Goal: Task Accomplishment & Management: Manage account settings

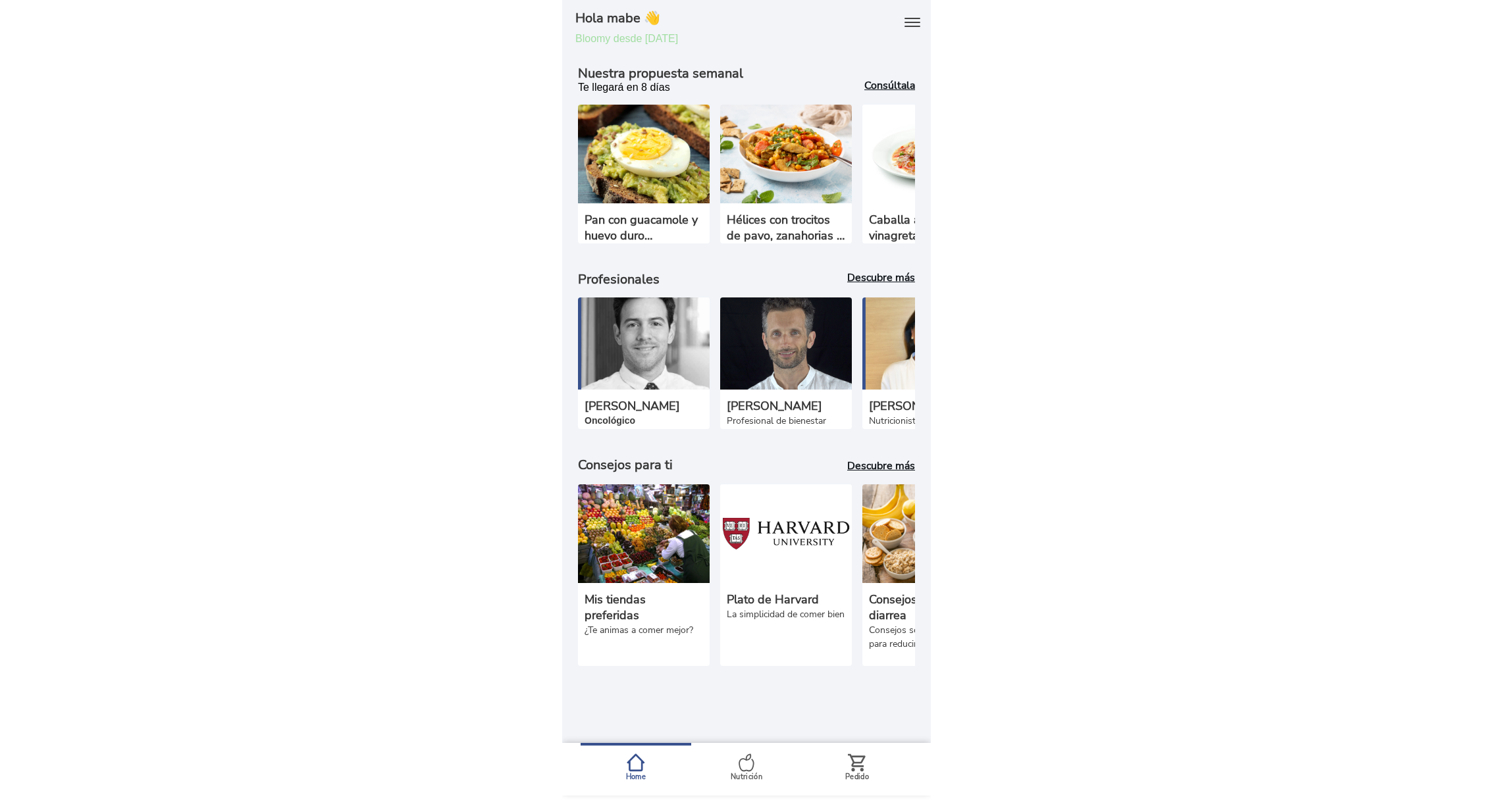
click at [912, 26] on icon at bounding box center [912, 22] width 14 height 8
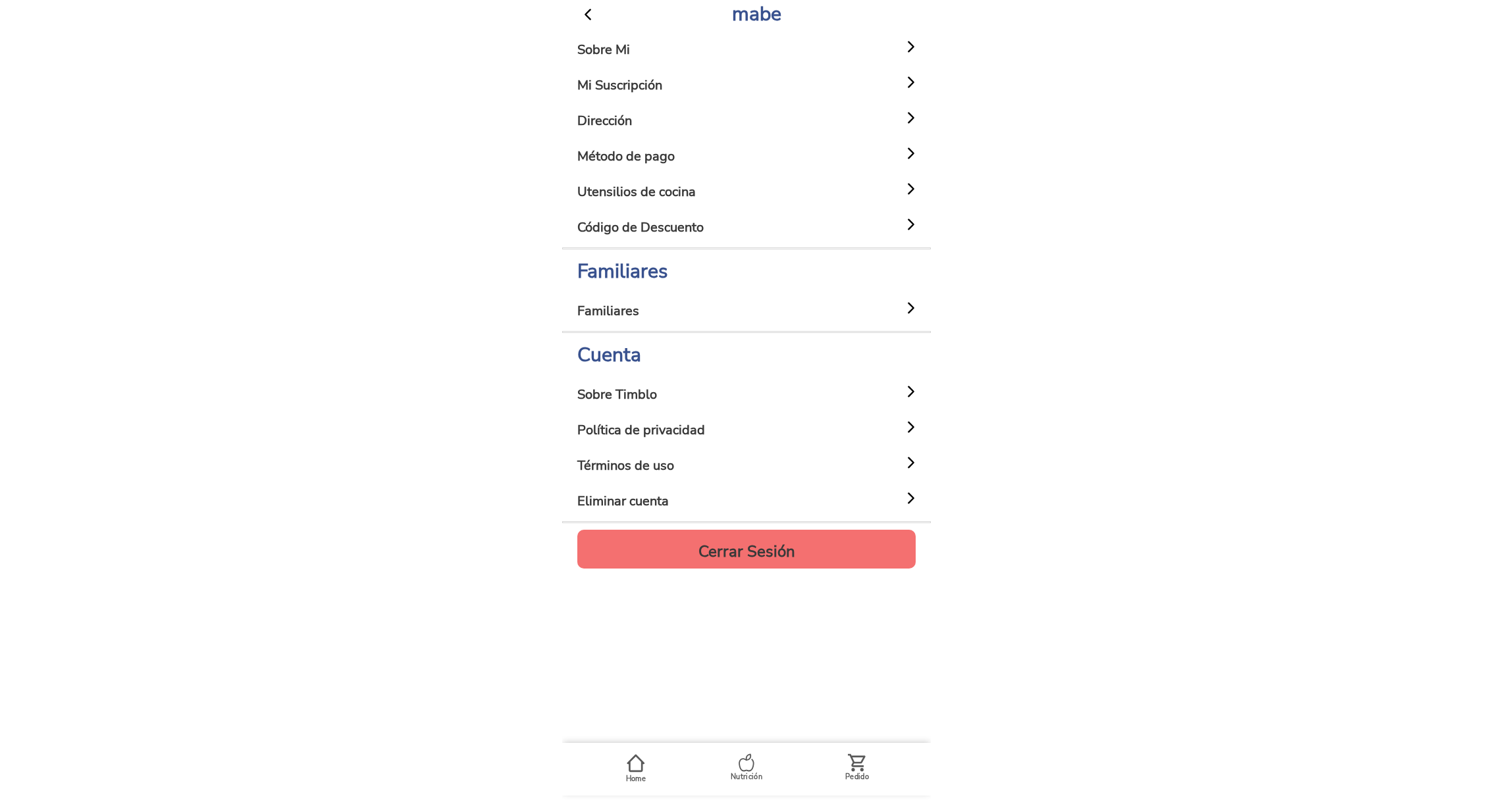
click at [758, 543] on h4 "Cerrar Sesión" at bounding box center [746, 551] width 97 height 16
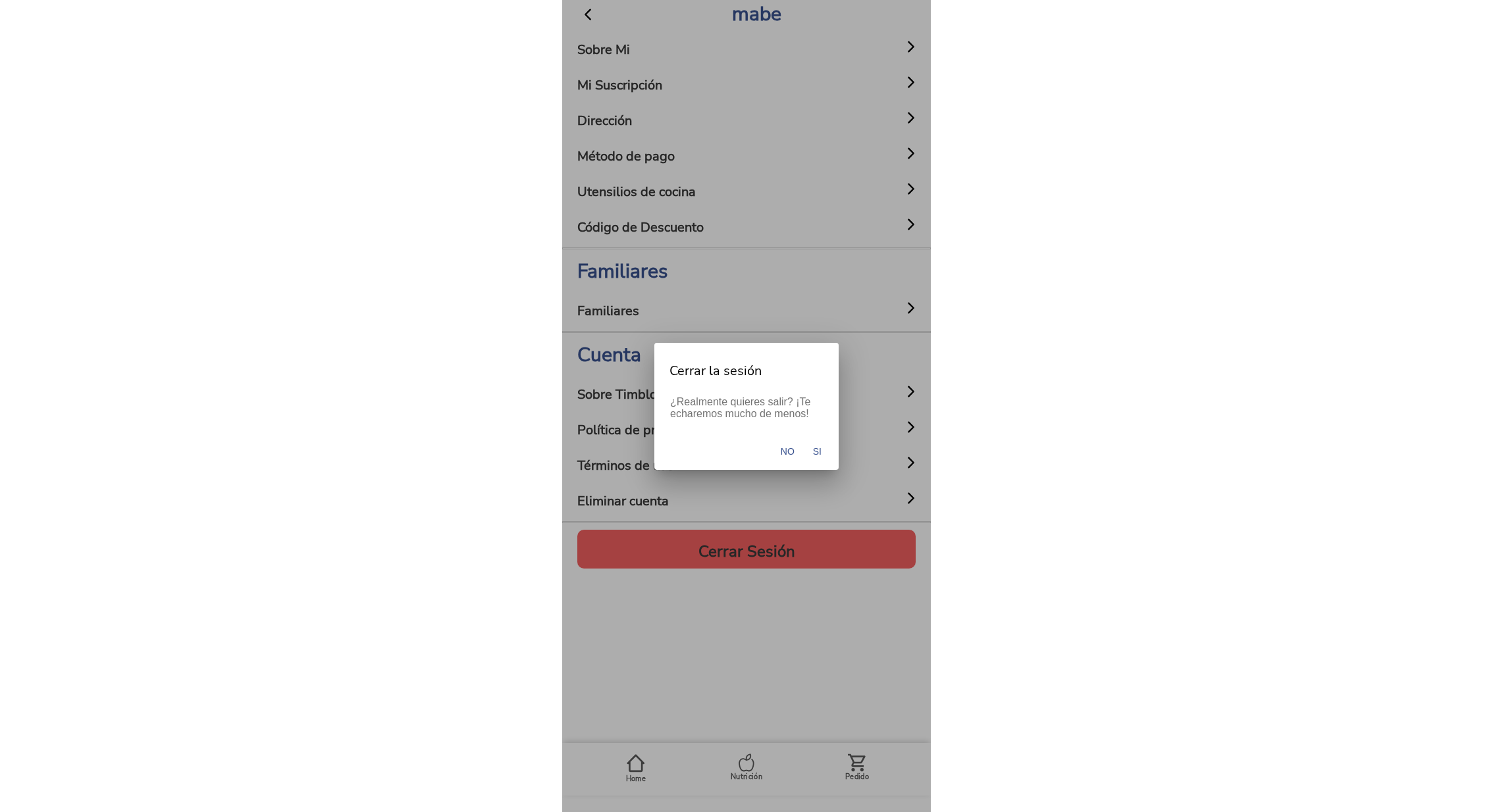
click at [821, 447] on span "Si" at bounding box center [817, 451] width 9 height 13
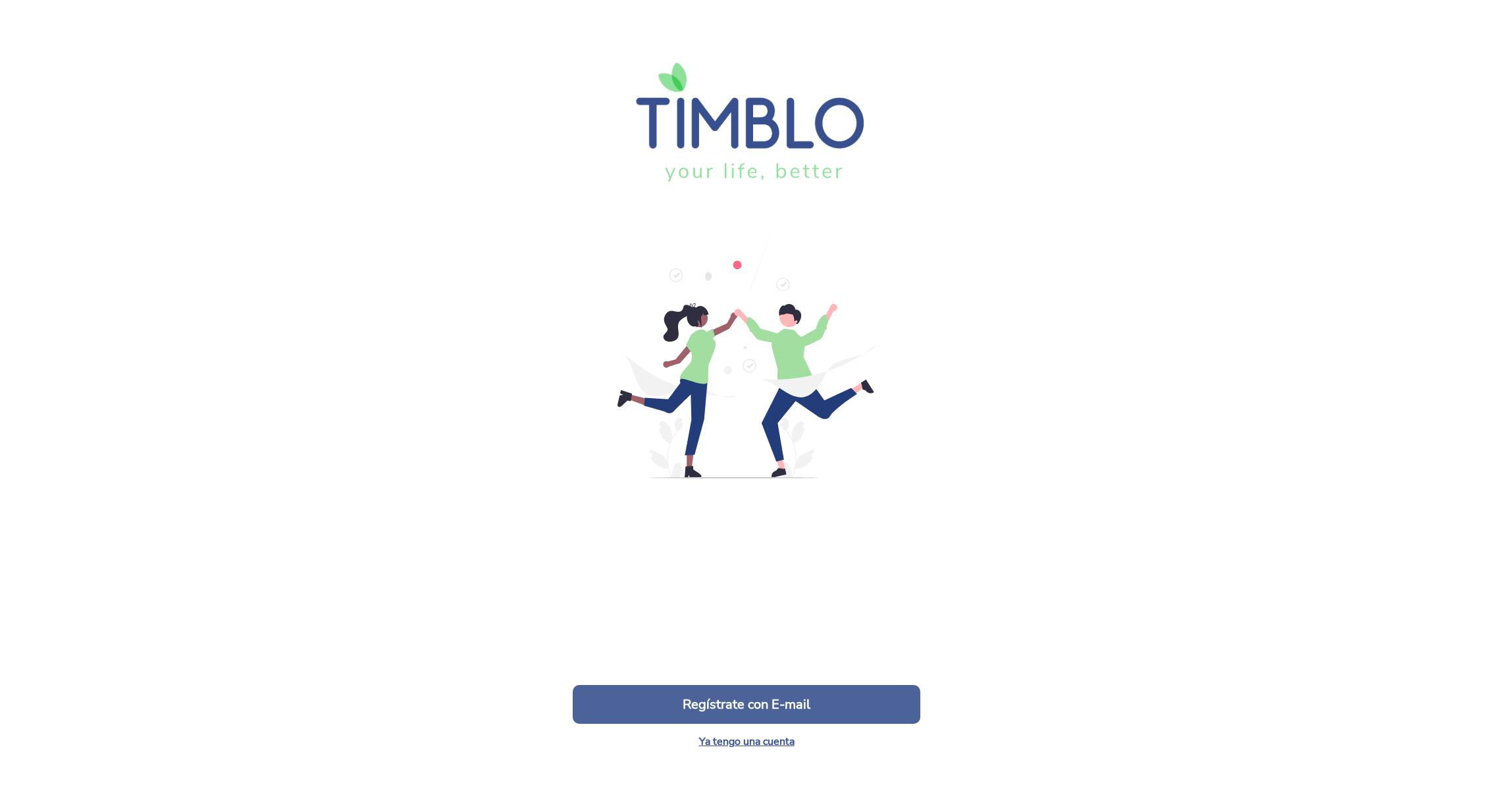
click at [757, 713] on button "Regístrate con E-mail" at bounding box center [746, 704] width 347 height 39
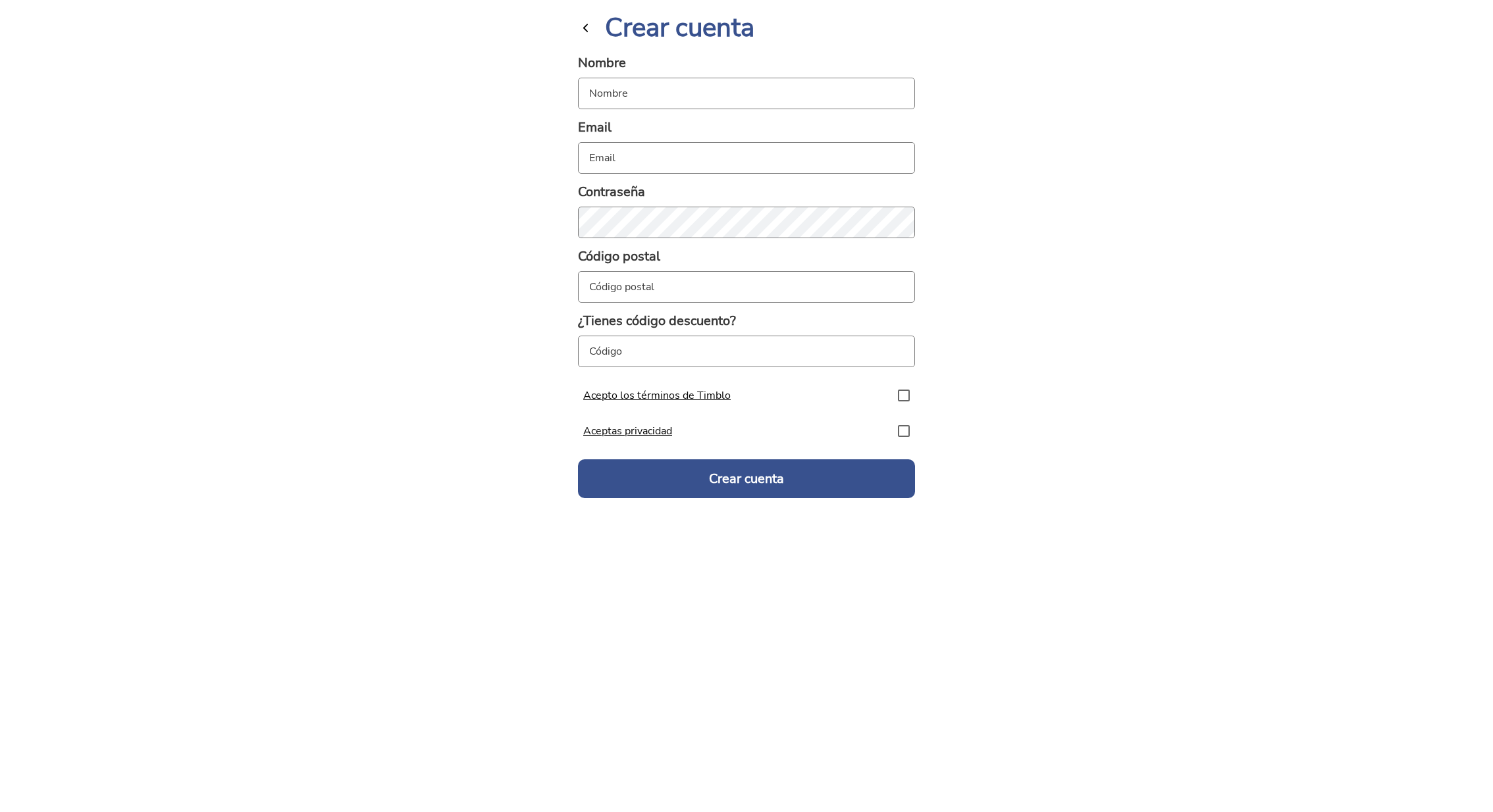
type input "test@test.com"
click at [638, 96] on input "text" at bounding box center [746, 93] width 337 height 32
type input "MPB001"
type input "mpb001@test.com"
click at [687, 288] on input "text" at bounding box center [746, 286] width 337 height 32
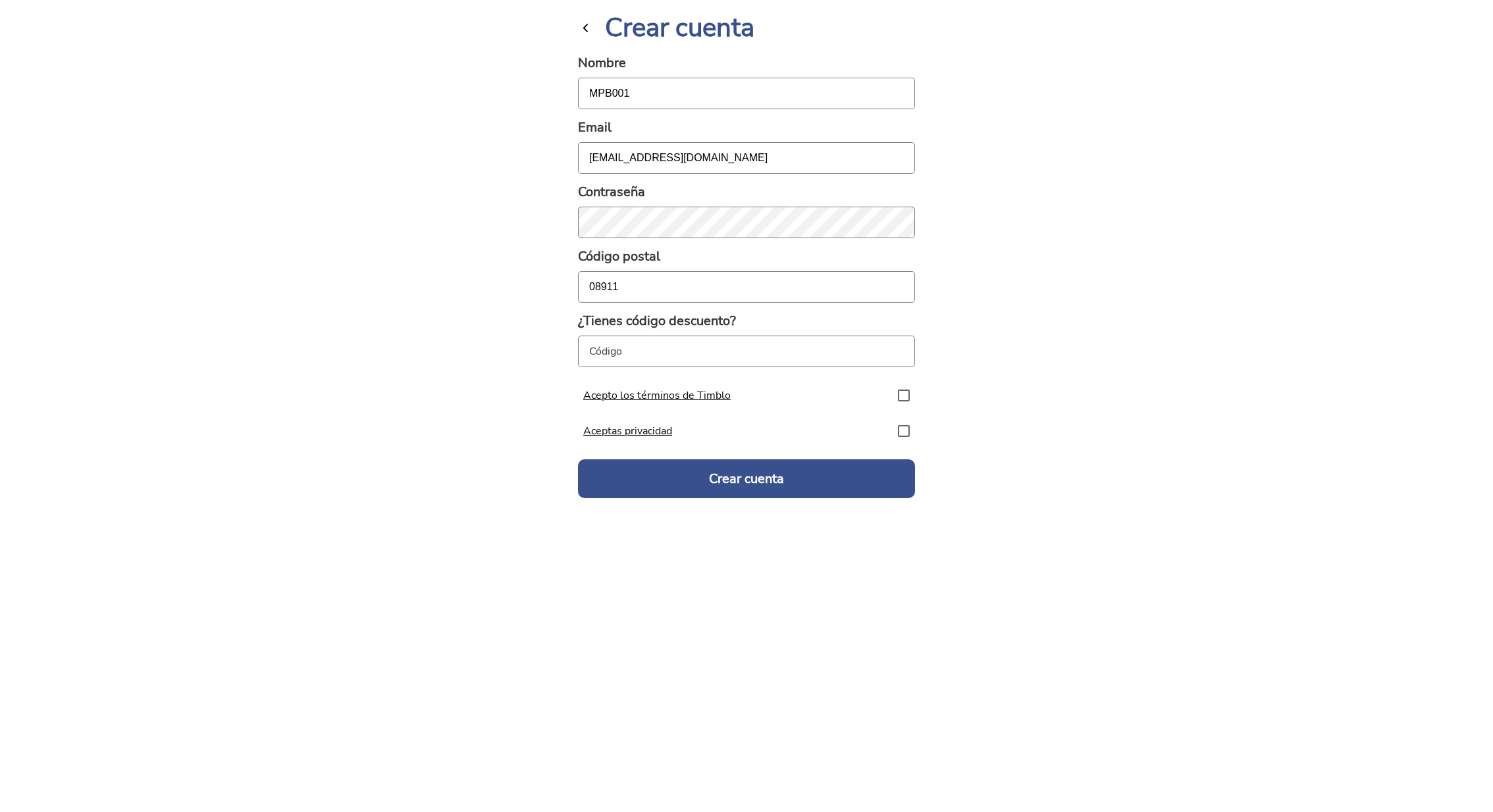
type input "08911"
click at [691, 413] on div "Acepto los términos de Timblo" at bounding box center [746, 395] width 347 height 36
click at [902, 394] on icon at bounding box center [904, 395] width 12 height 12
checkbox input "true"
click at [906, 434] on icon at bounding box center [904, 431] width 12 height 12
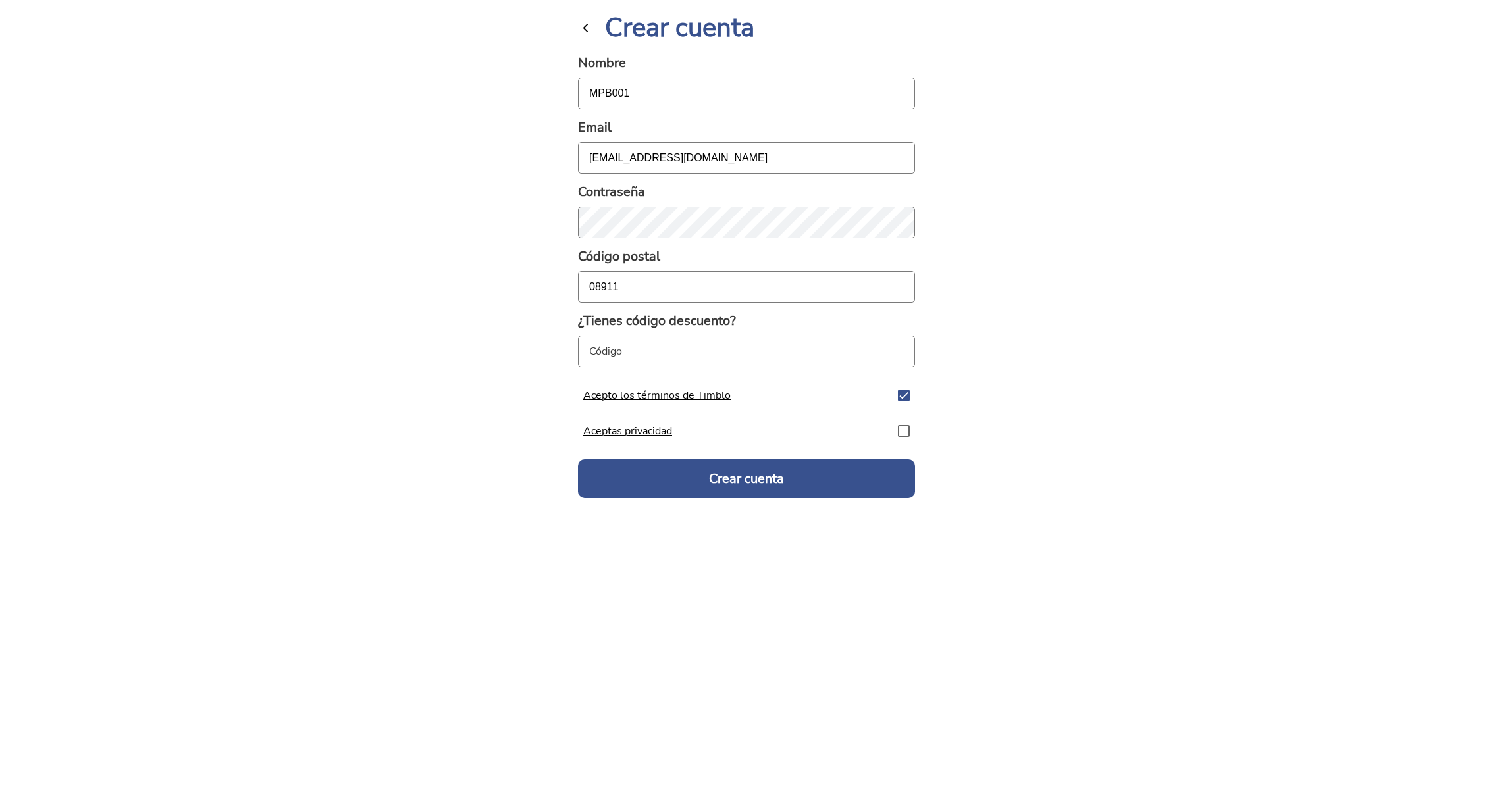
checkbox input "true"
drag, startPoint x: 633, startPoint y: 288, endPoint x: 526, endPoint y: 288, distance: 107.0
click at [528, 288] on body "Regístrate con E-mail Ya tengo una cuenta Crear cuenta Nombre MPB001 Email mpb0…" at bounding box center [746, 406] width 1493 height 812
type input "25001"
click at [742, 467] on button "Crear cuenta" at bounding box center [746, 478] width 337 height 39
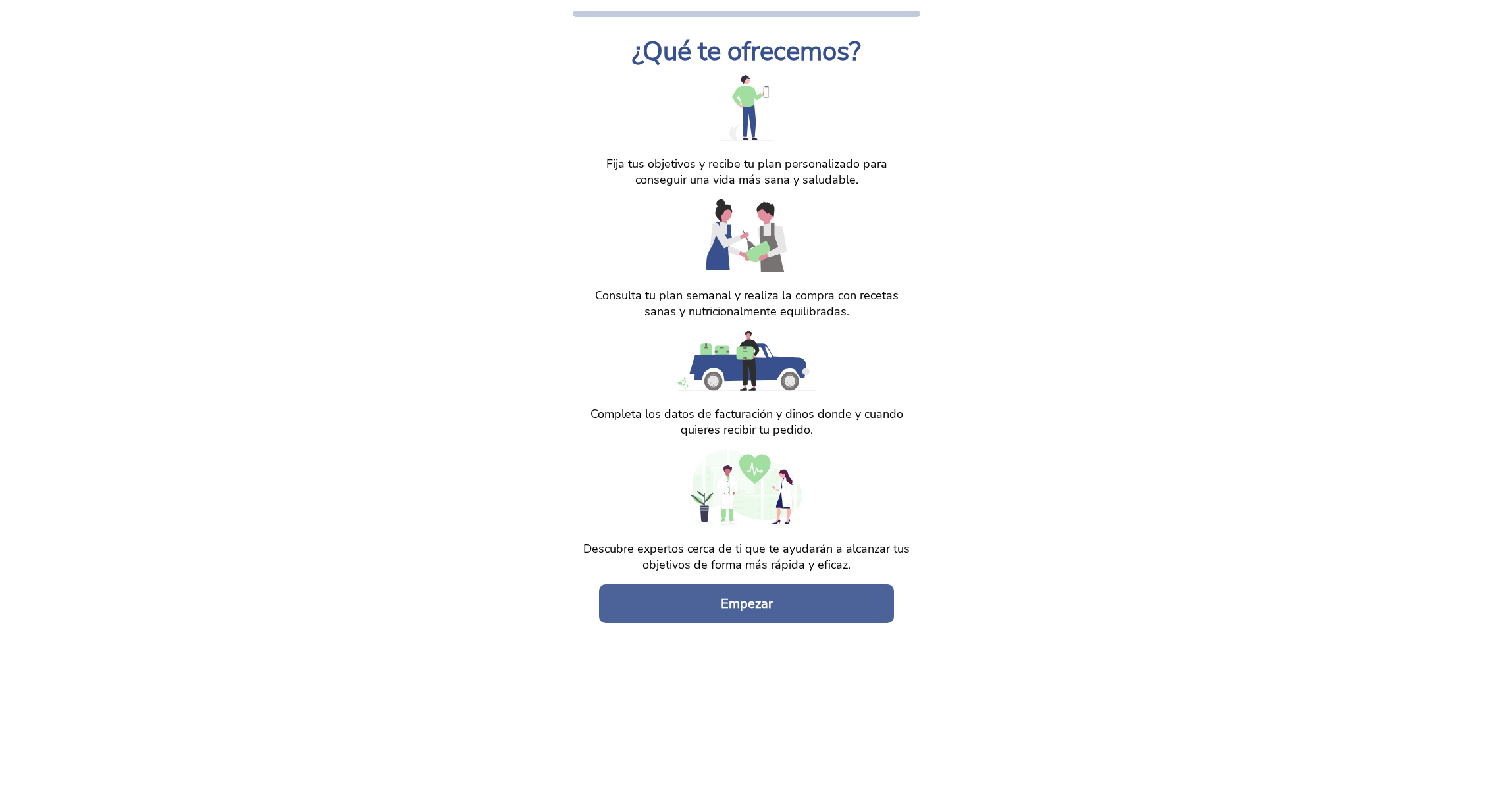
click at [754, 584] on button "Empezar" at bounding box center [746, 603] width 295 height 39
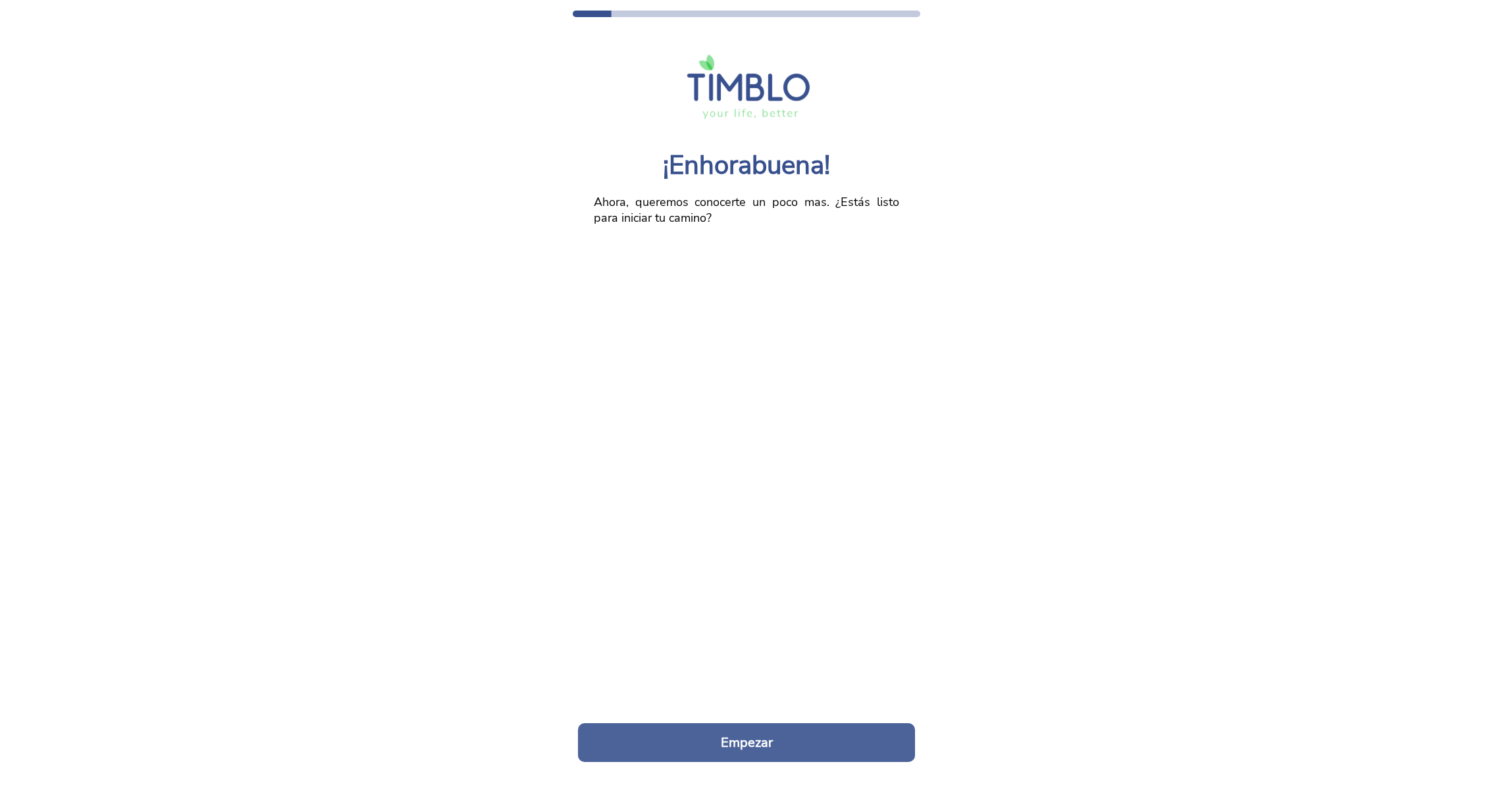
click at [747, 738] on button "Empezar" at bounding box center [746, 742] width 337 height 39
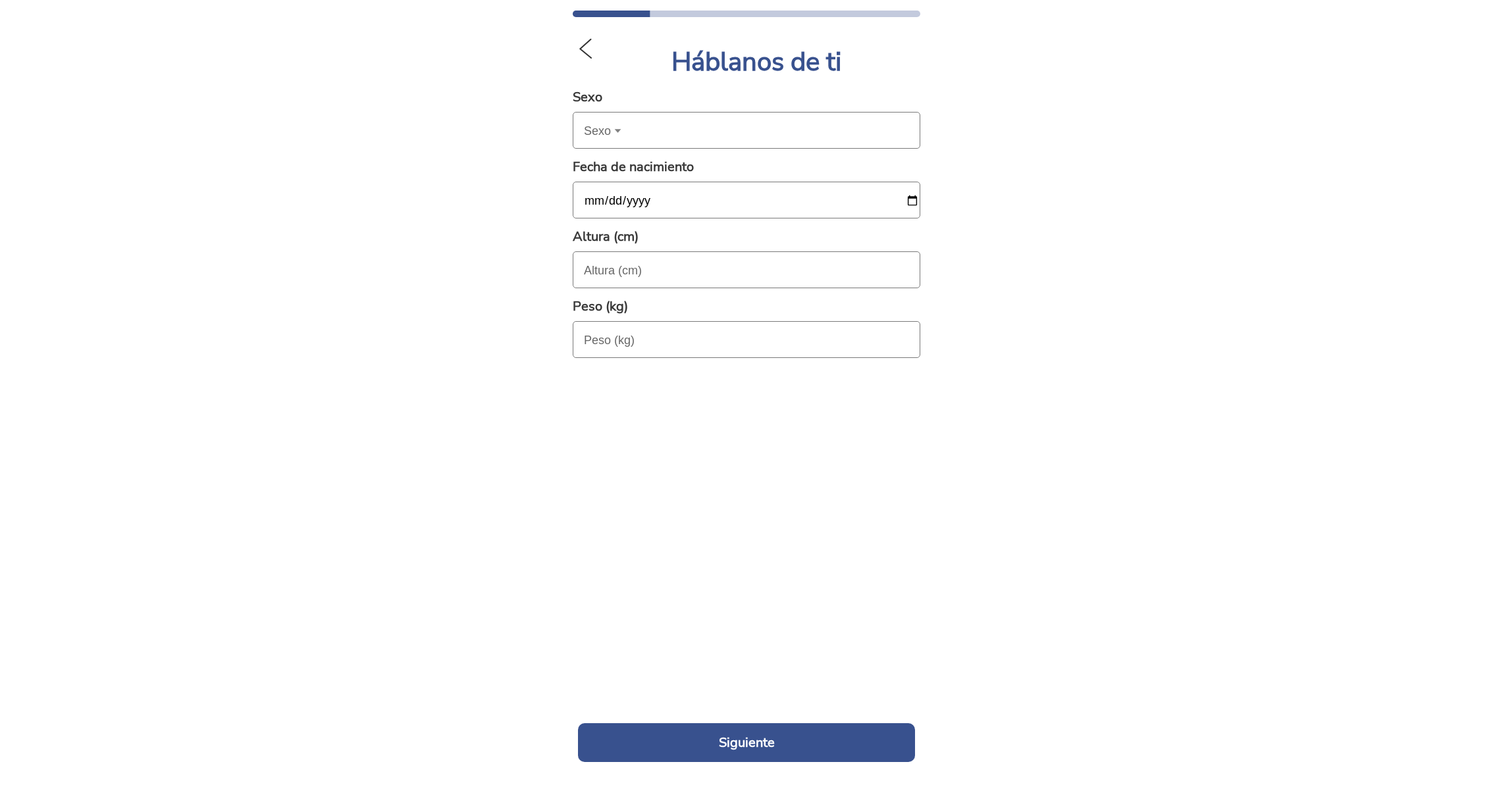
click at [610, 130] on div "Sexo" at bounding box center [603, 131] width 38 height 14
click at [610, 130] on button "Sexo" at bounding box center [746, 131] width 346 height 37
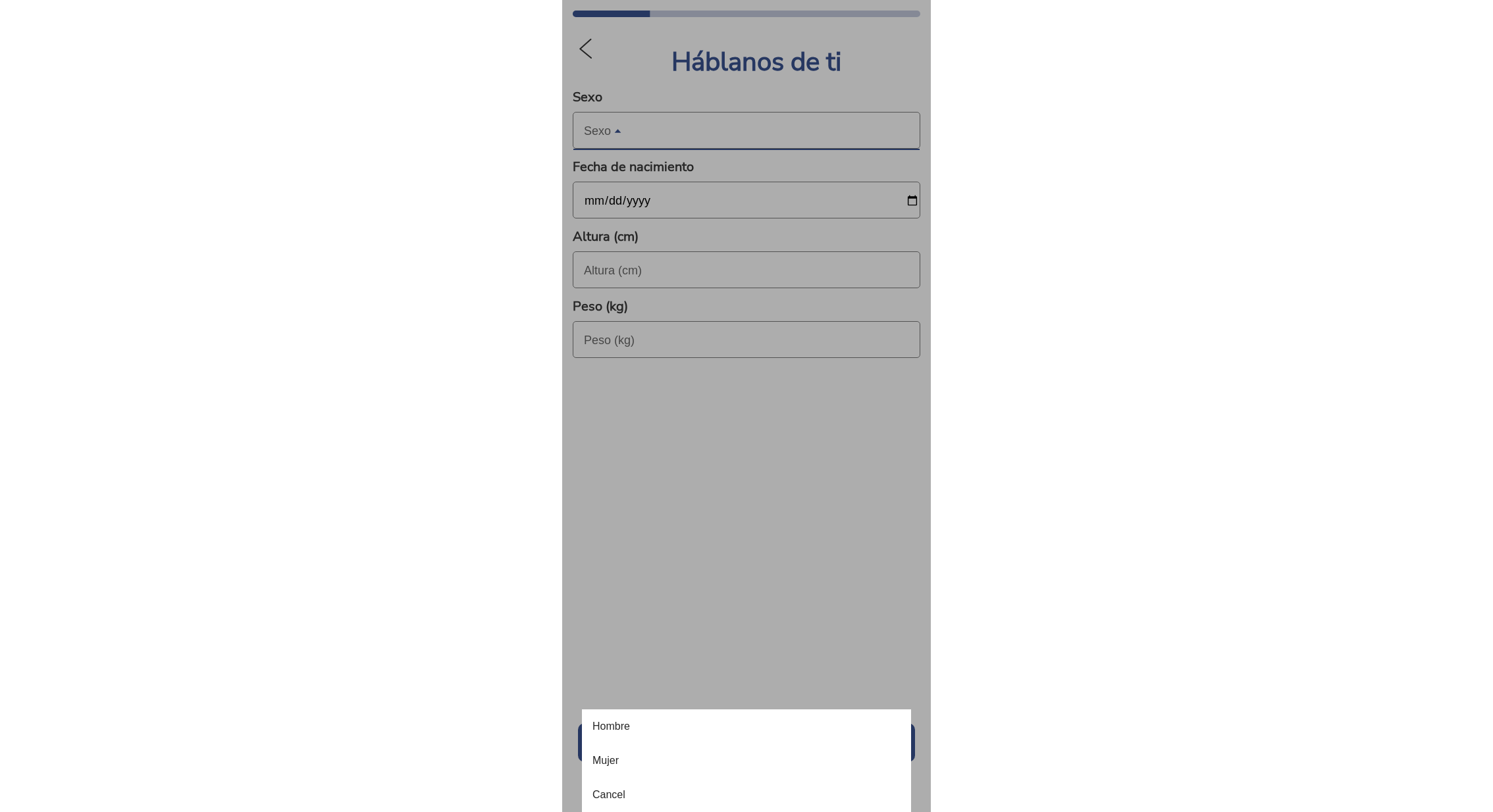
click at [645, 760] on button "Mujer" at bounding box center [746, 760] width 329 height 34
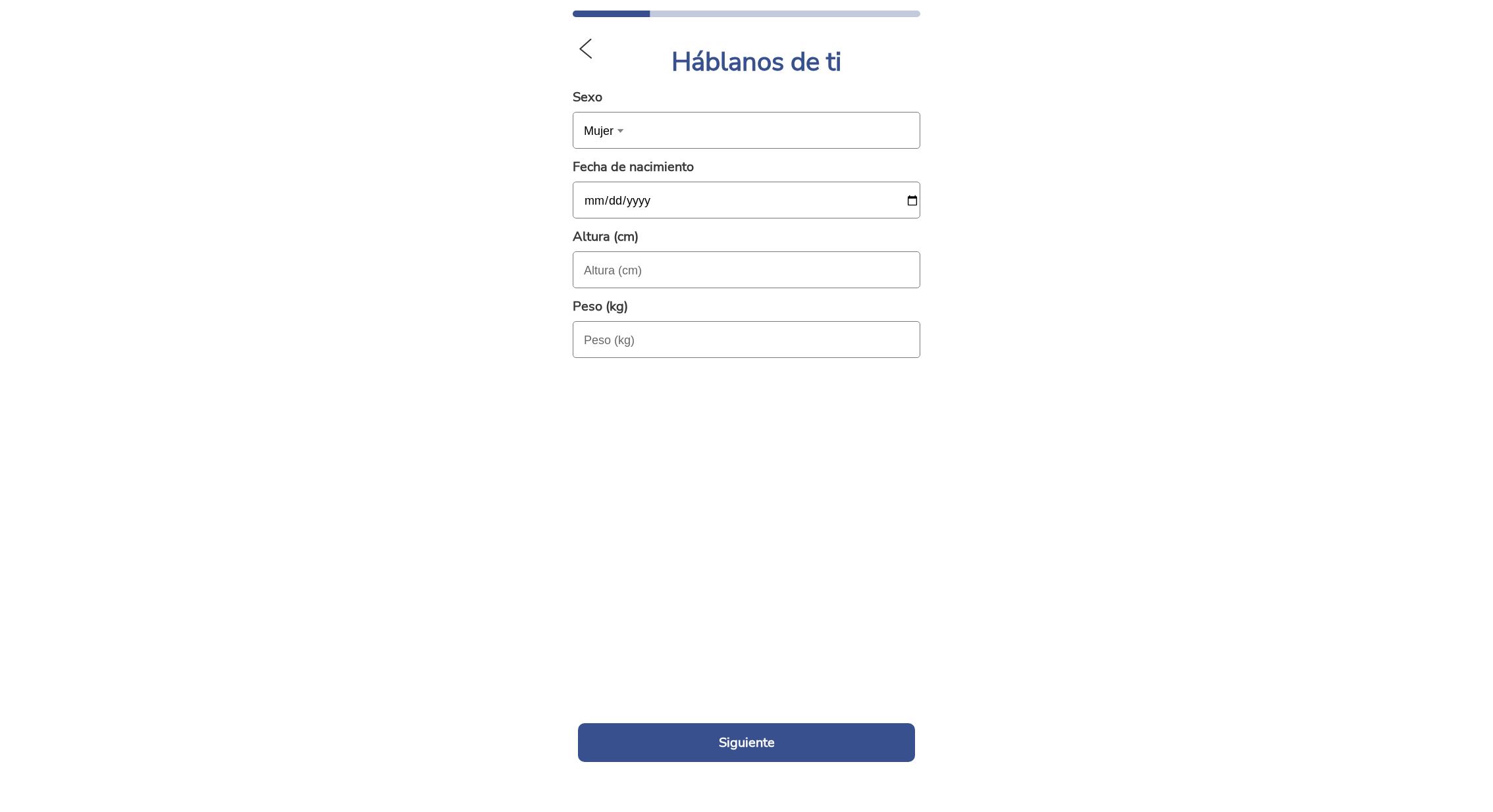
click at [590, 205] on input "date" at bounding box center [752, 201] width 336 height 37
type input "1974-01-01"
click at [604, 278] on input "tel" at bounding box center [752, 270] width 336 height 37
type input "165"
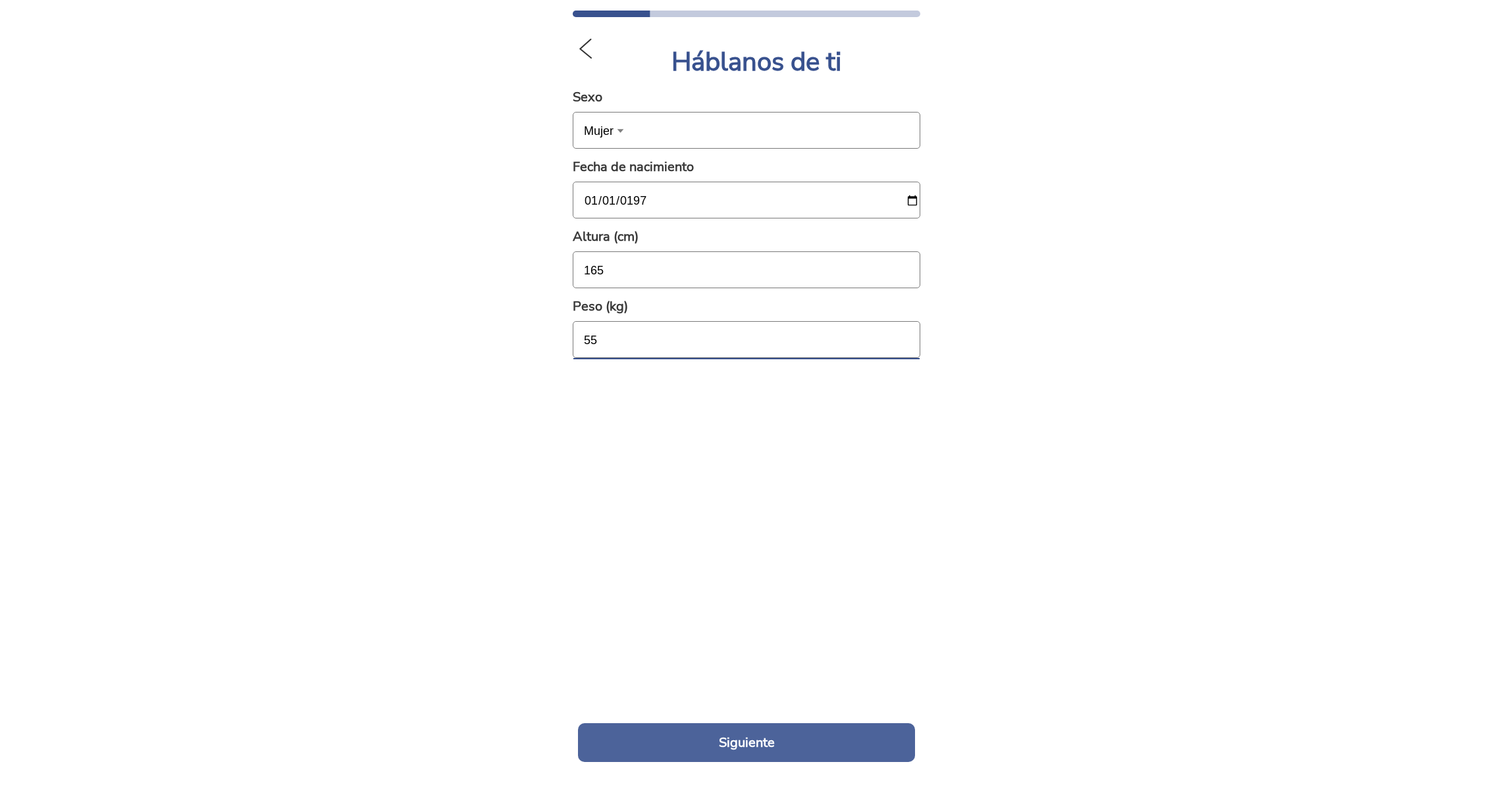
type input "55"
click at [755, 741] on button "Siguiente" at bounding box center [746, 742] width 337 height 39
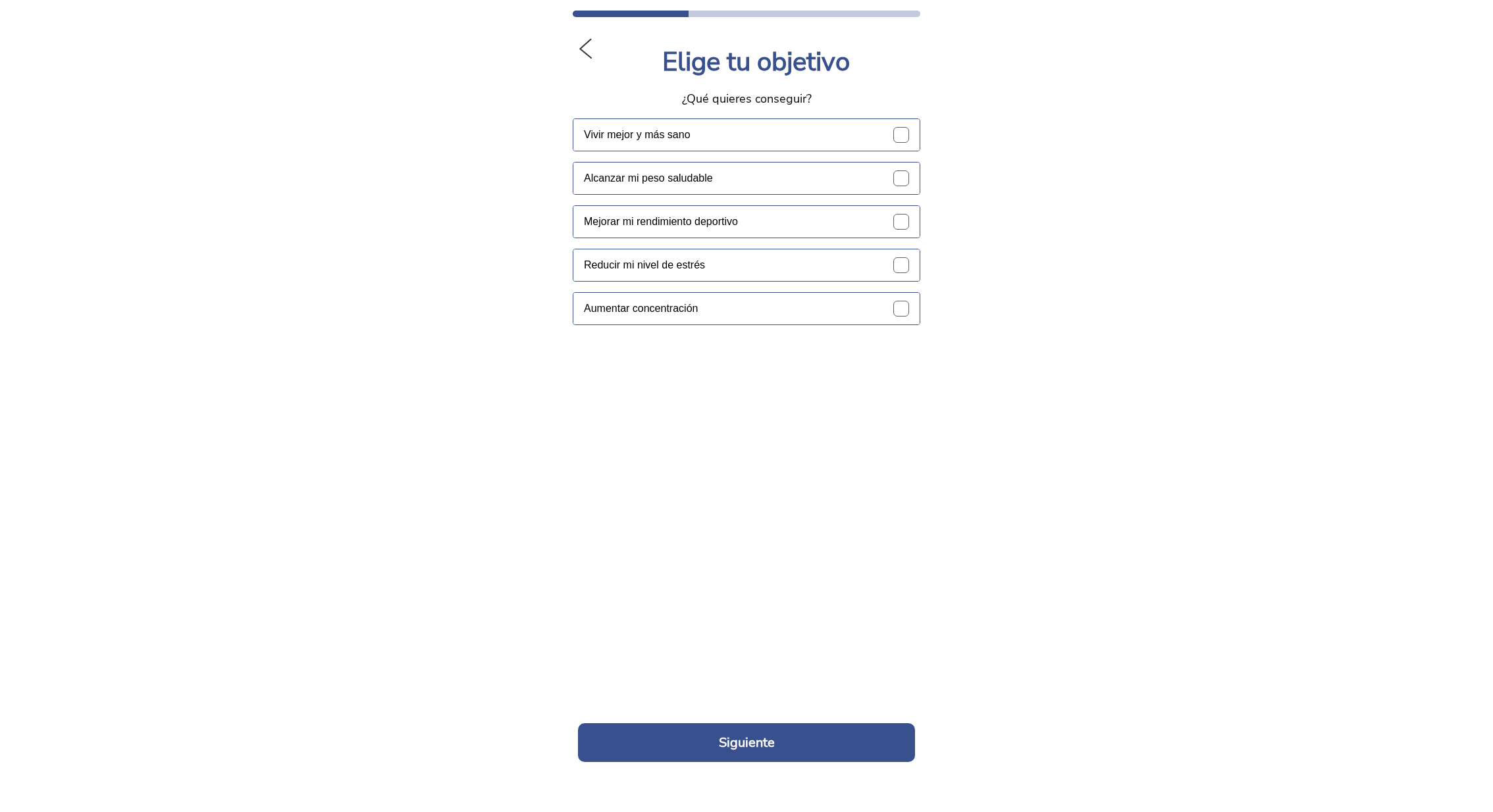
click at [907, 141] on label "Vivir mejor y más sano" at bounding box center [752, 134] width 336 height 32
radio input "true"
click at [737, 733] on button "Siguiente" at bounding box center [746, 742] width 337 height 39
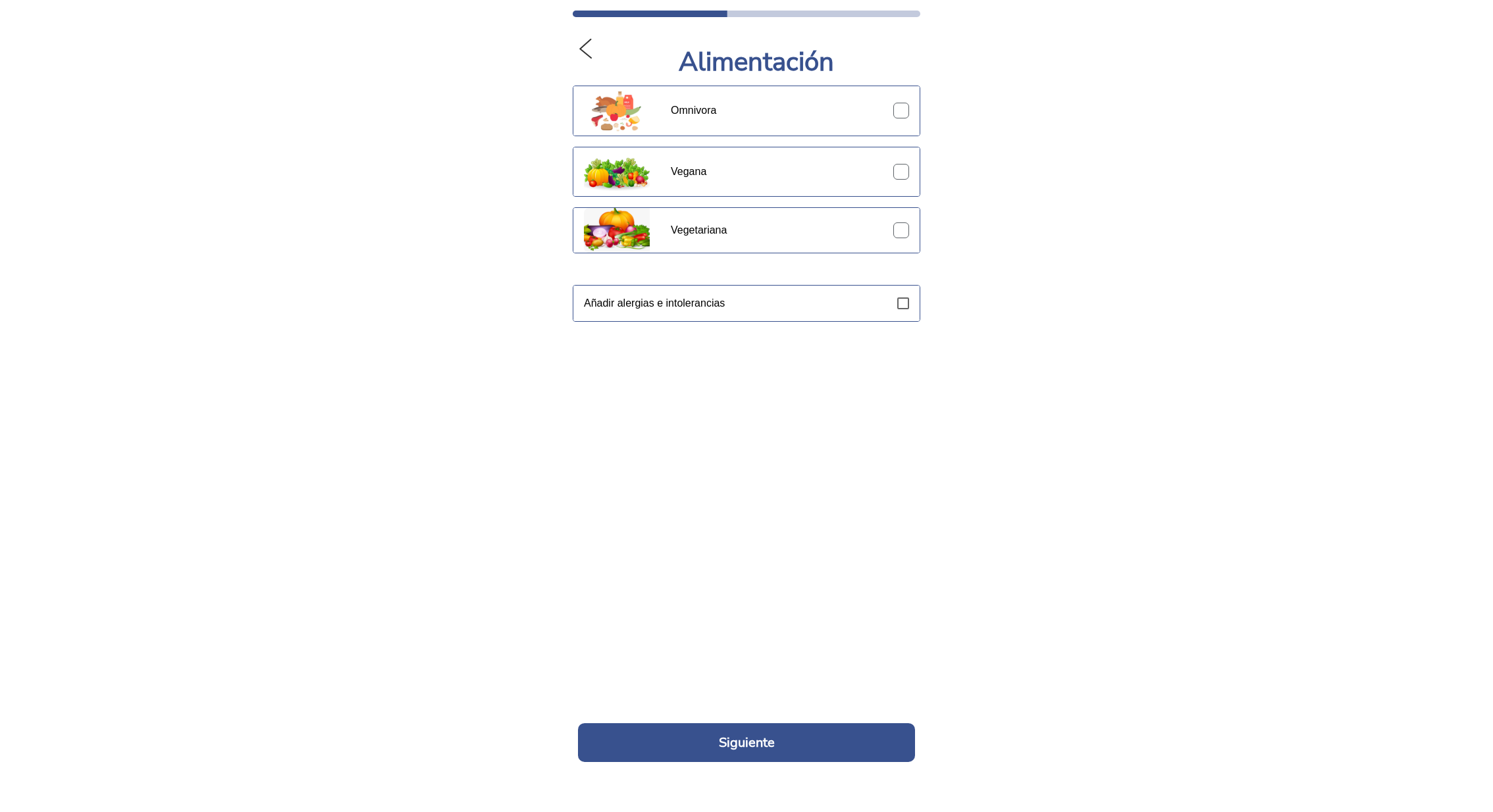
click at [900, 109] on label "Omnivora" at bounding box center [795, 111] width 249 height 49
radio input "true"
click at [745, 740] on button "Siguiente" at bounding box center [746, 742] width 337 height 39
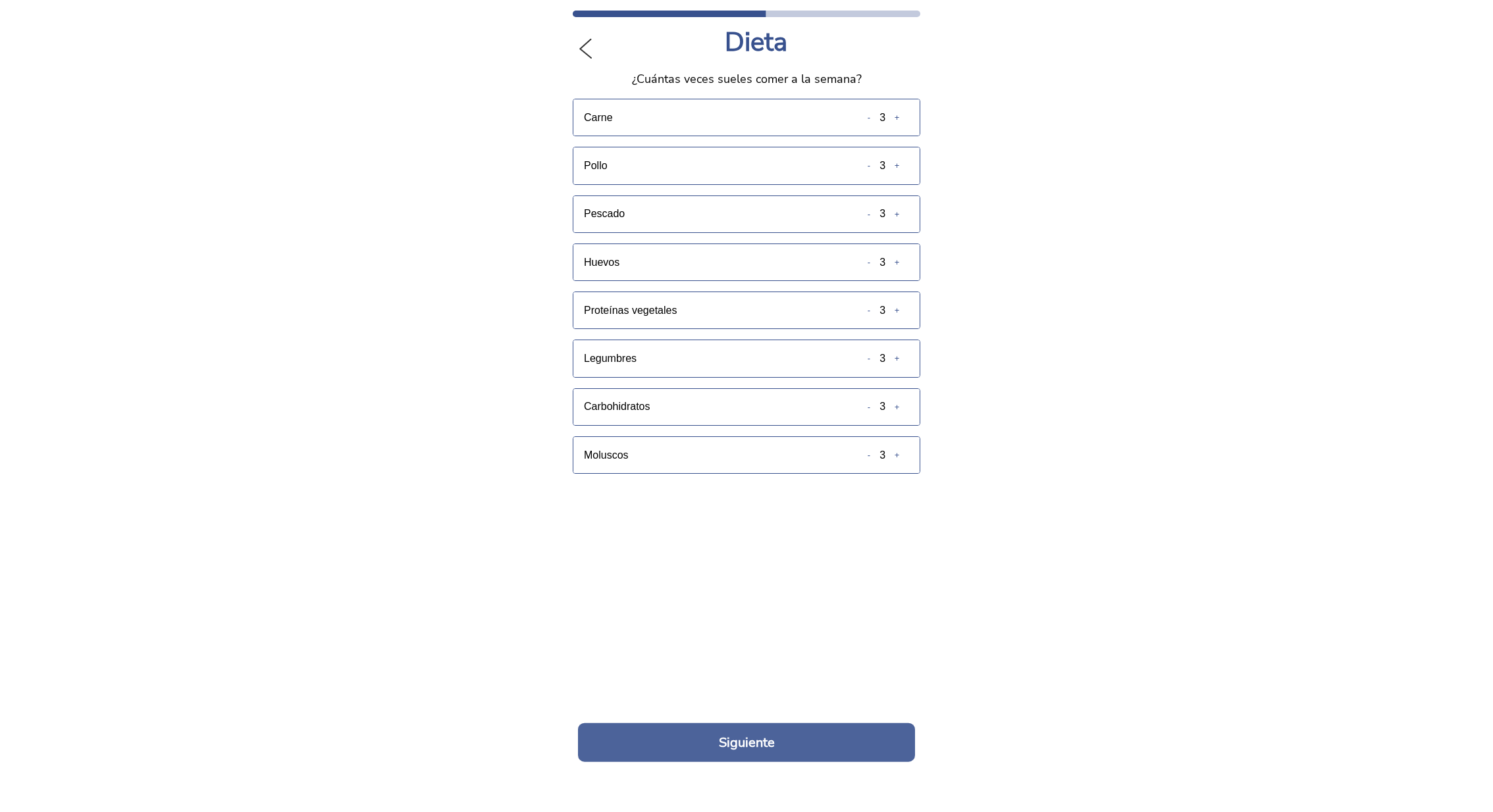
click at [763, 740] on button "Siguiente" at bounding box center [746, 742] width 337 height 39
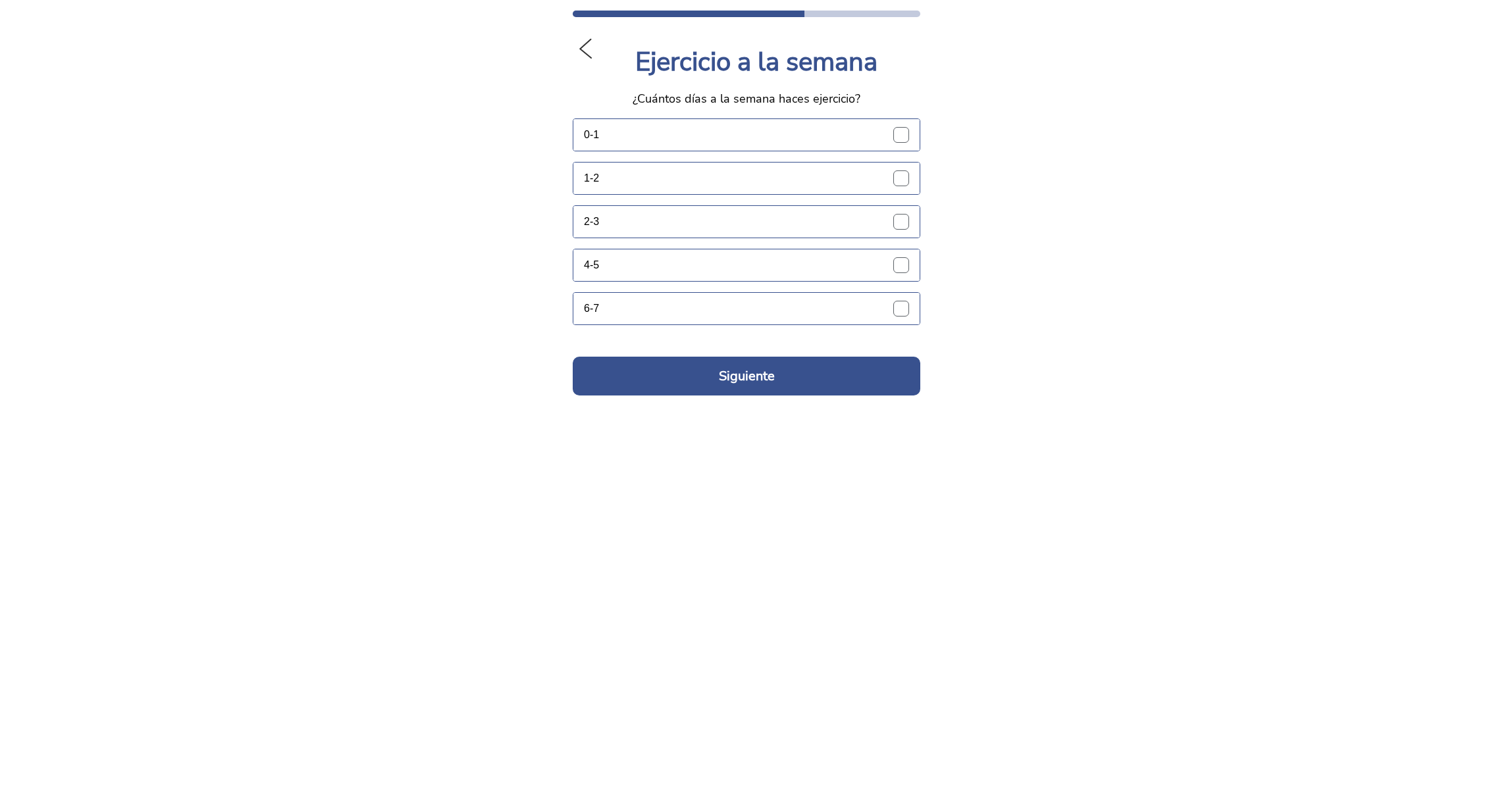
click at [901, 128] on label "0-1" at bounding box center [752, 134] width 336 height 32
radio input "true"
click at [744, 379] on button "Siguiente" at bounding box center [746, 376] width 347 height 39
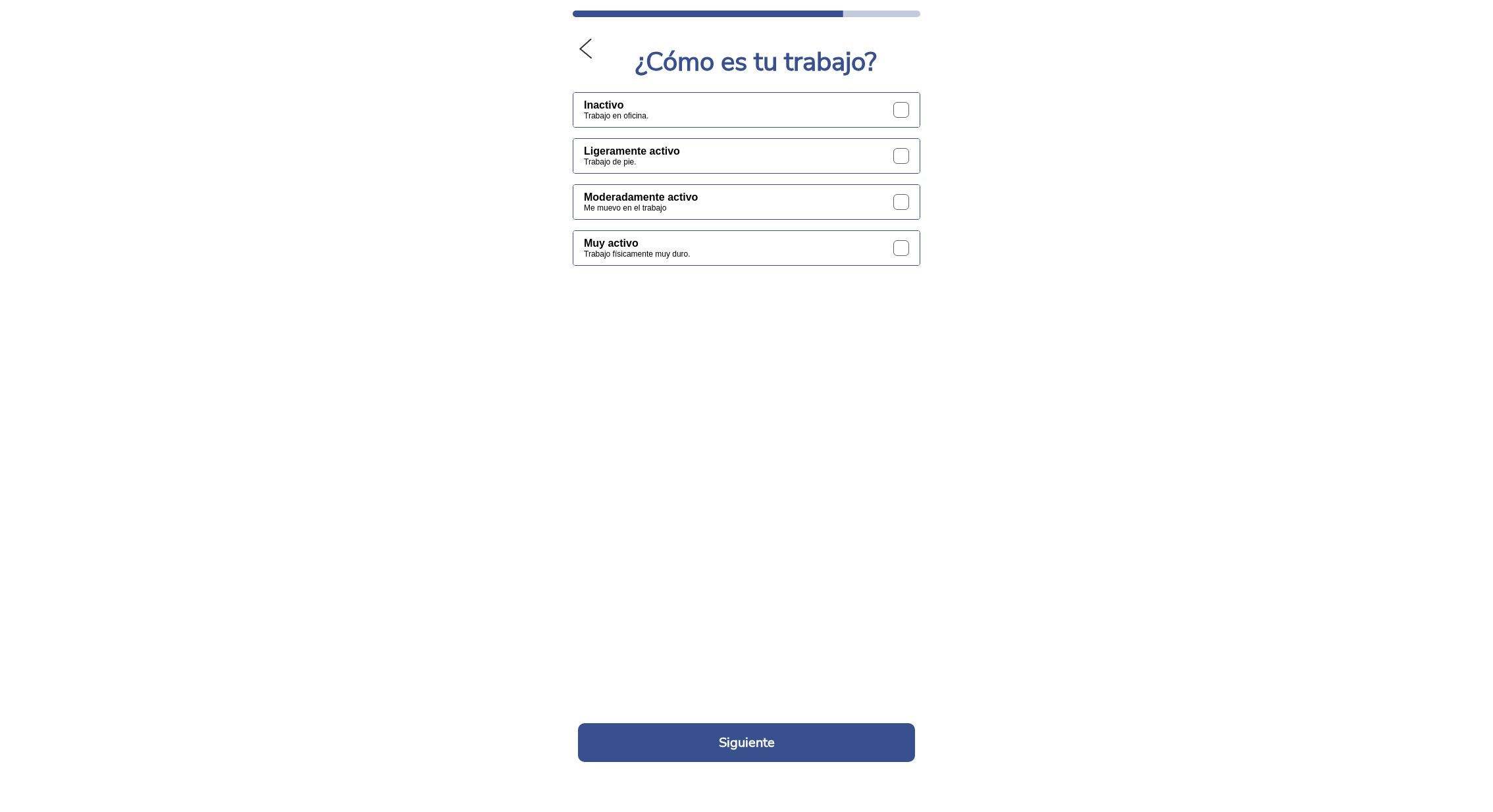
click at [905, 109] on label "InactivoTrabajo en oficina." at bounding box center [752, 109] width 336 height 34
radio input "true"
click at [756, 740] on button "Siguiente" at bounding box center [746, 742] width 337 height 39
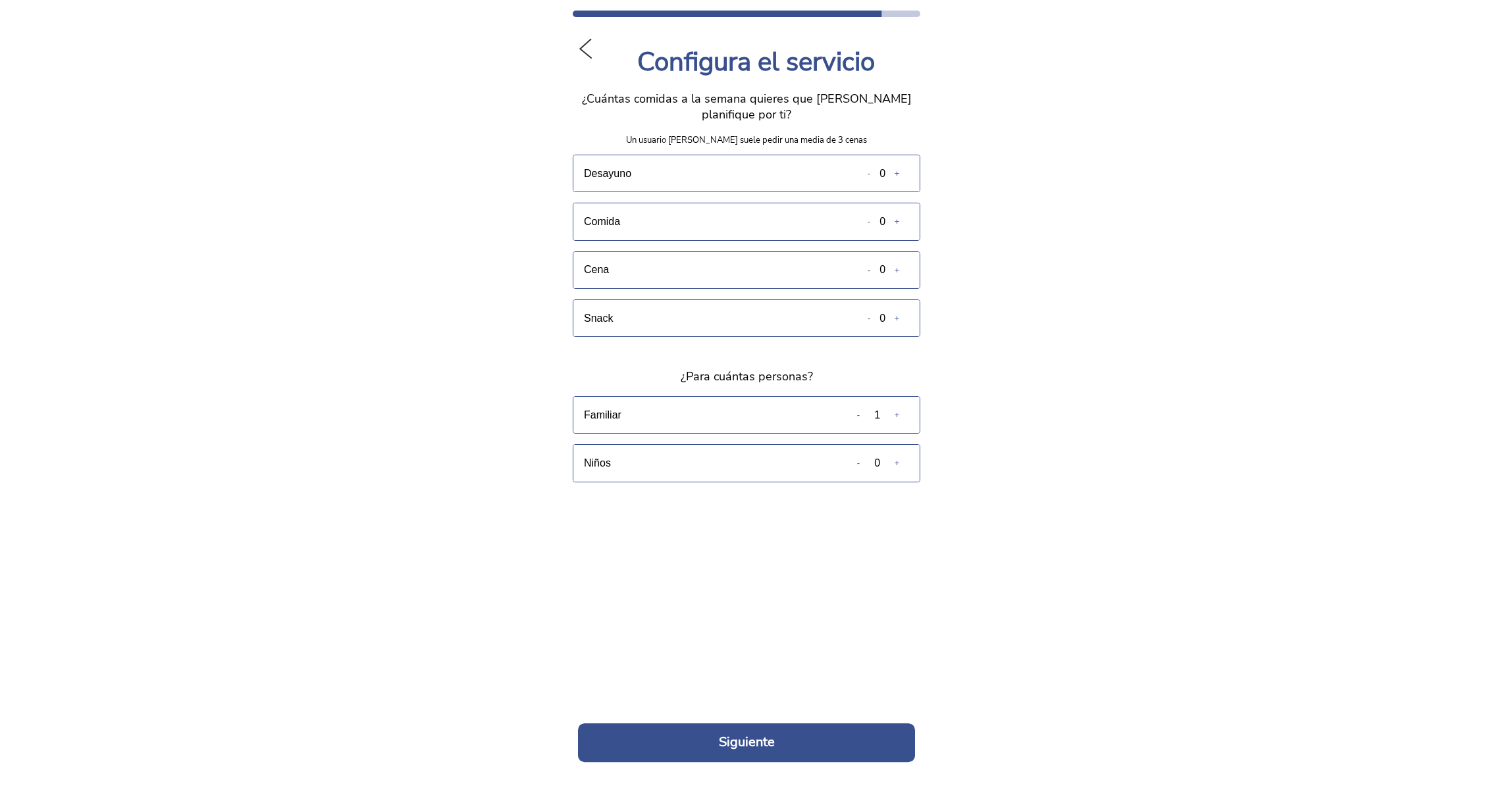
click at [0, 0] on slot "+" at bounding box center [0, 0] width 0 height 0
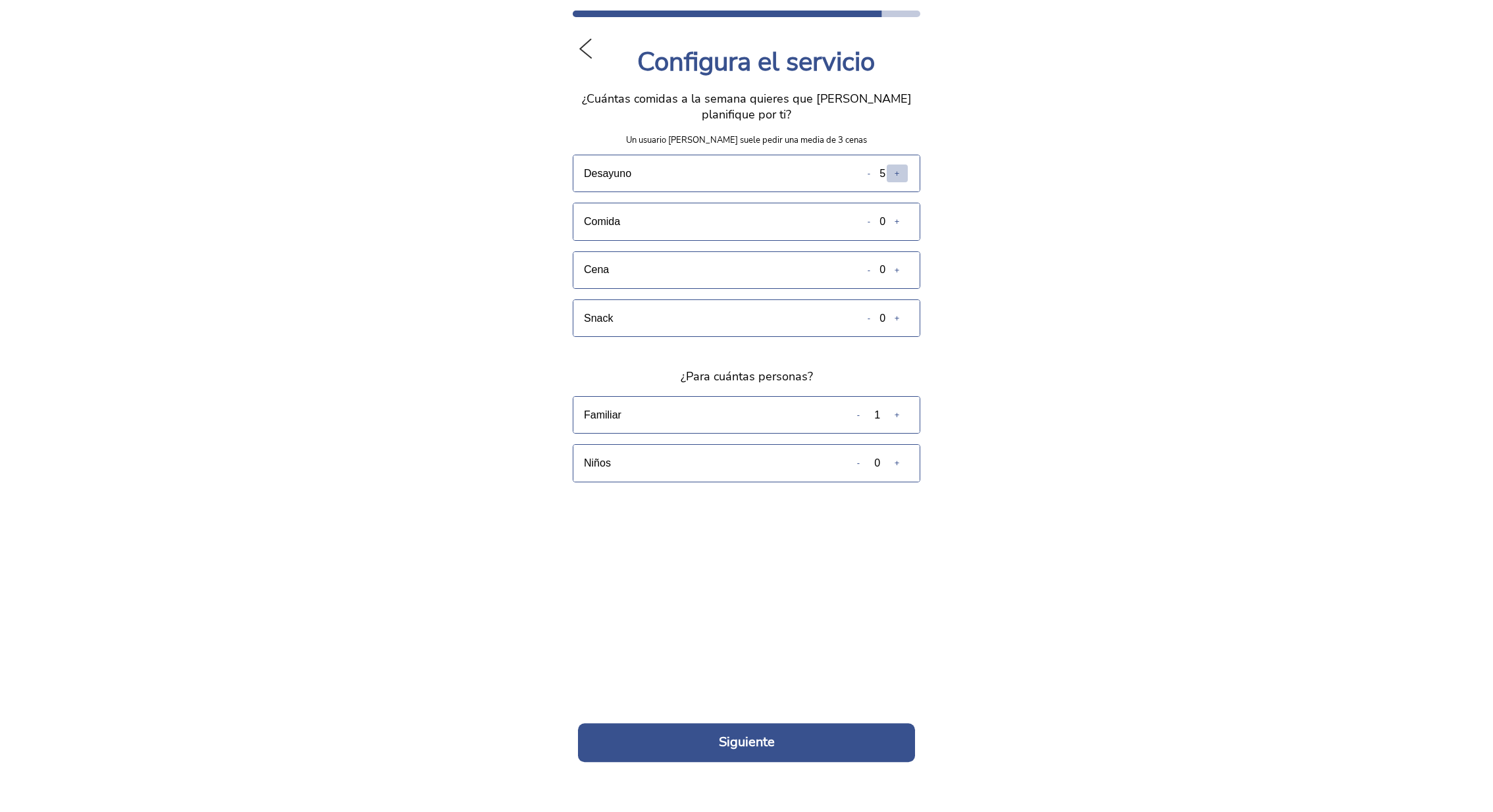
click at [0, 0] on slot "+" at bounding box center [0, 0] width 0 height 0
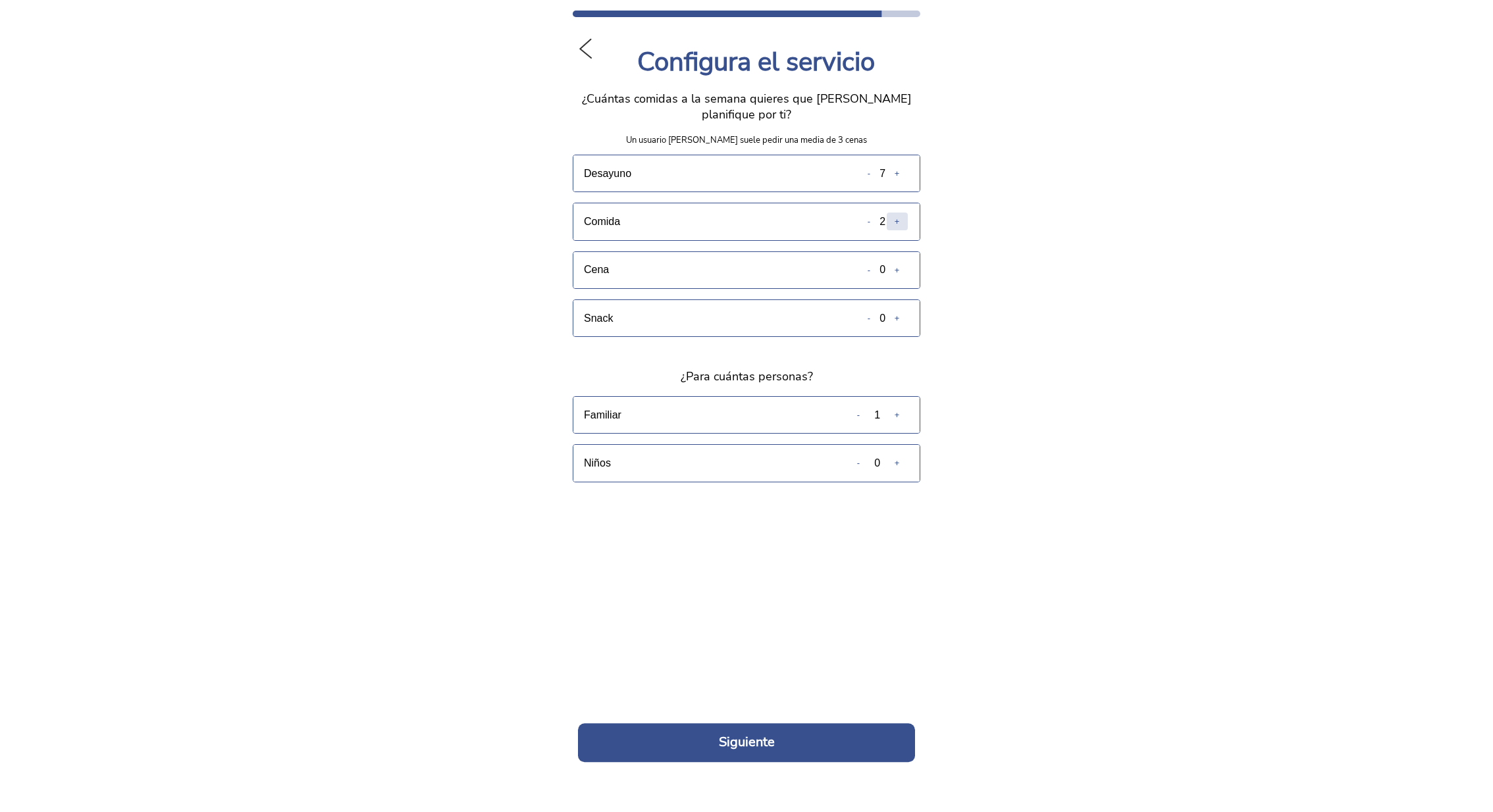
click at [0, 0] on slot "+" at bounding box center [0, 0] width 0 height 0
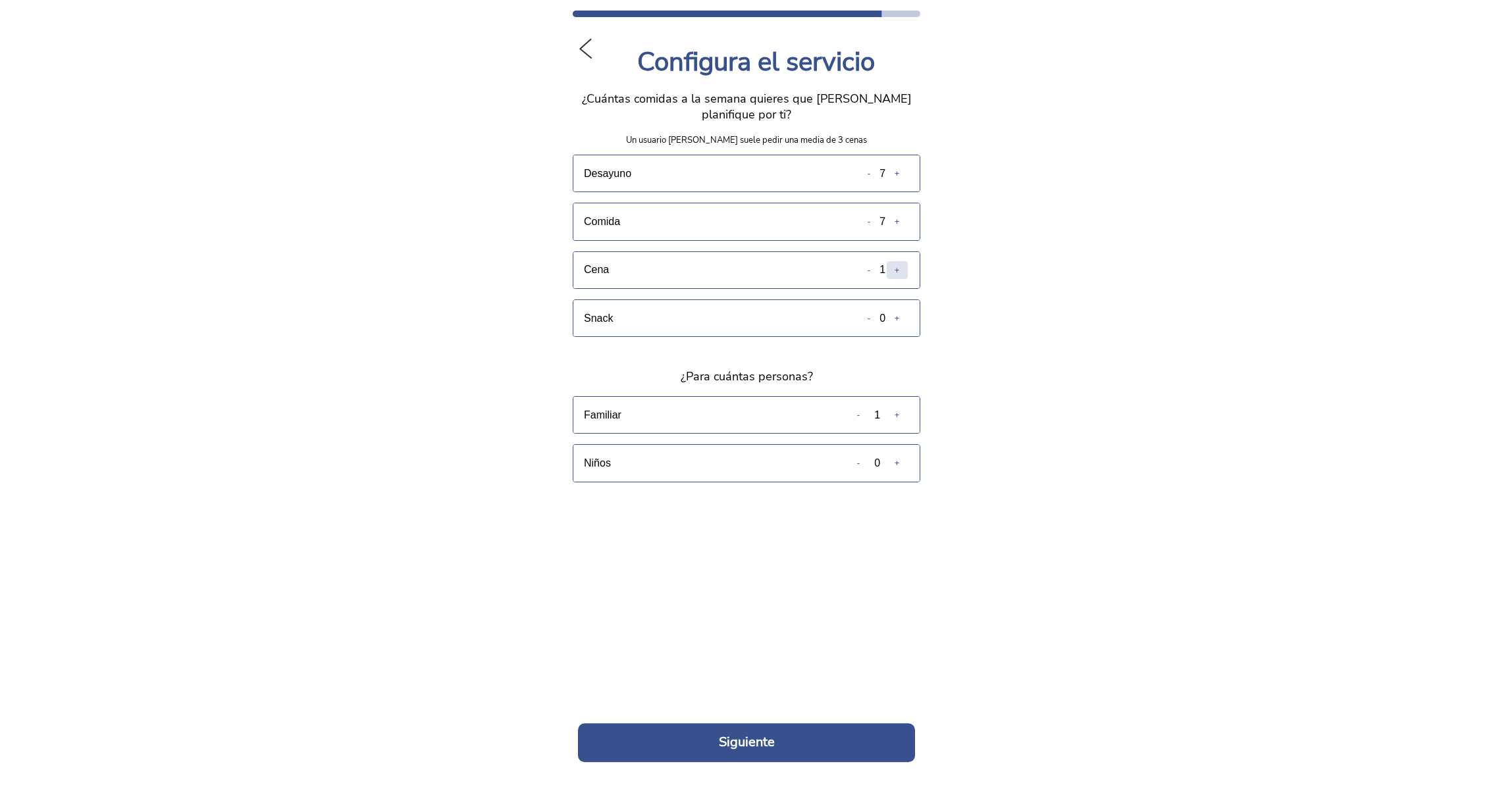
click at [0, 0] on slot "+" at bounding box center [0, 0] width 0 height 0
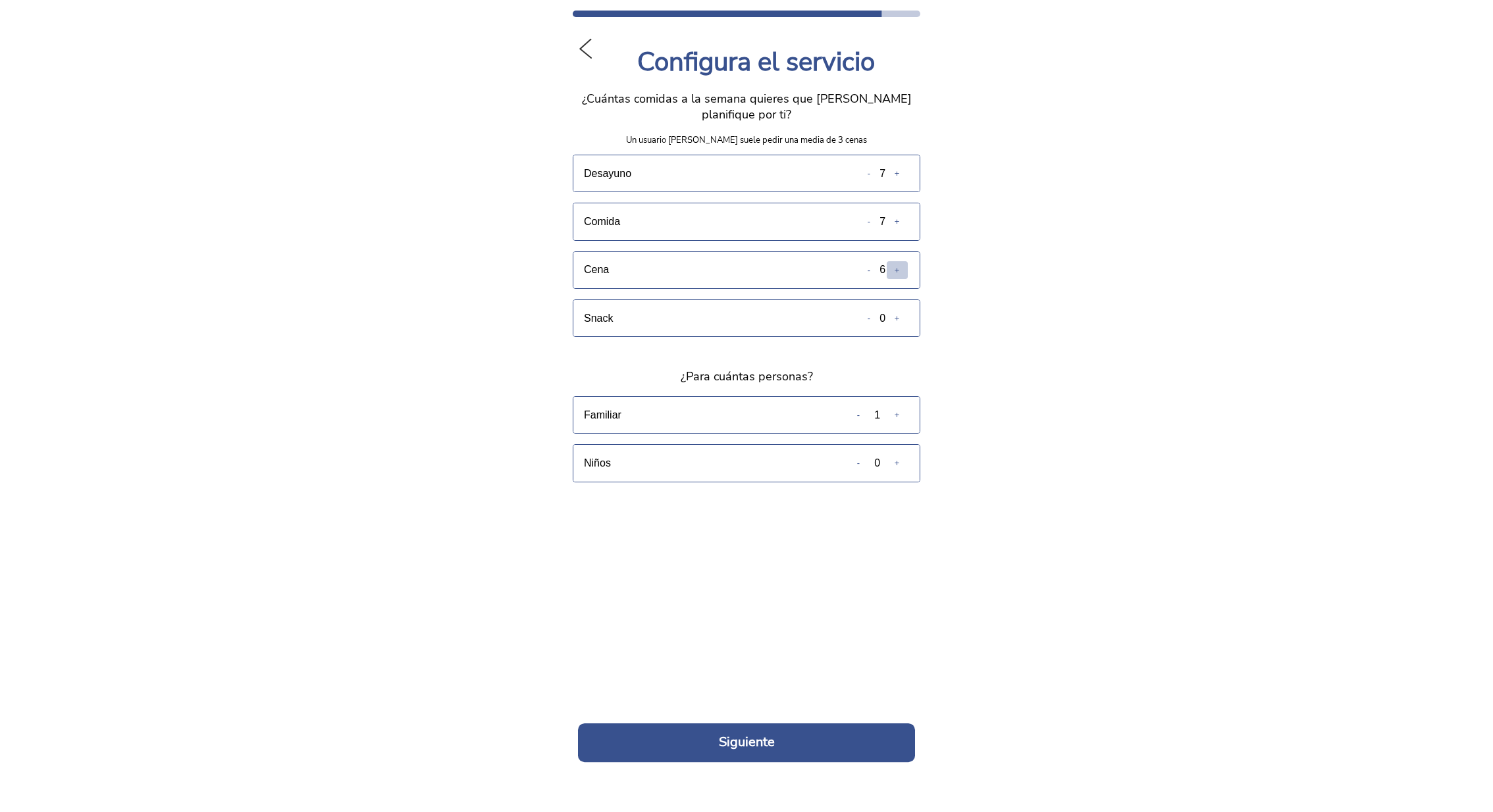
click at [0, 0] on slot "+" at bounding box center [0, 0] width 0 height 0
click at [738, 732] on button "Siguiente" at bounding box center [746, 742] width 337 height 39
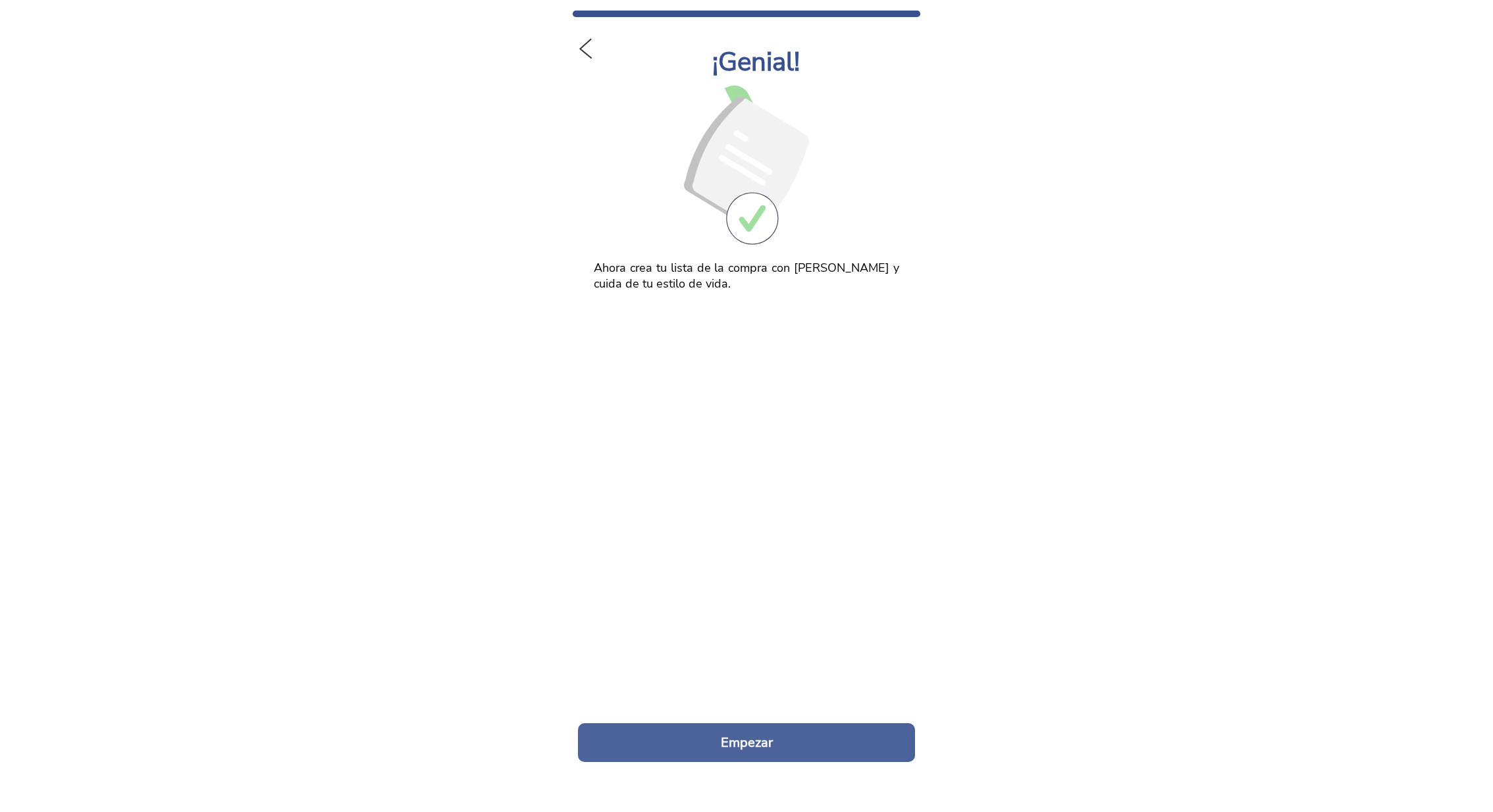
click at [760, 740] on button "Empezar" at bounding box center [746, 742] width 337 height 39
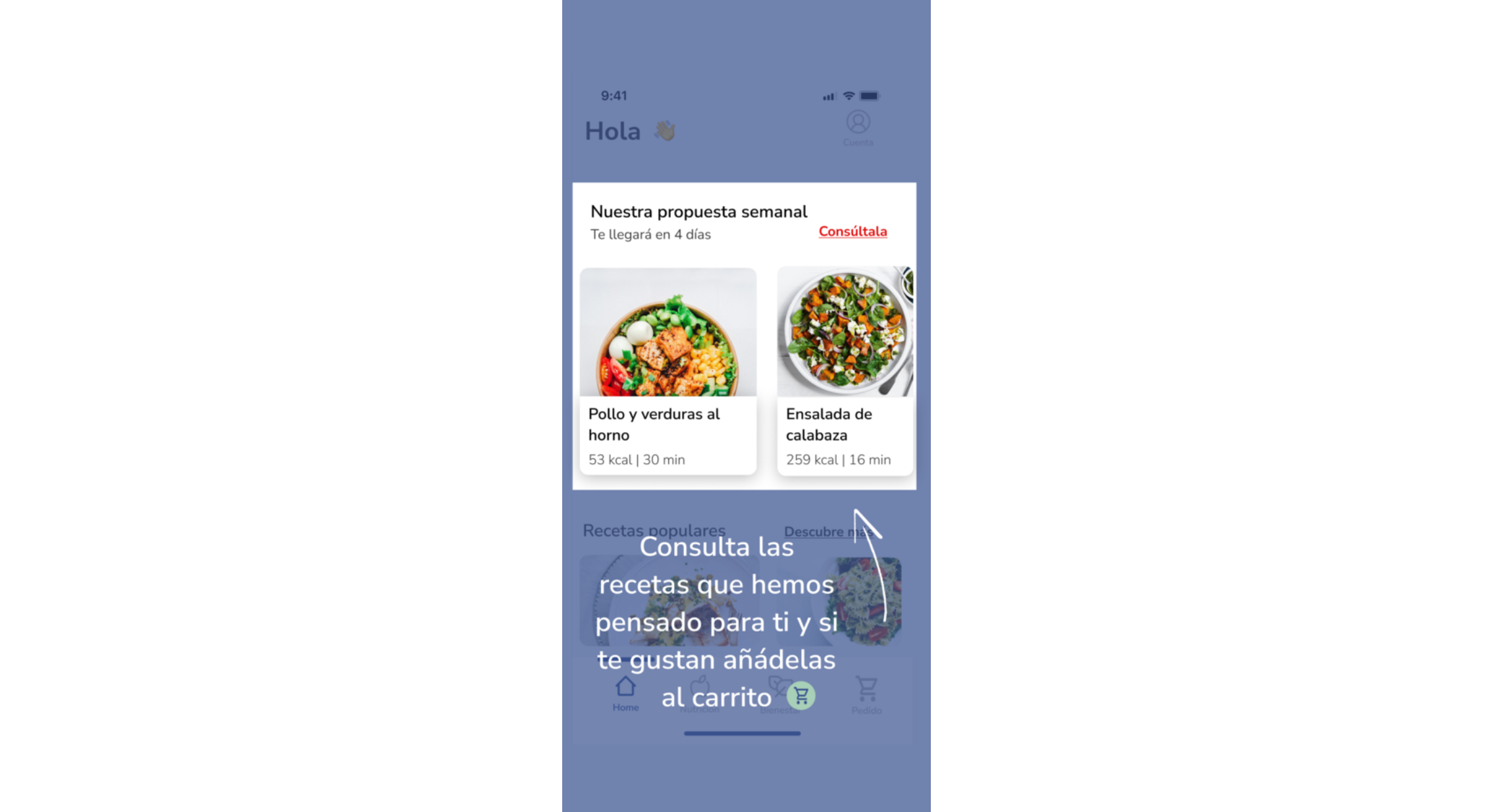
click at [791, 660] on img at bounding box center [746, 406] width 368 height 677
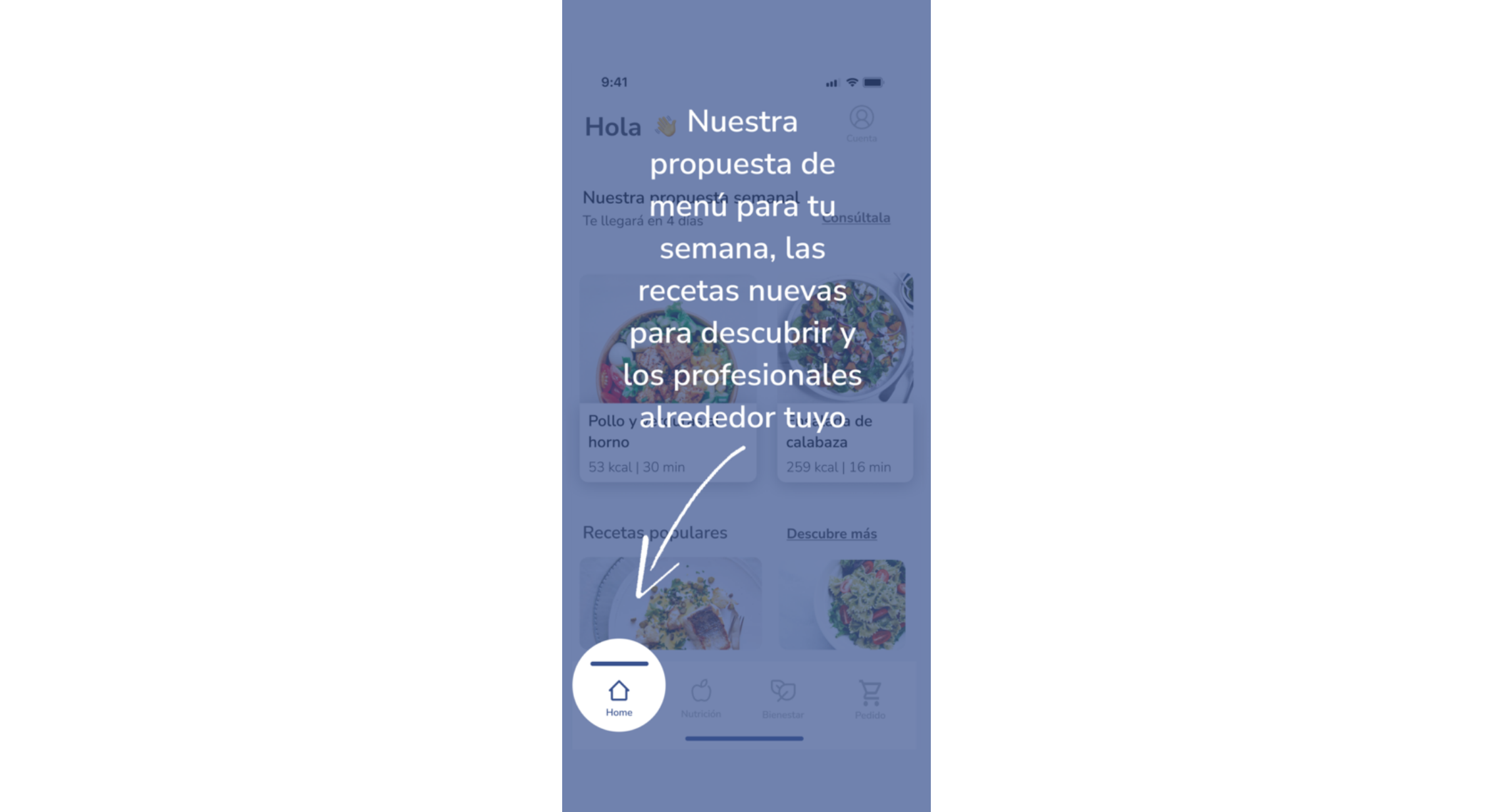
click at [791, 660] on img at bounding box center [746, 406] width 368 height 687
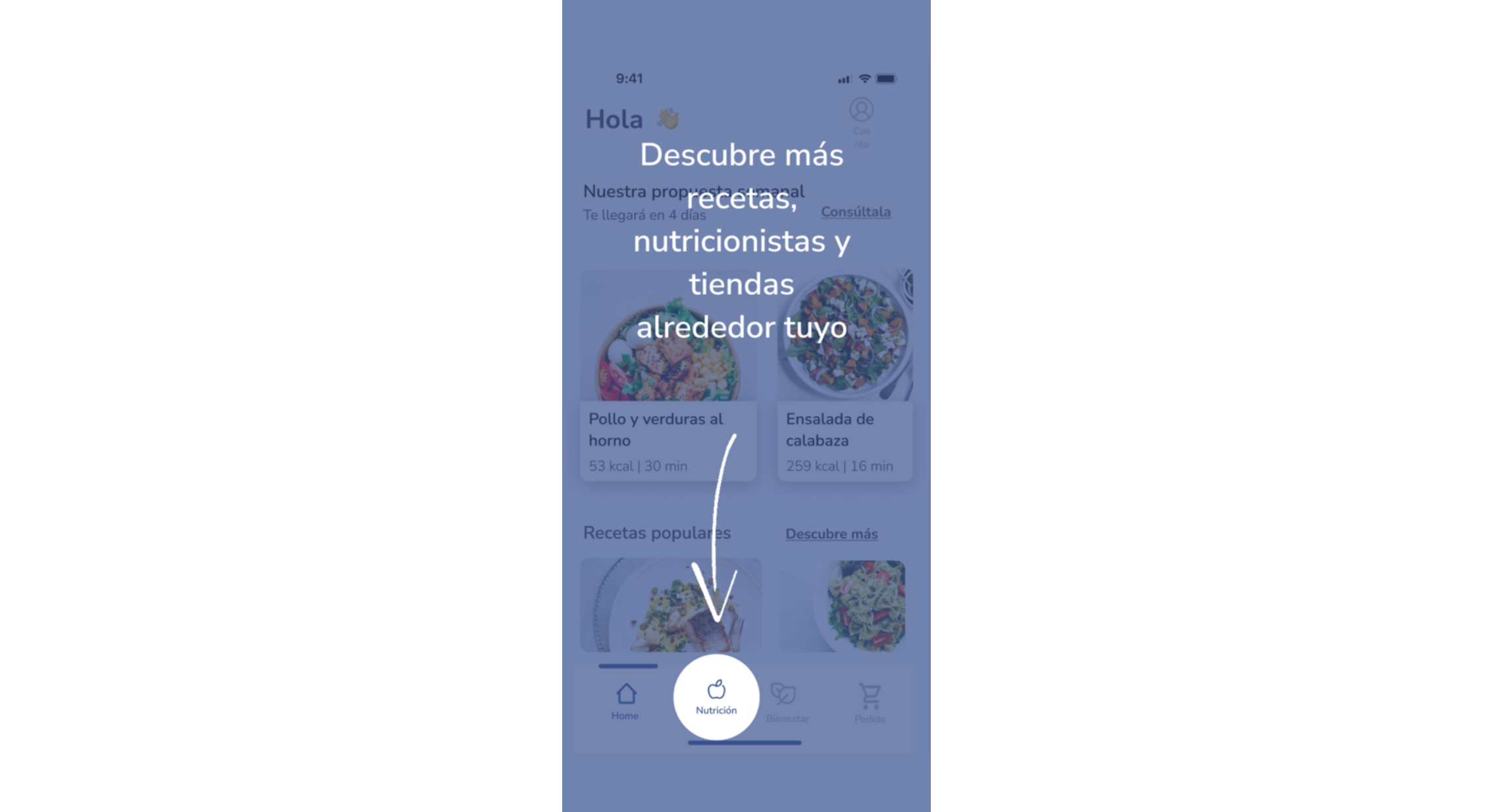
click at [791, 660] on img at bounding box center [746, 406] width 368 height 701
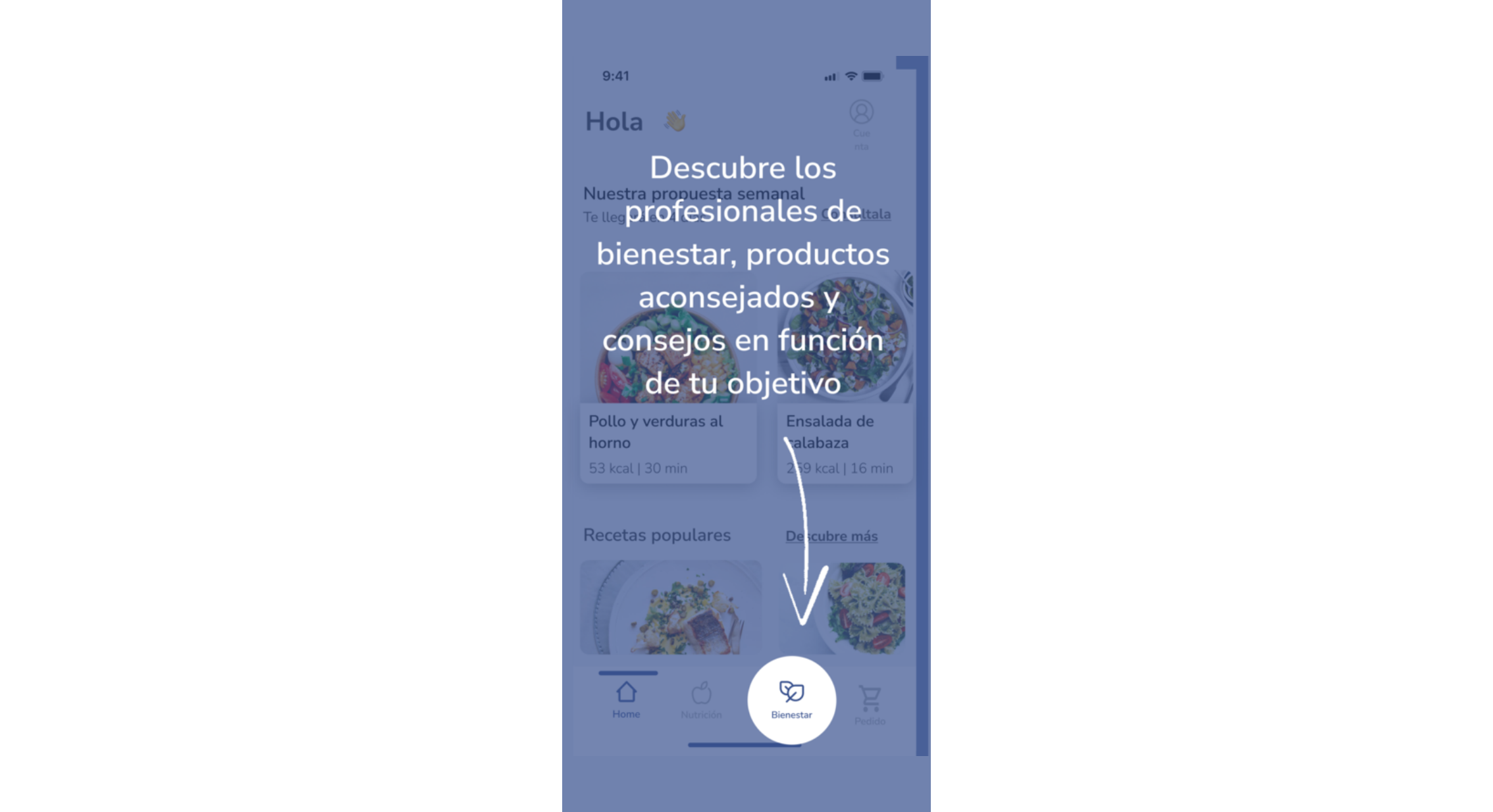
click at [791, 660] on img at bounding box center [746, 406] width 368 height 701
click at [931, 660] on img at bounding box center [1115, 405] width 368 height 685
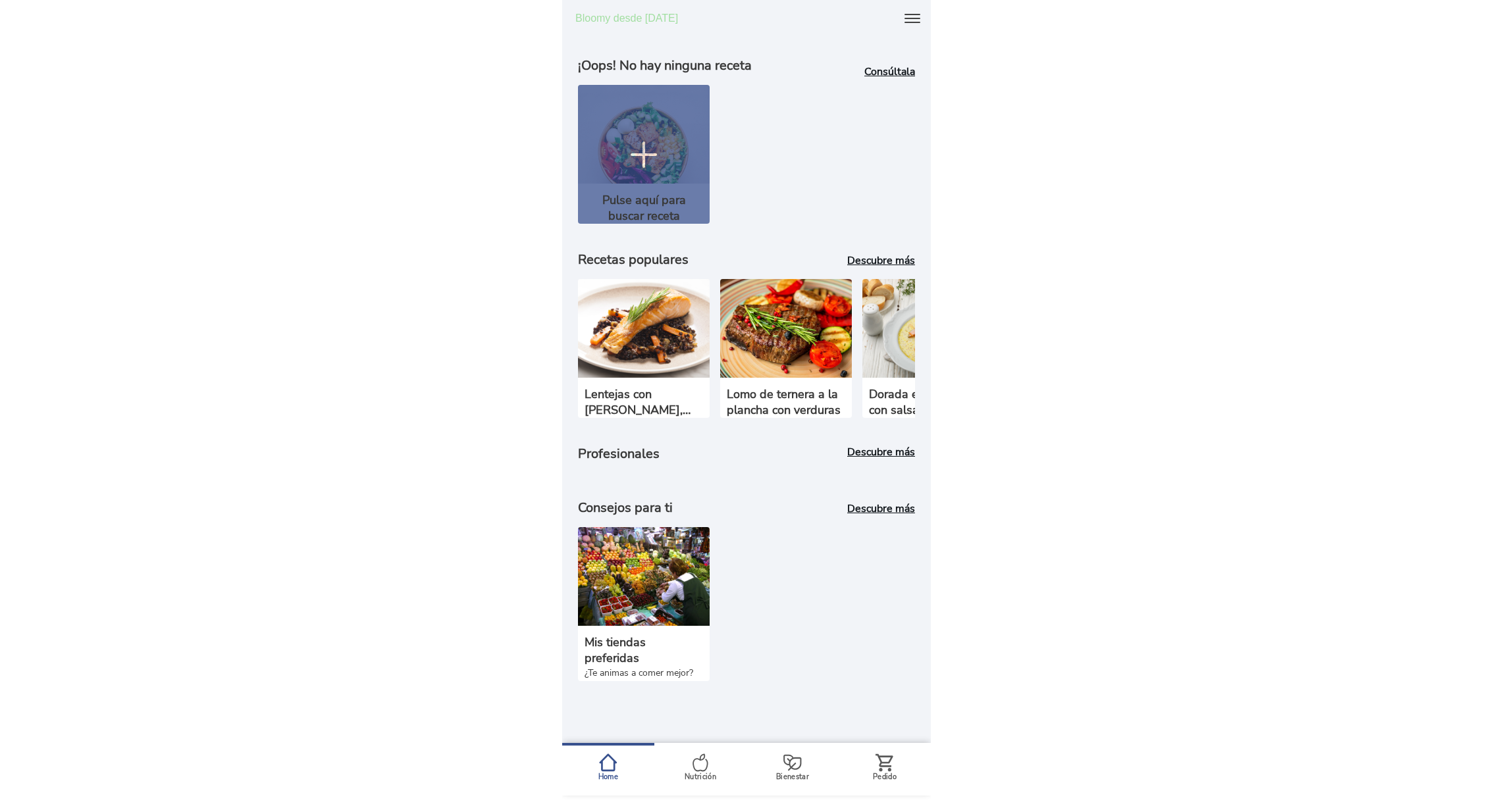
click at [914, 16] on icon at bounding box center [912, 18] width 21 height 21
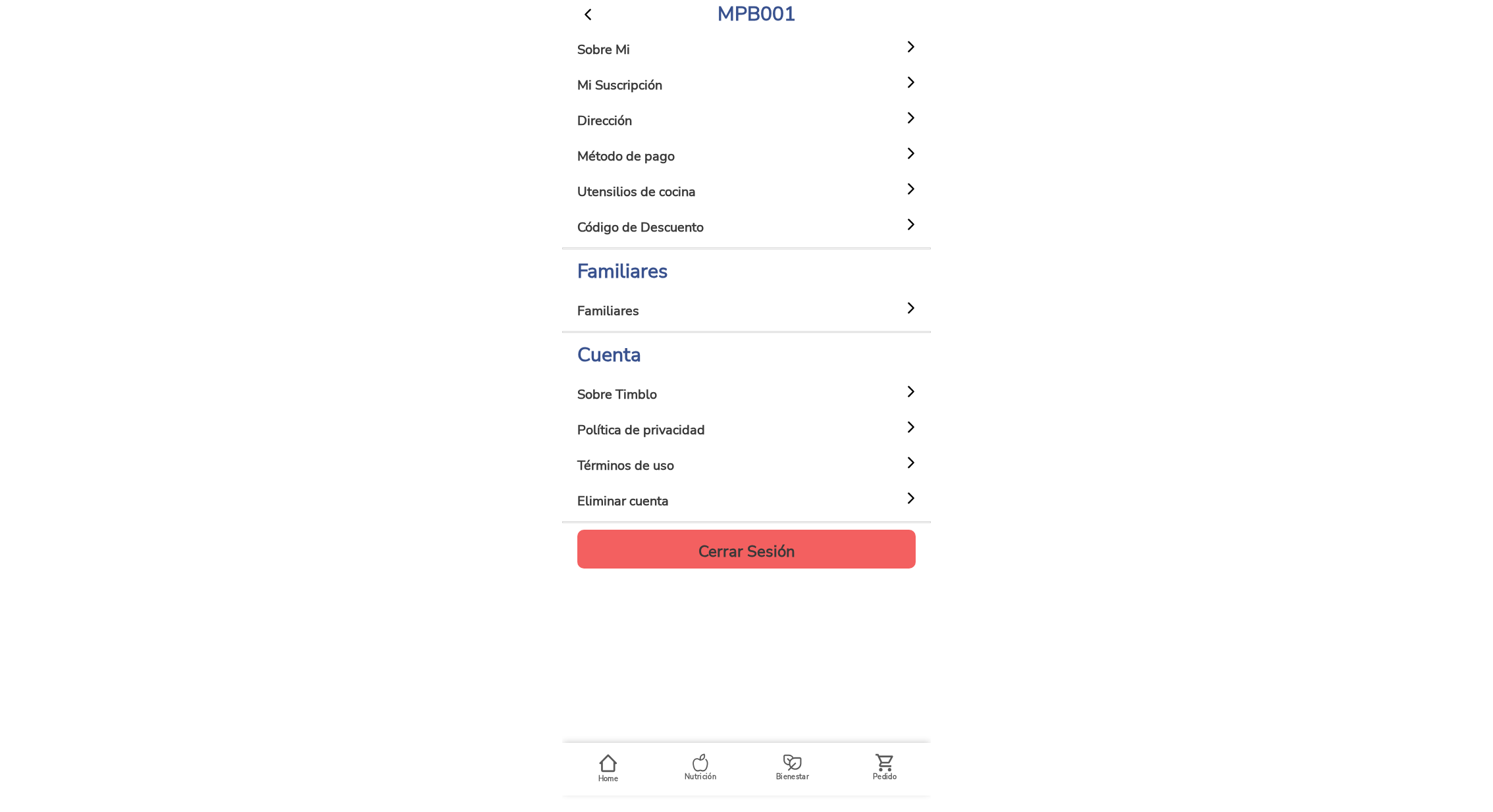
click at [631, 80] on h5 "Mi Suscripción" at bounding box center [620, 85] width 85 height 16
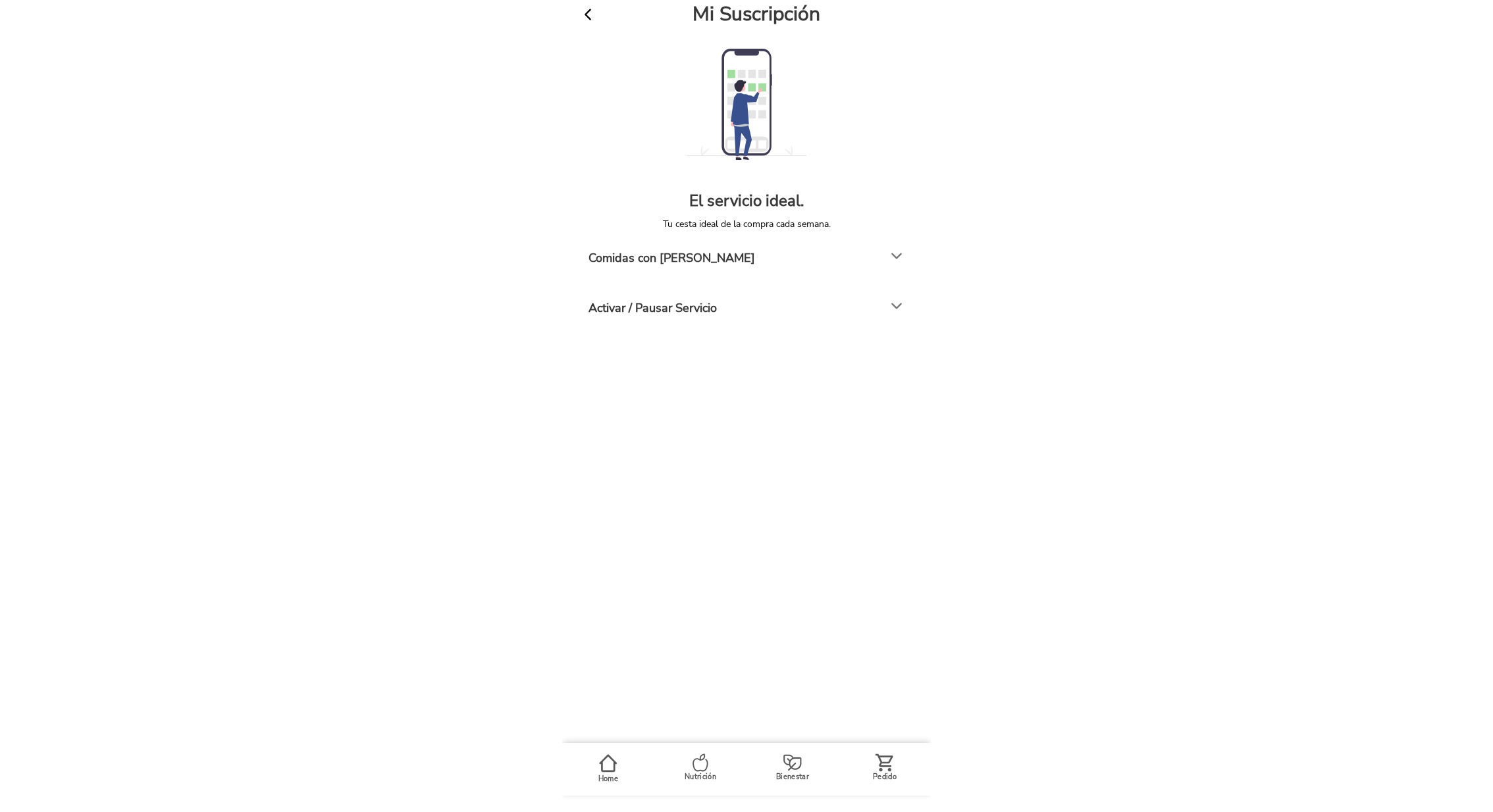
click at [688, 255] on h4 "Comidas con Timblo" at bounding box center [672, 257] width 166 height 16
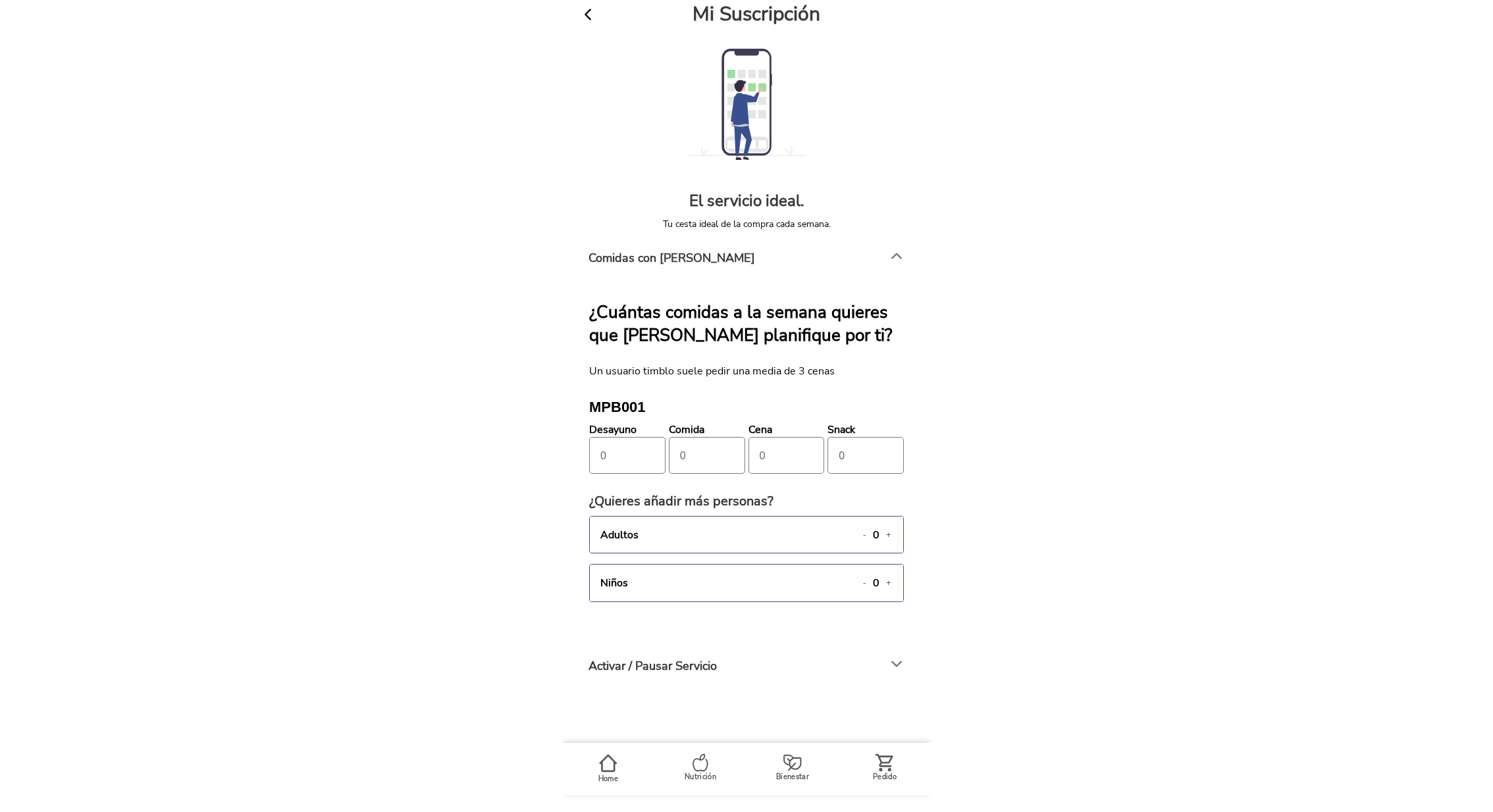
click at [643, 459] on input "number" at bounding box center [632, 456] width 64 height 37
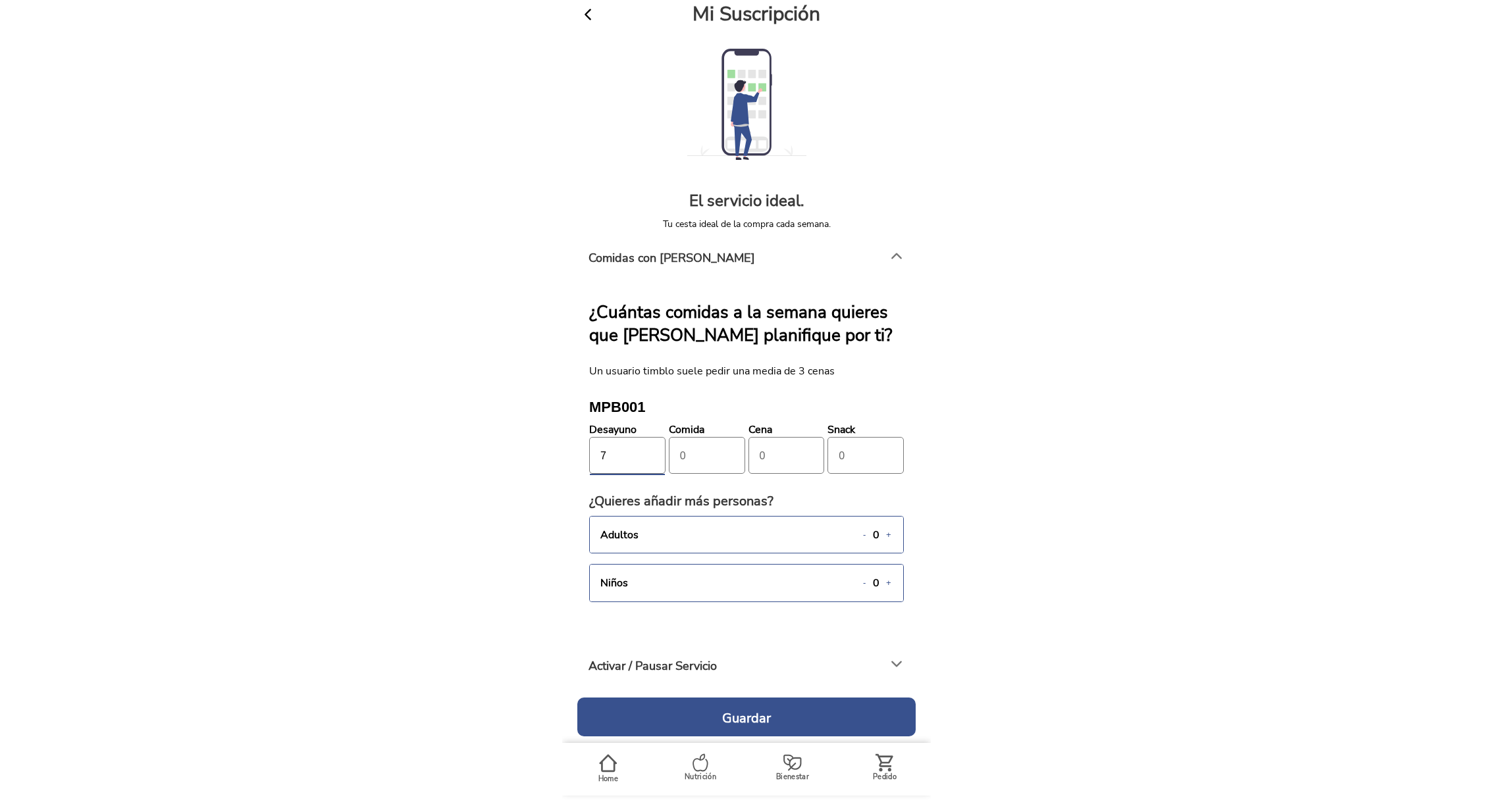
type input "7"
click at [706, 462] on input "number" at bounding box center [712, 456] width 64 height 37
type input "7"
click at [775, 457] on input "number" at bounding box center [791, 456] width 64 height 37
type input "7"
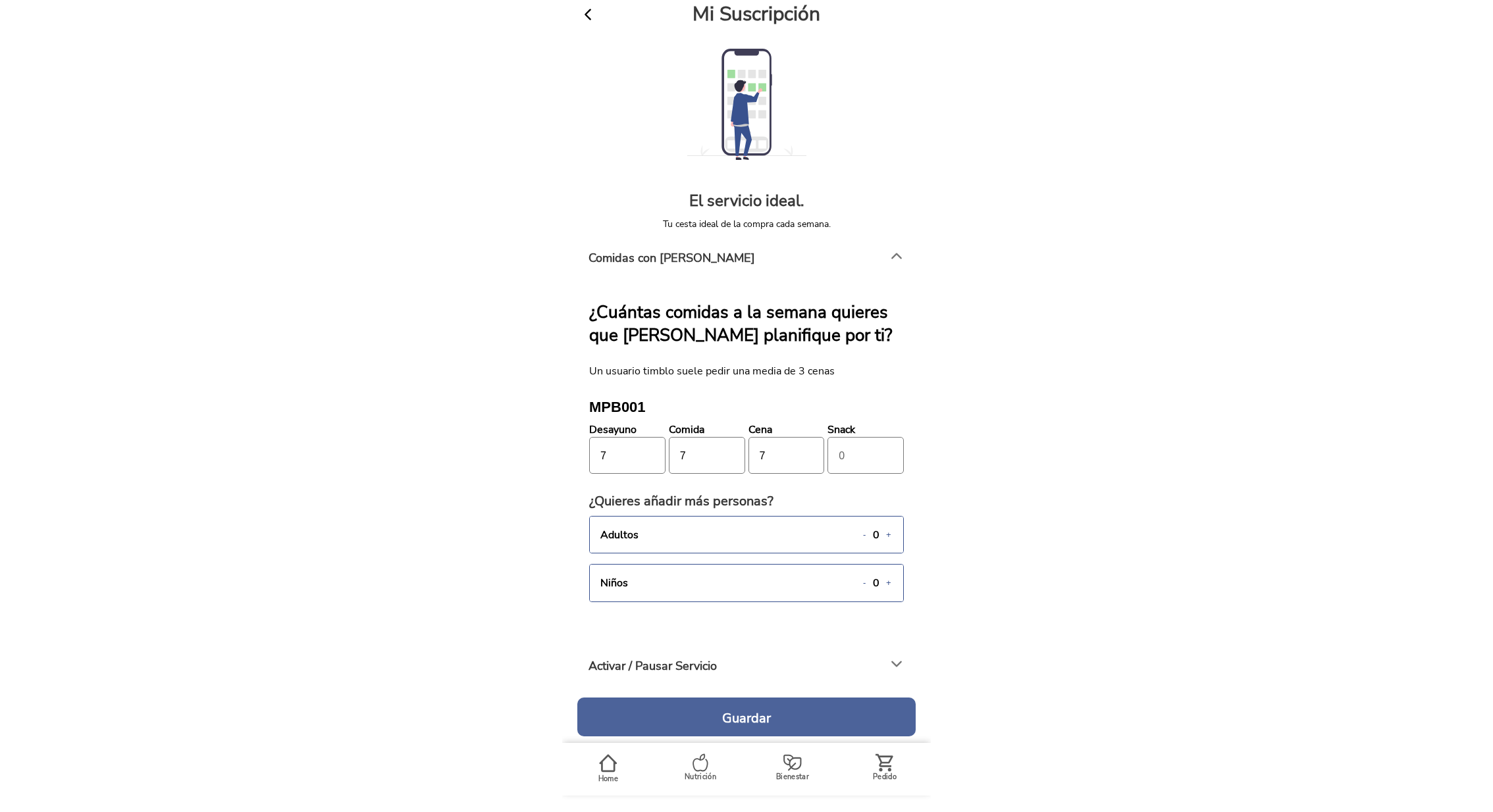
click at [765, 719] on h4 "Guardar" at bounding box center [746, 718] width 49 height 16
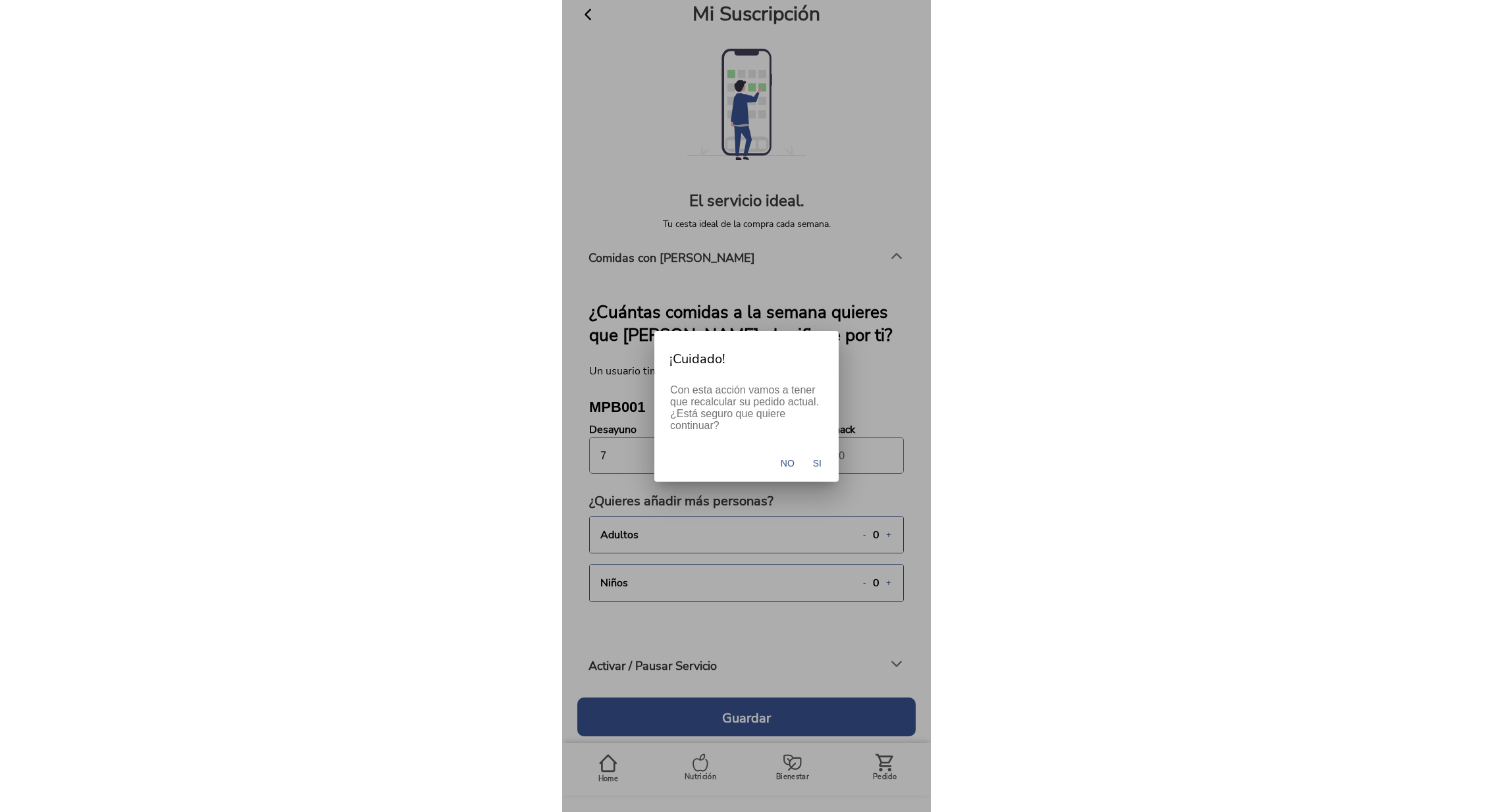
click at [824, 458] on button "Si" at bounding box center [817, 463] width 22 height 26
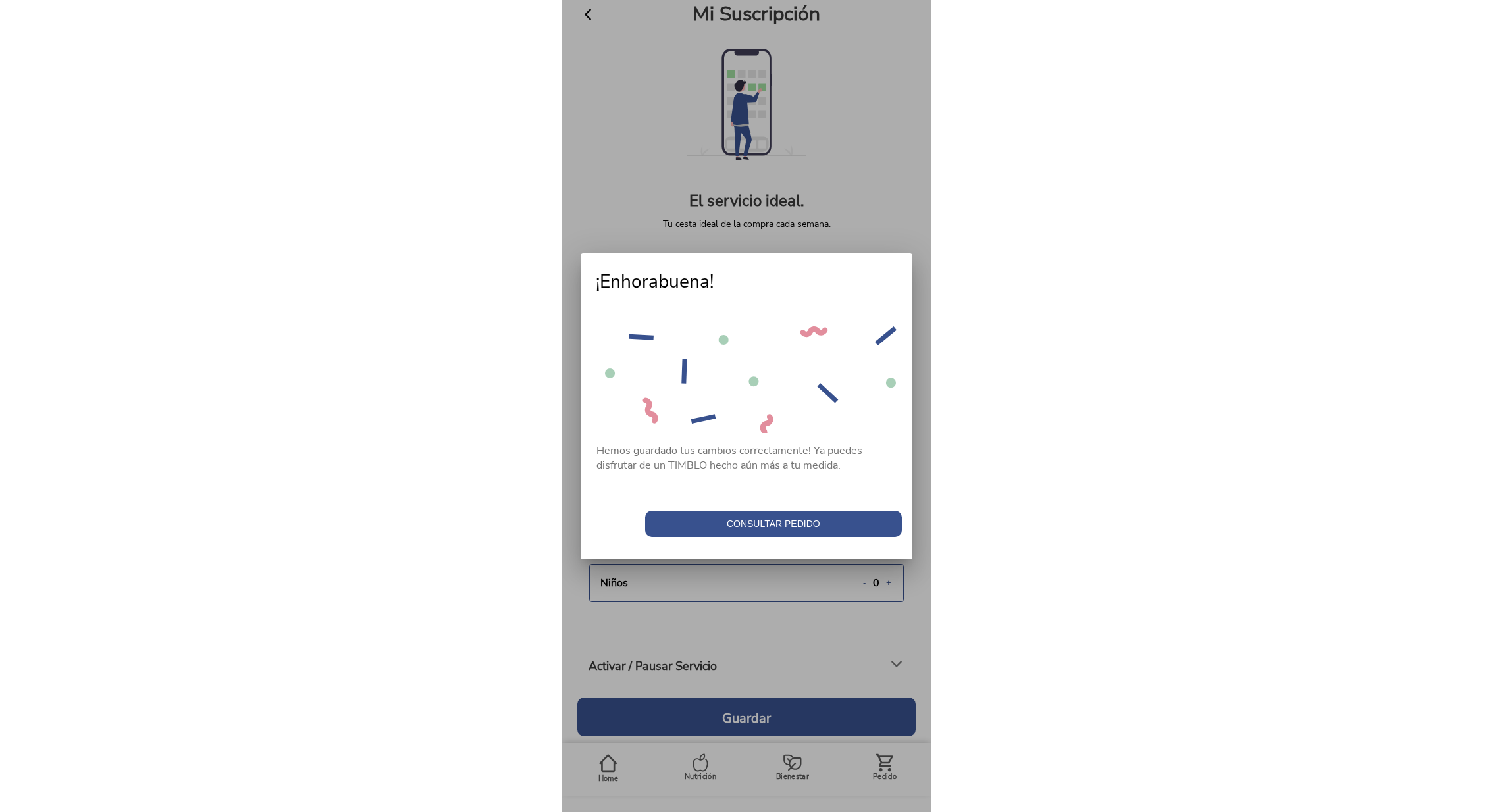
click at [787, 522] on span "Consultar pedido" at bounding box center [773, 523] width 243 height 13
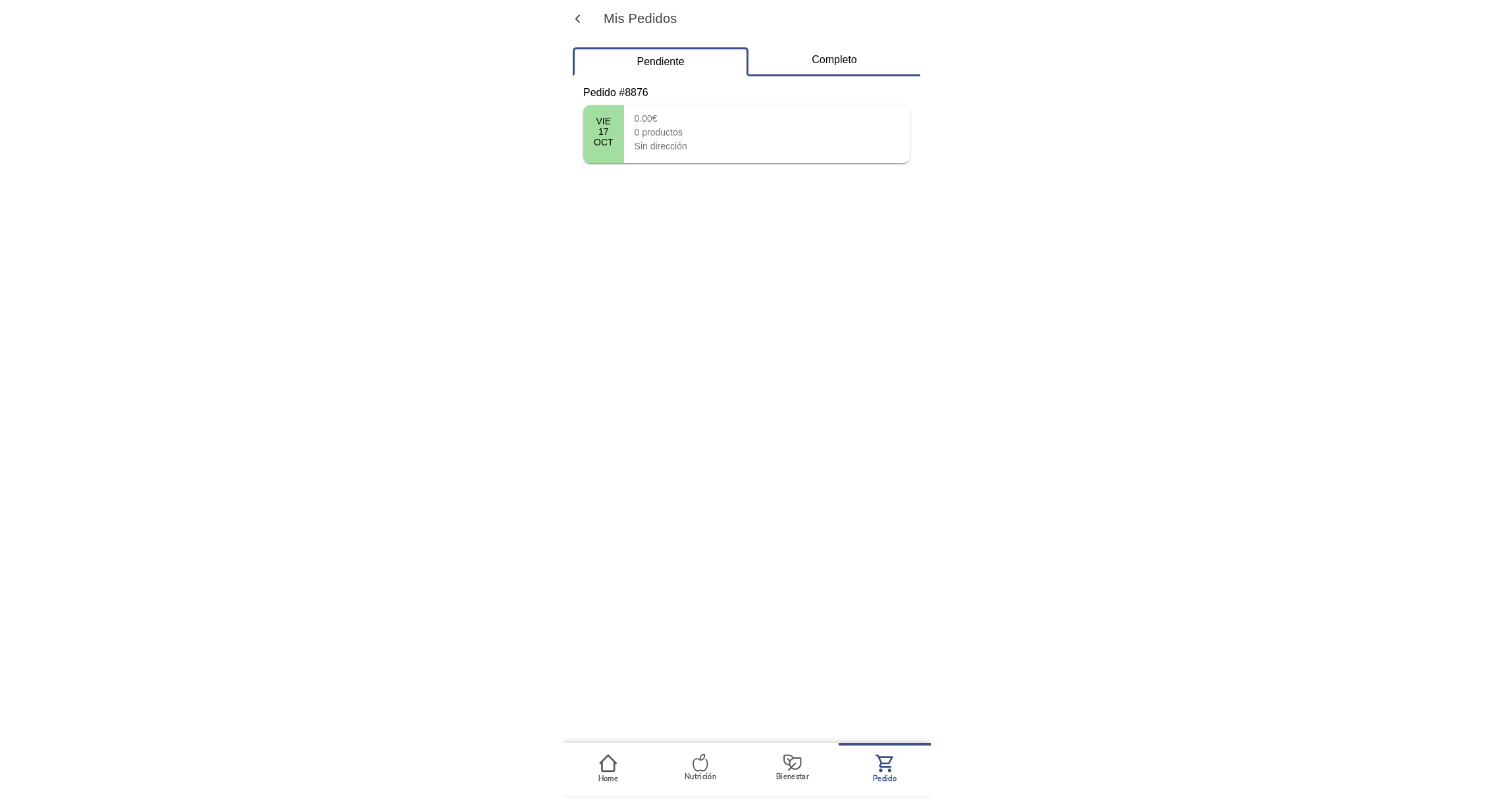
click at [612, 773] on ion-label "Home" at bounding box center [608, 778] width 20 height 10
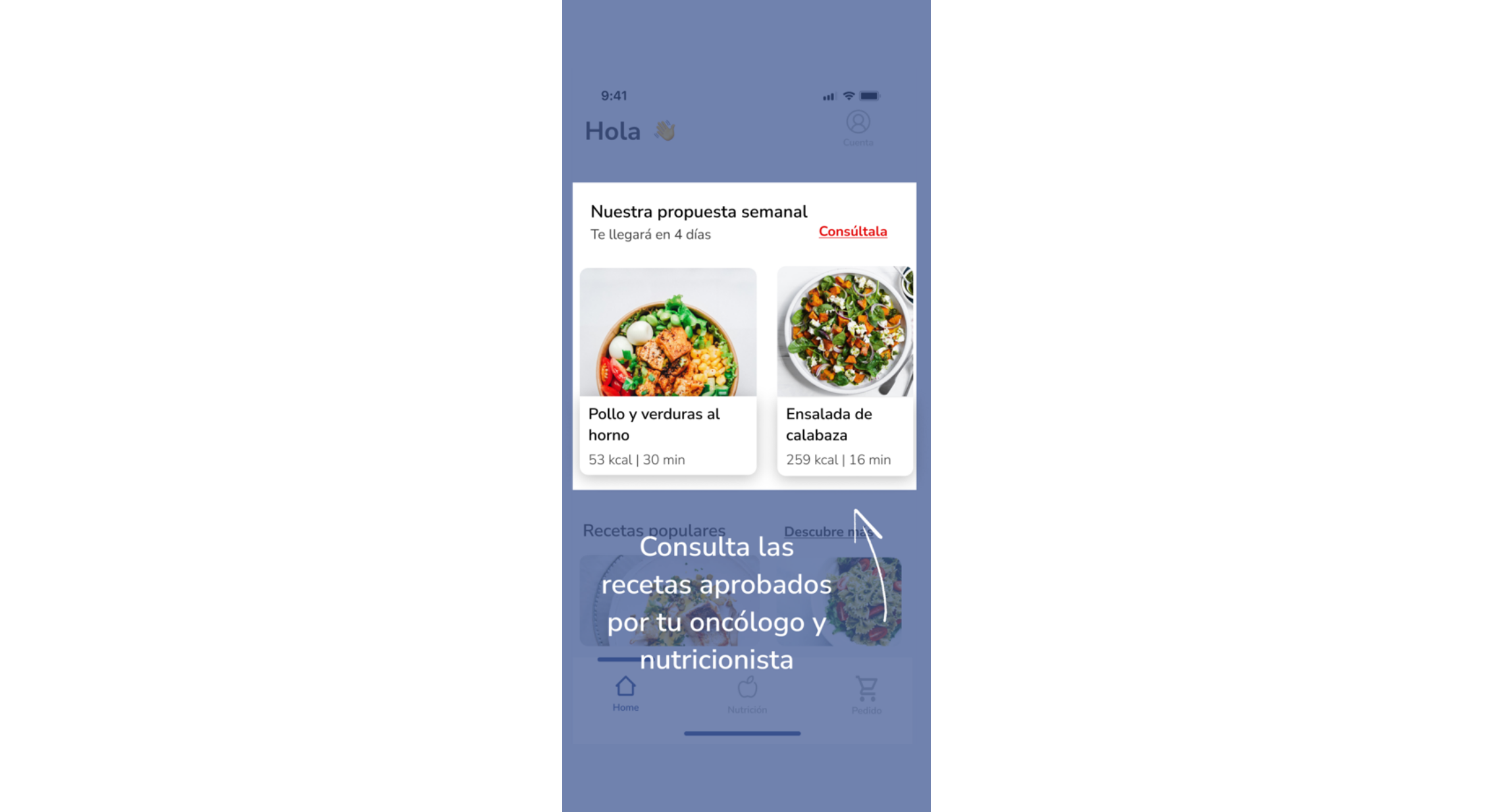
click at [788, 457] on img at bounding box center [746, 406] width 368 height 677
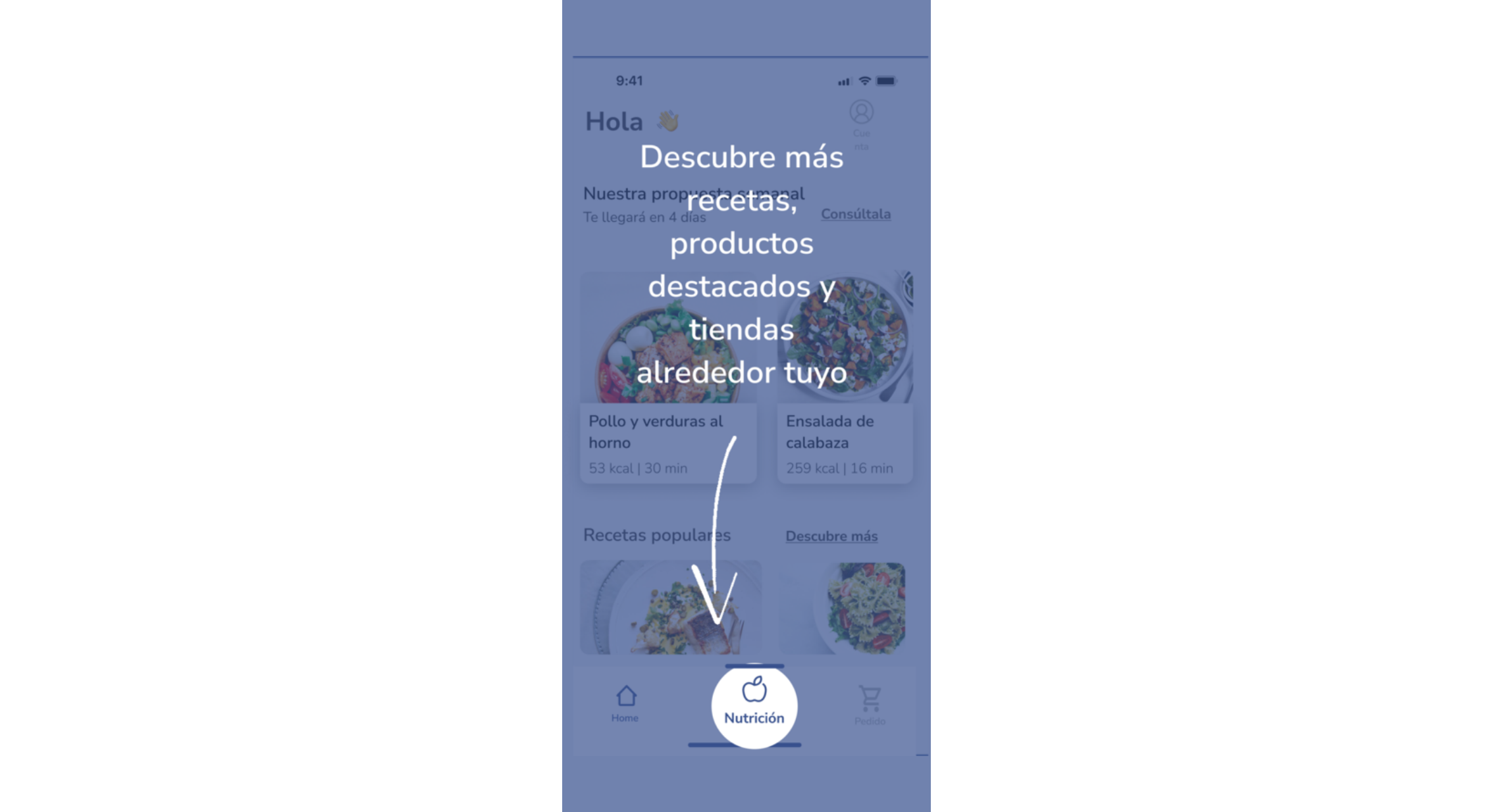
click at [788, 457] on img at bounding box center [746, 406] width 368 height 701
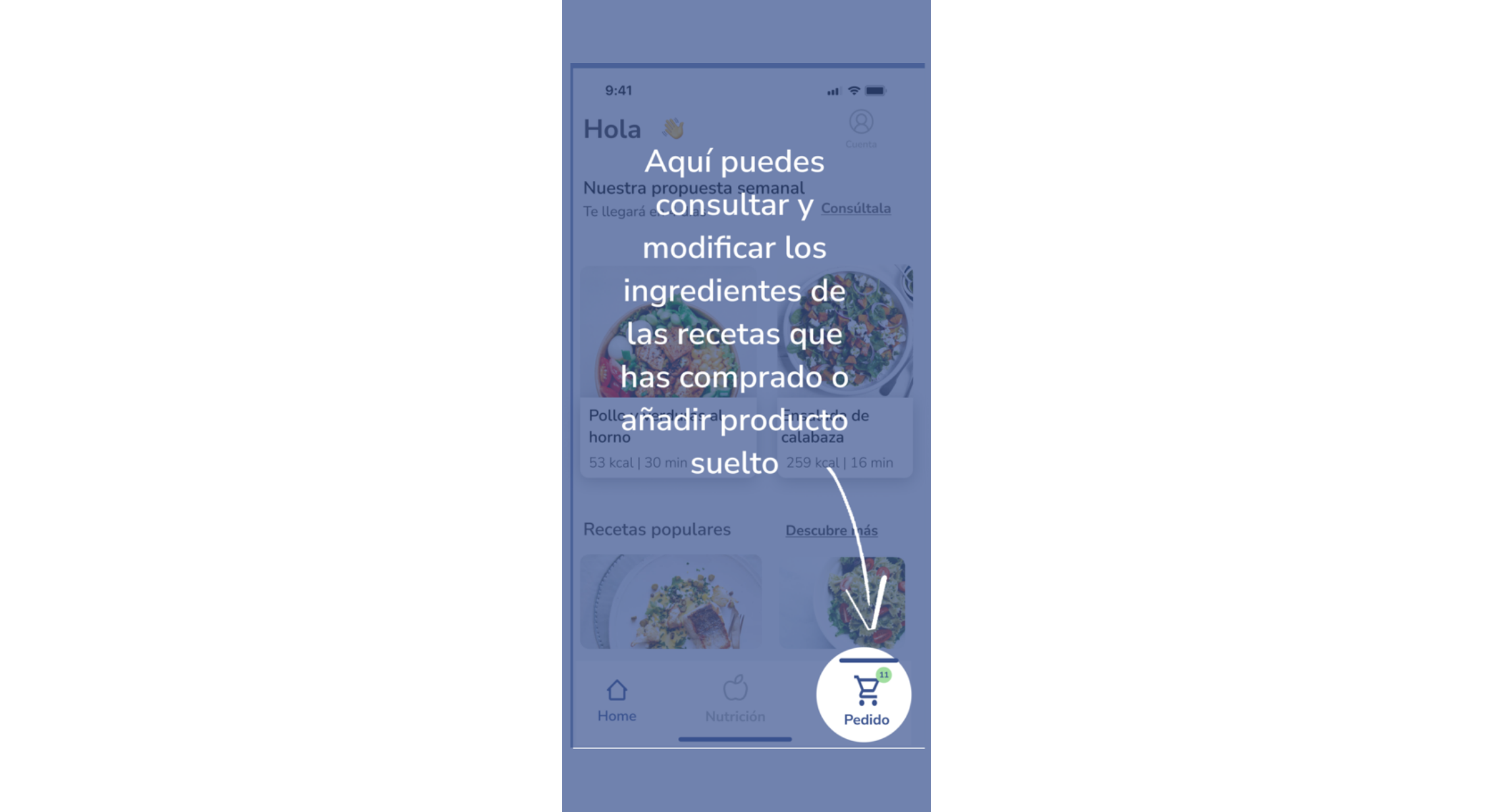
click at [788, 457] on img at bounding box center [746, 405] width 368 height 685
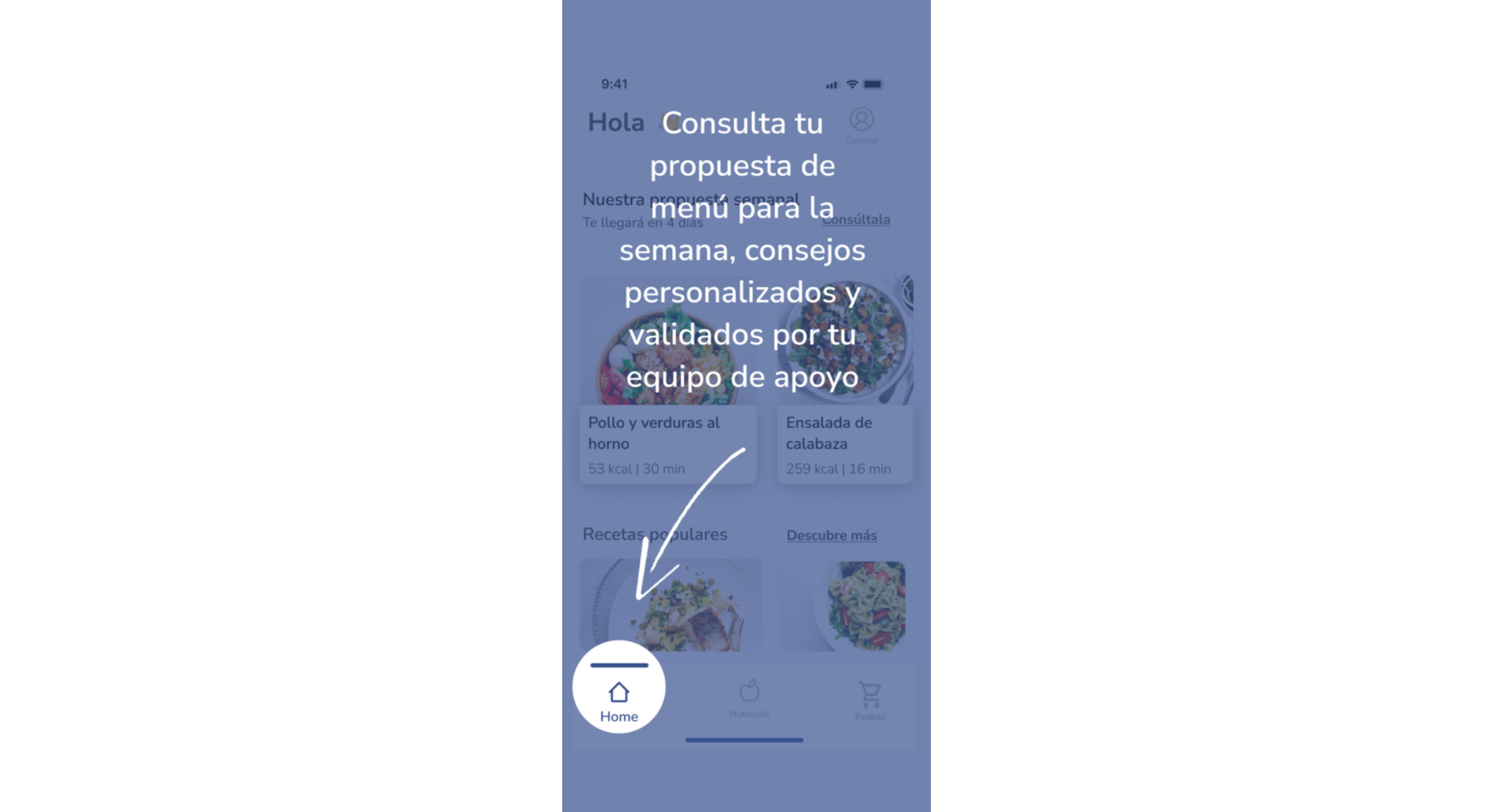
click at [788, 457] on img at bounding box center [746, 406] width 368 height 687
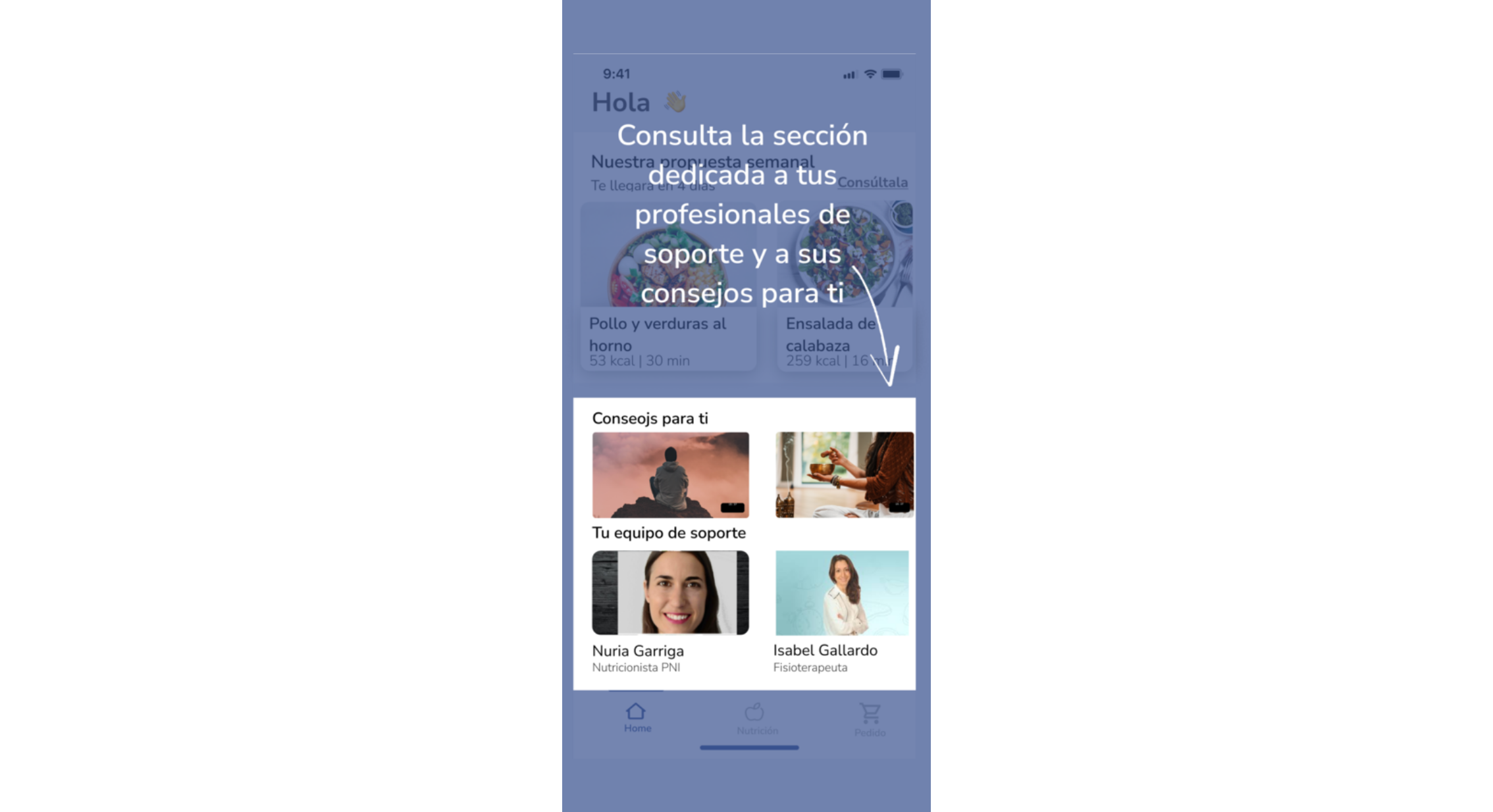
click at [788, 457] on img at bounding box center [746, 406] width 368 height 706
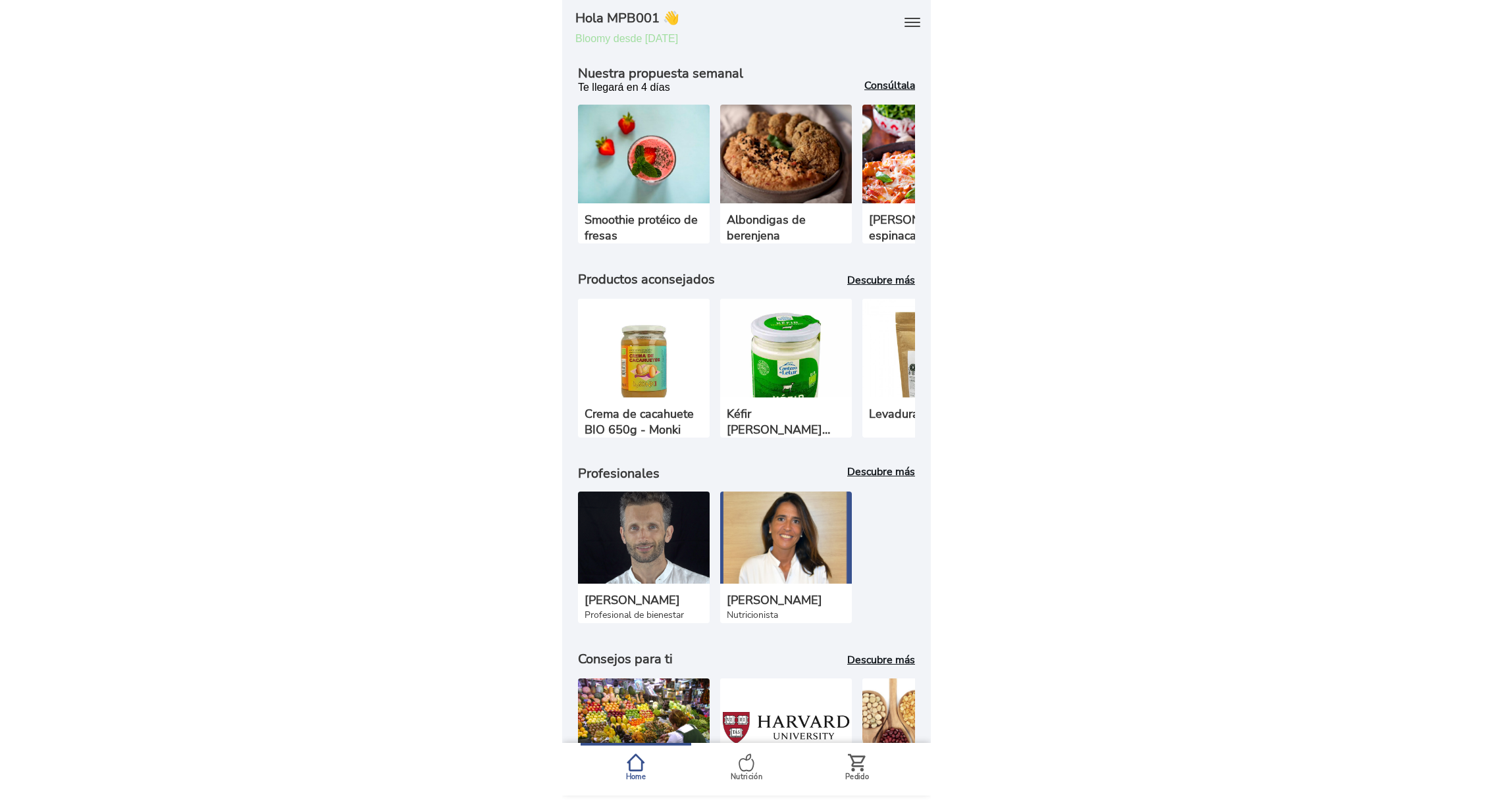
click at [896, 87] on b "Consúltala" at bounding box center [889, 85] width 51 height 14
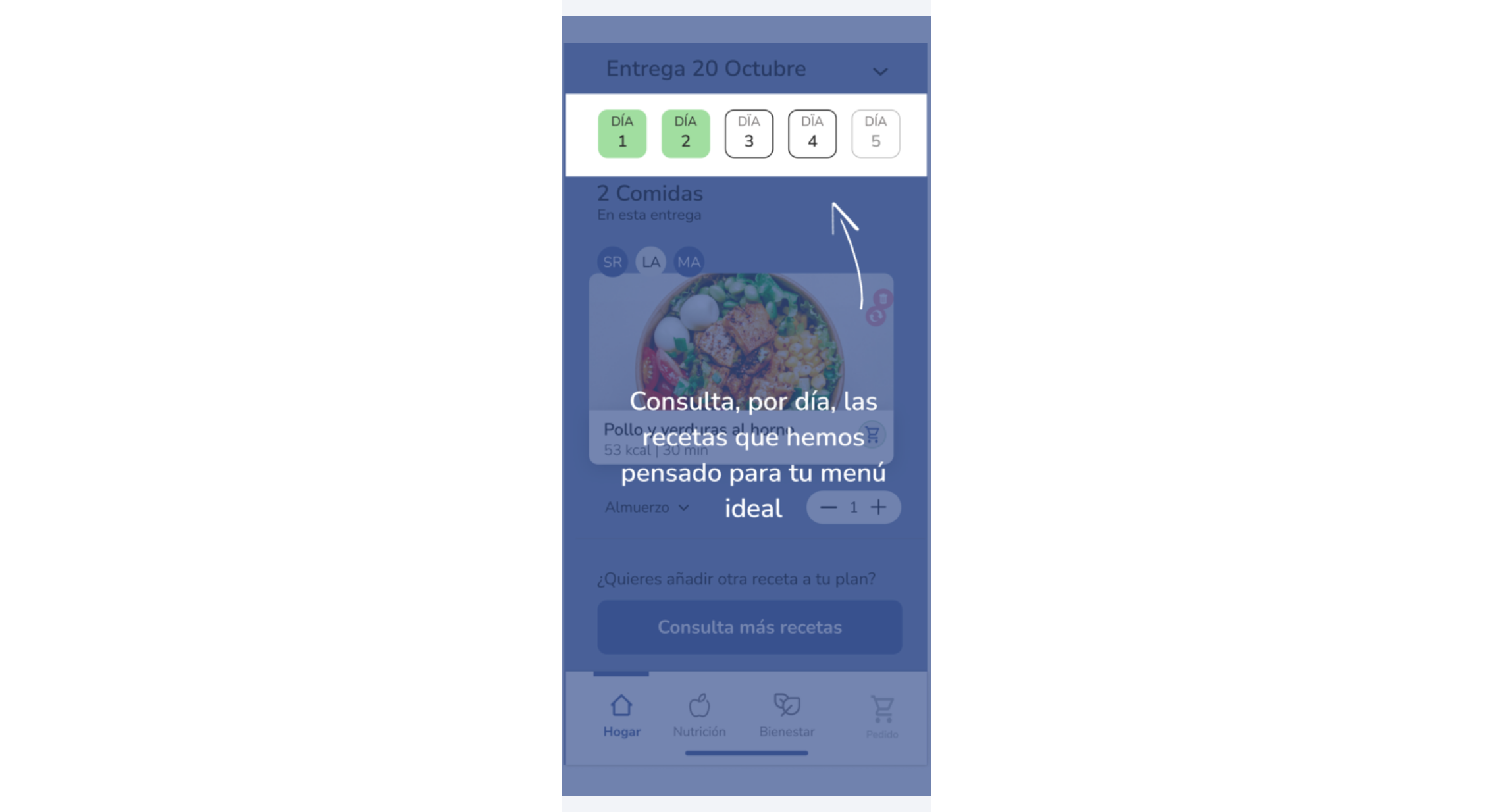
click at [741, 338] on img at bounding box center [746, 406] width 368 height 726
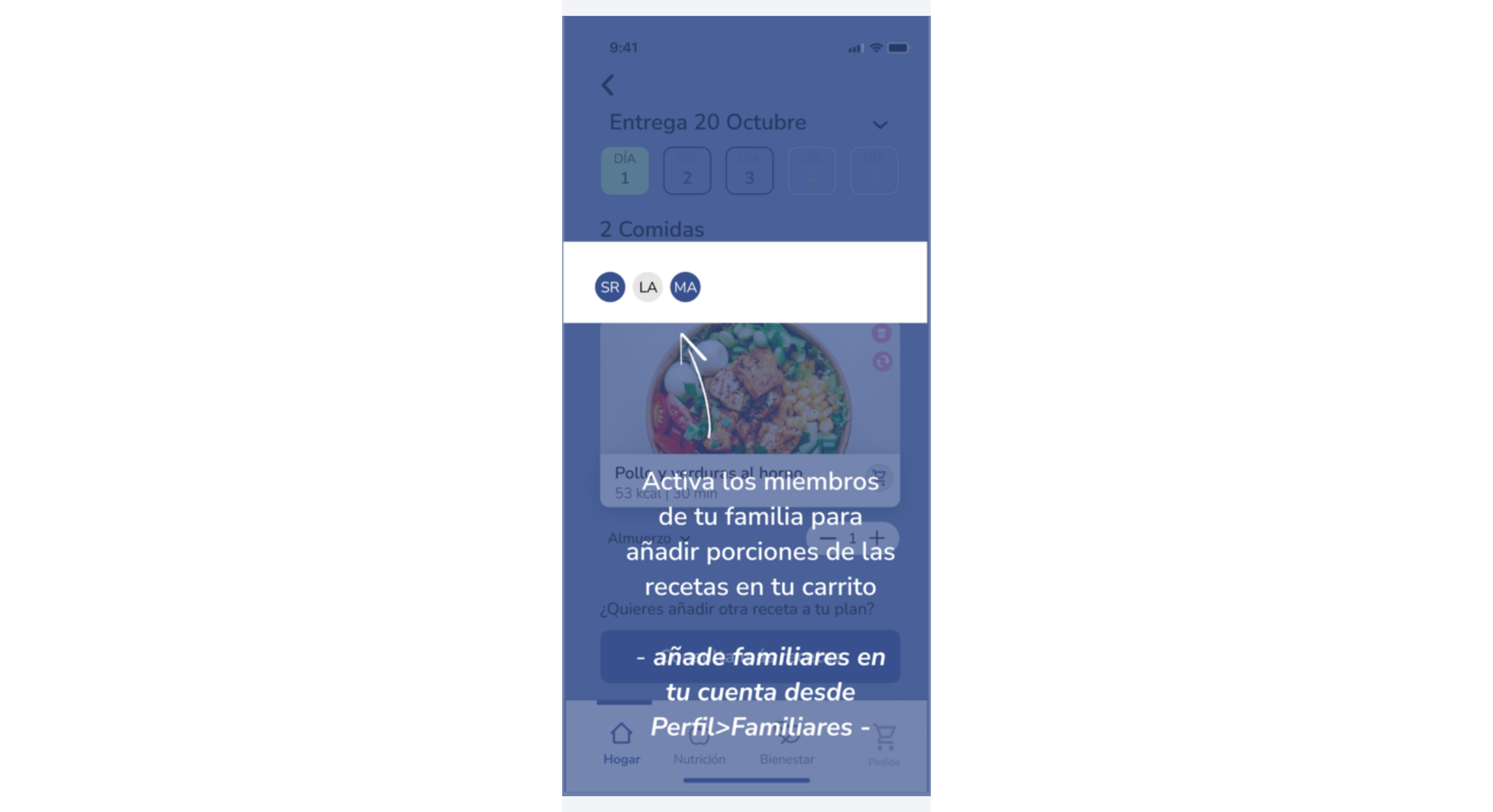
click at [741, 338] on img at bounding box center [746, 406] width 368 height 780
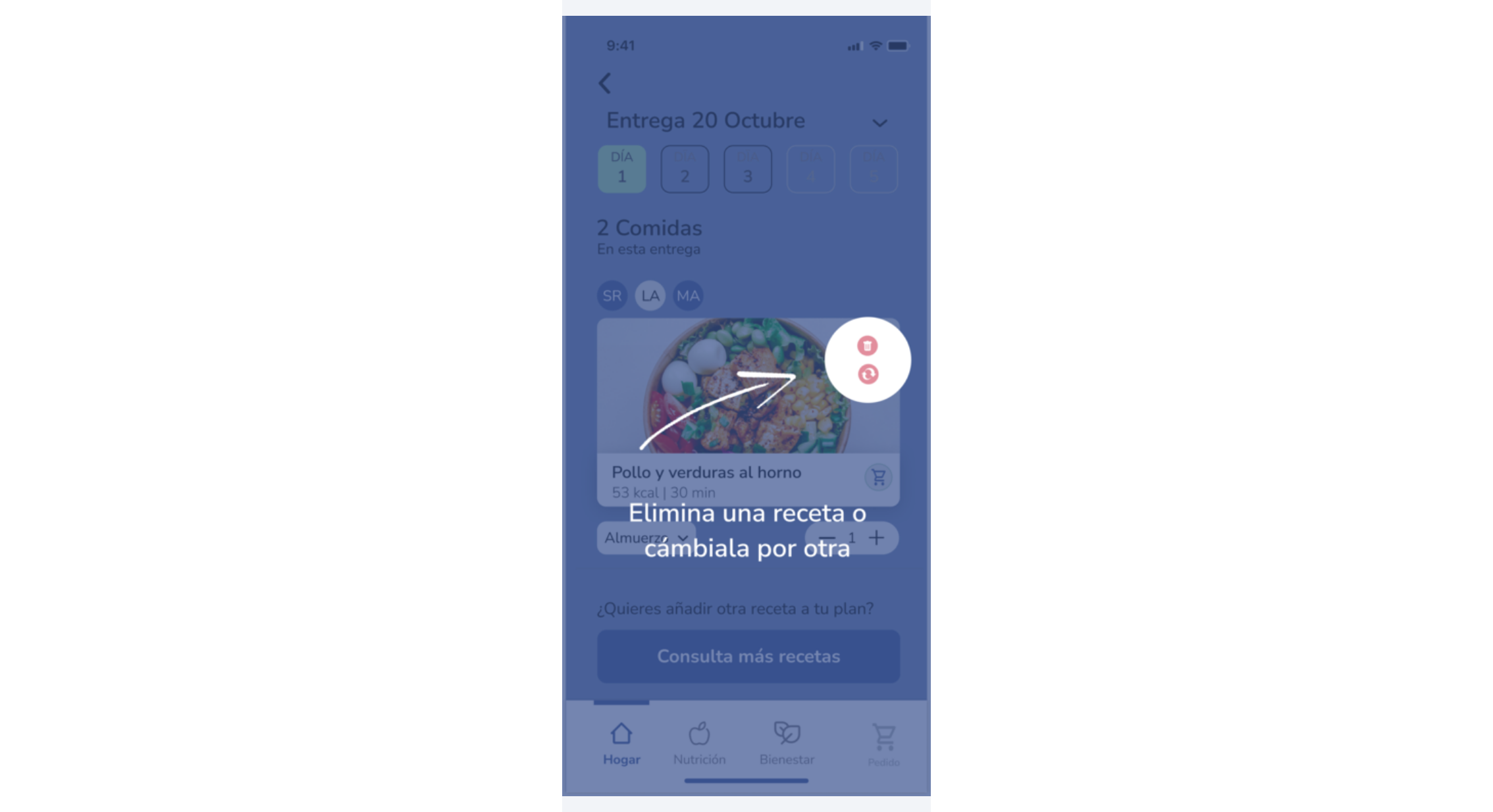
click at [741, 338] on img at bounding box center [746, 405] width 368 height 780
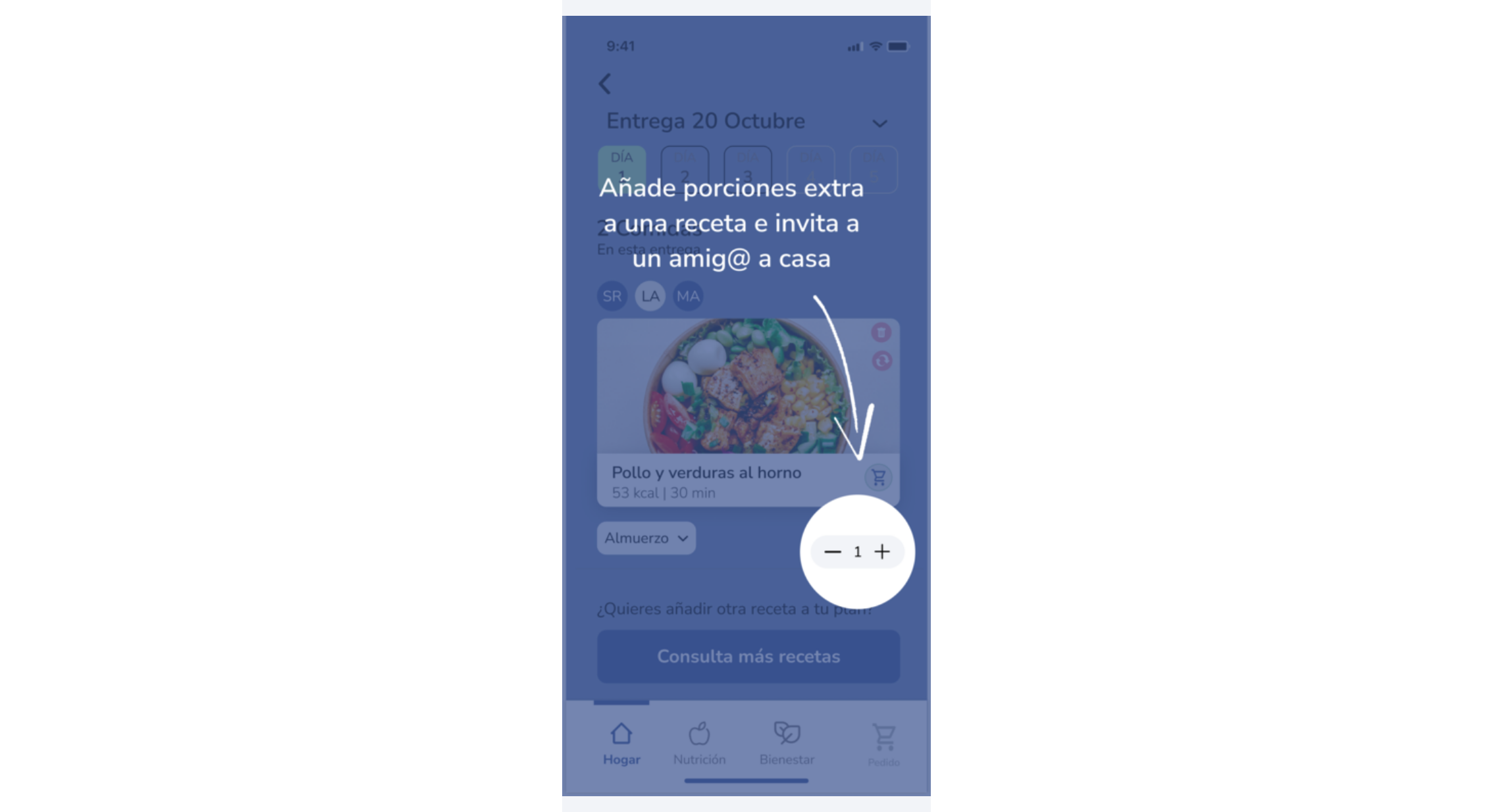
click at [741, 338] on img at bounding box center [746, 405] width 368 height 780
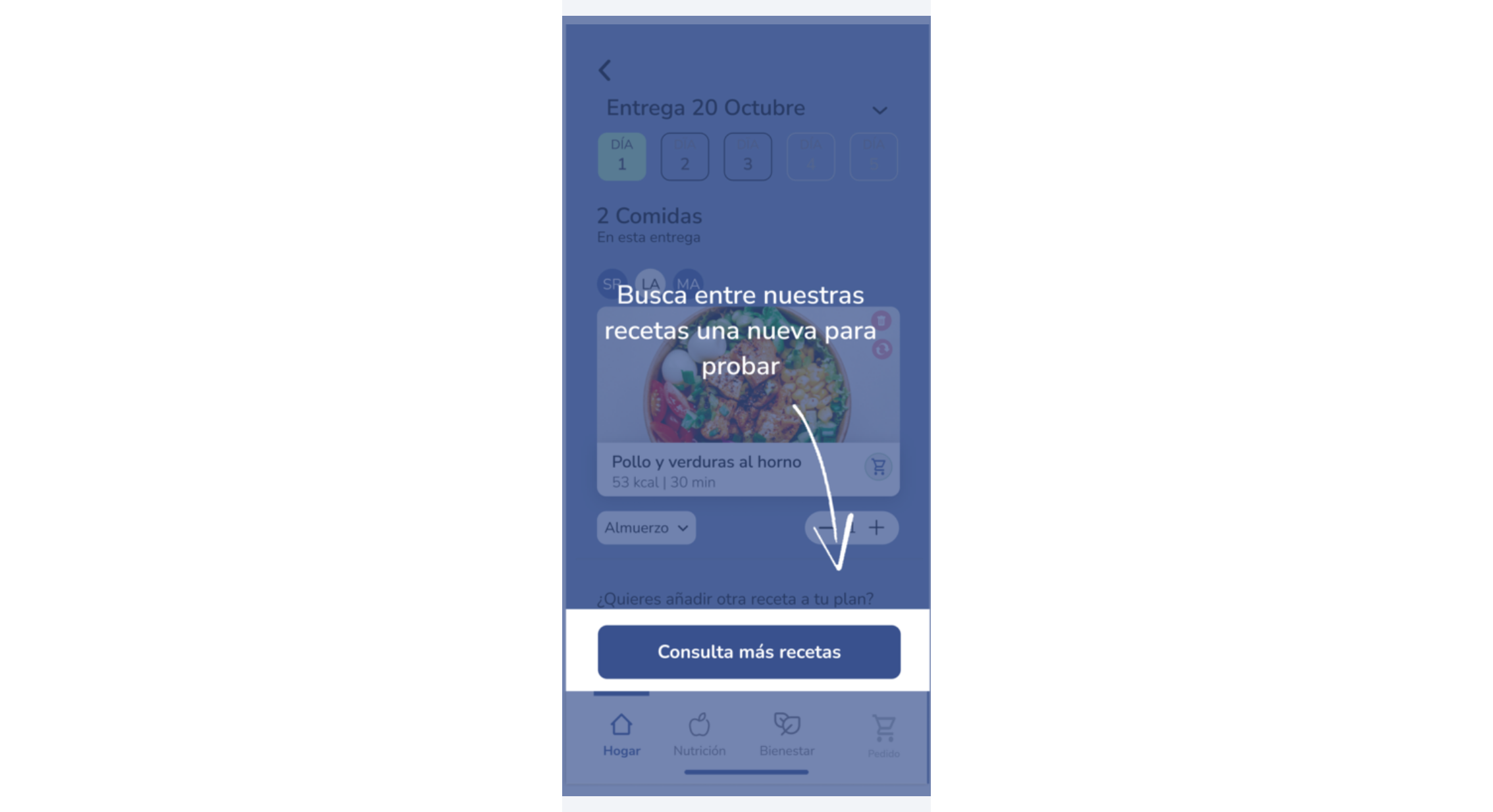
click at [741, 338] on img at bounding box center [746, 405] width 368 height 763
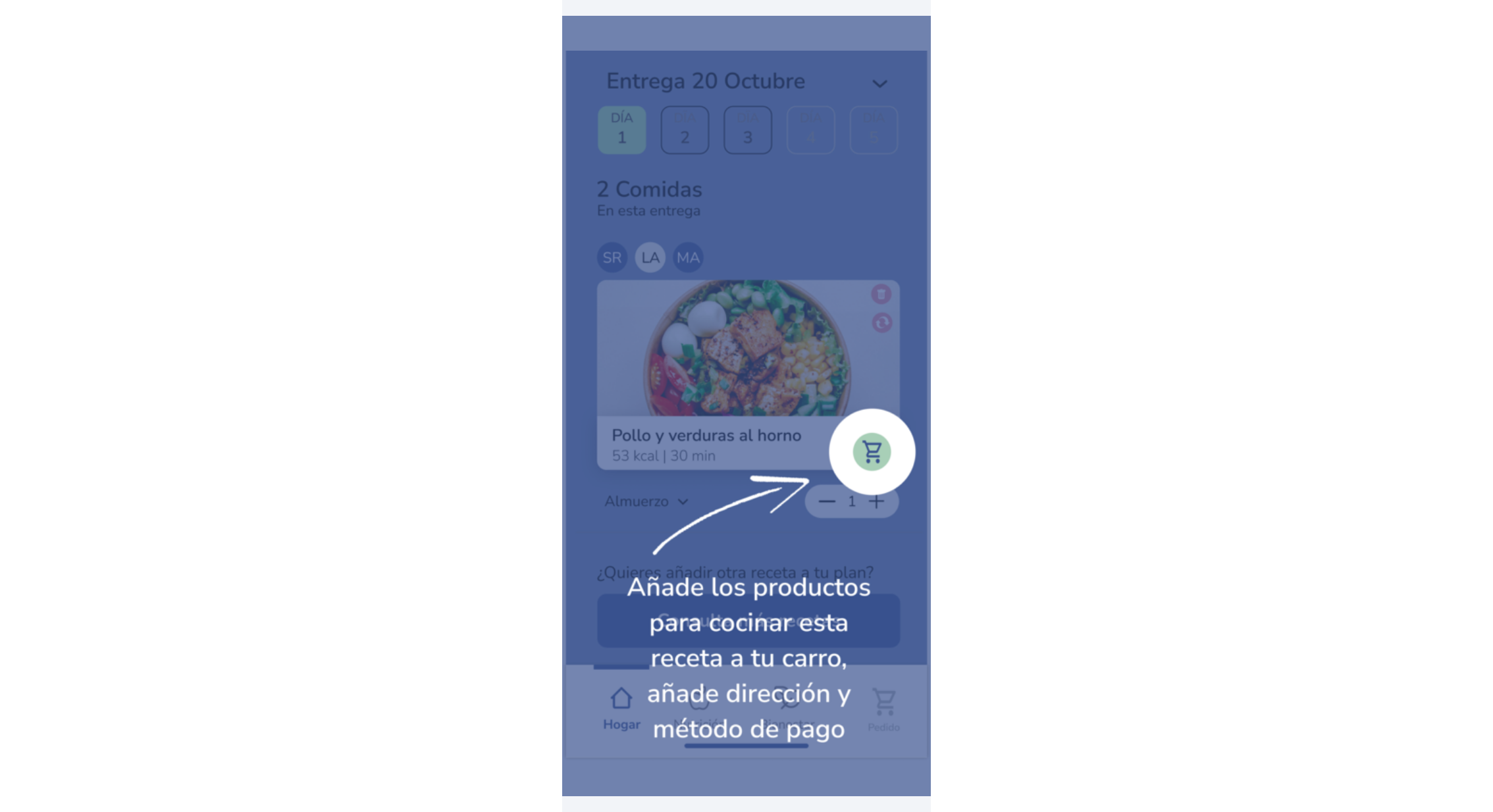
click at [741, 338] on img at bounding box center [746, 406] width 368 height 711
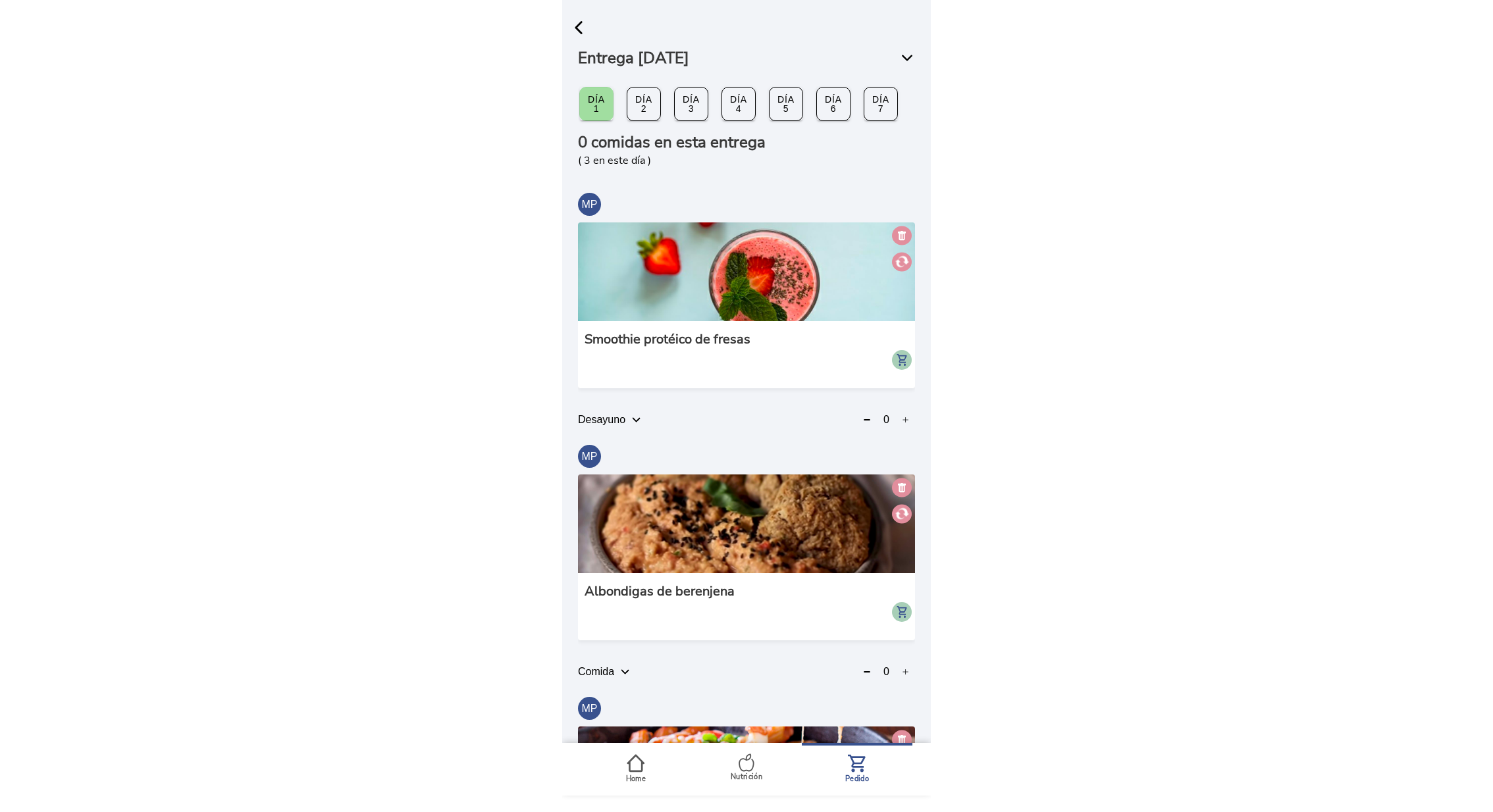
click at [0, 0] on slot "Día 2" at bounding box center [0, 0] width 0 height 0
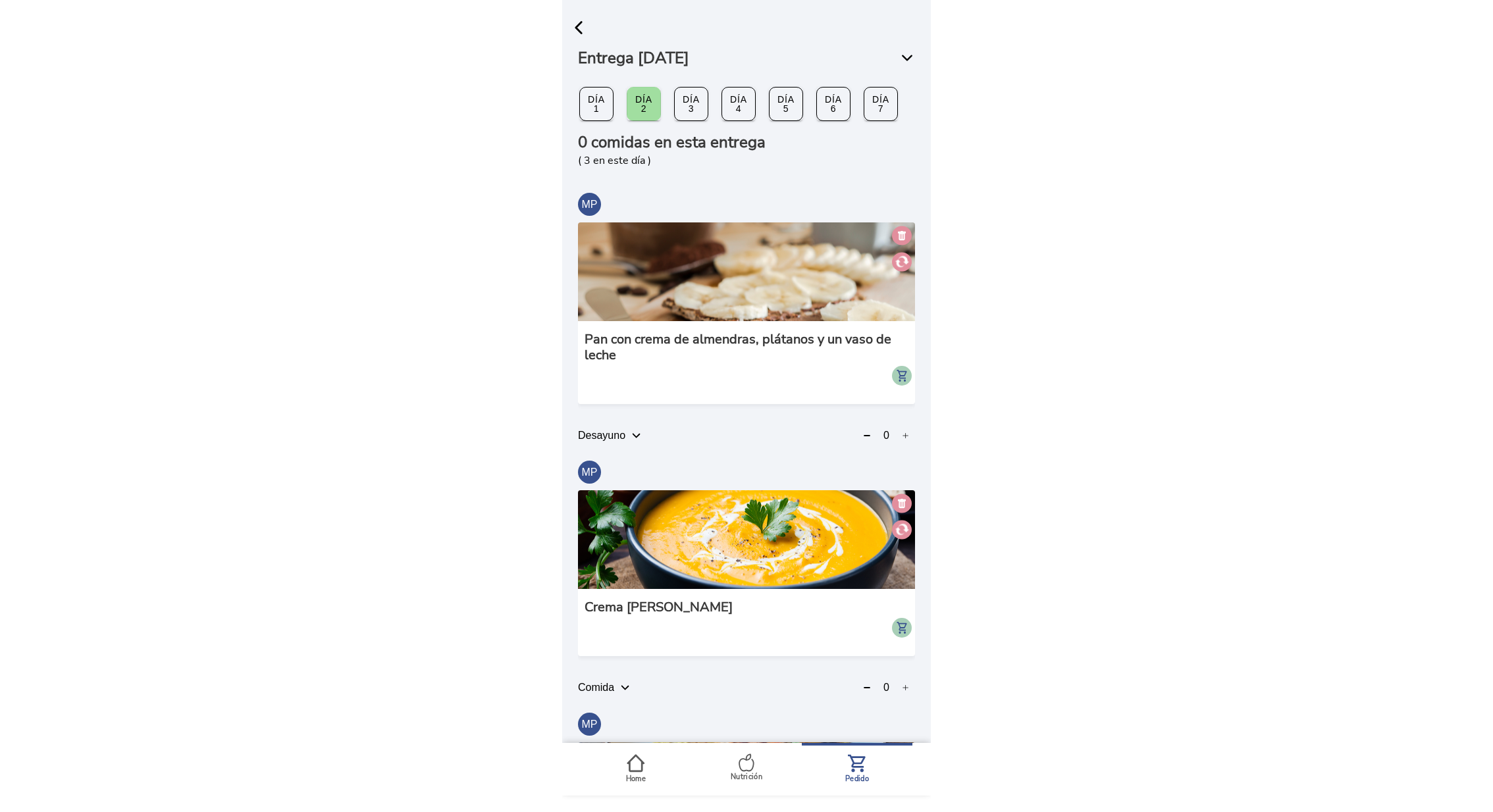
click at [0, 0] on slot "Día 3" at bounding box center [0, 0] width 0 height 0
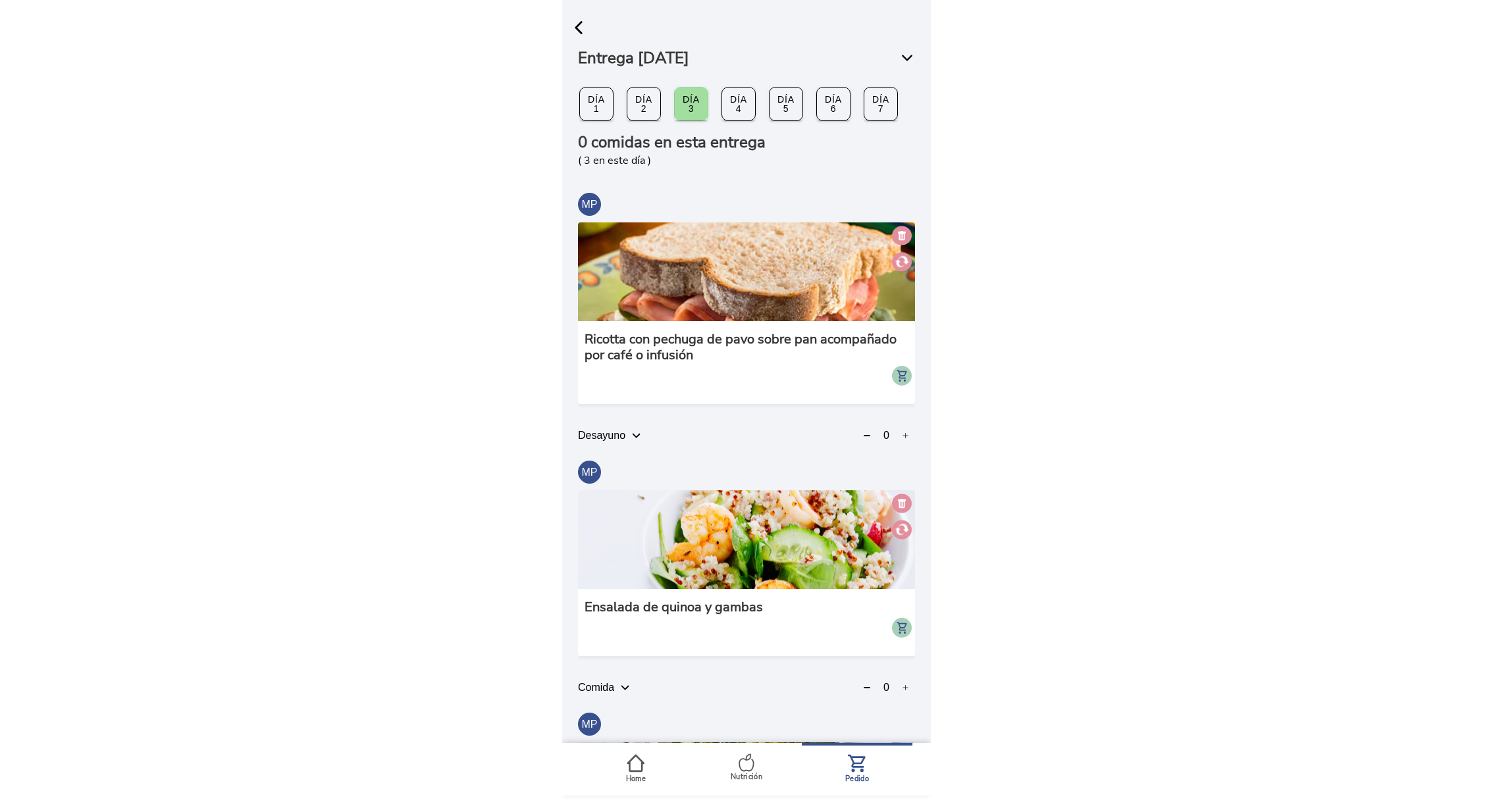
click at [0, 0] on slot "Día 4" at bounding box center [0, 0] width 0 height 0
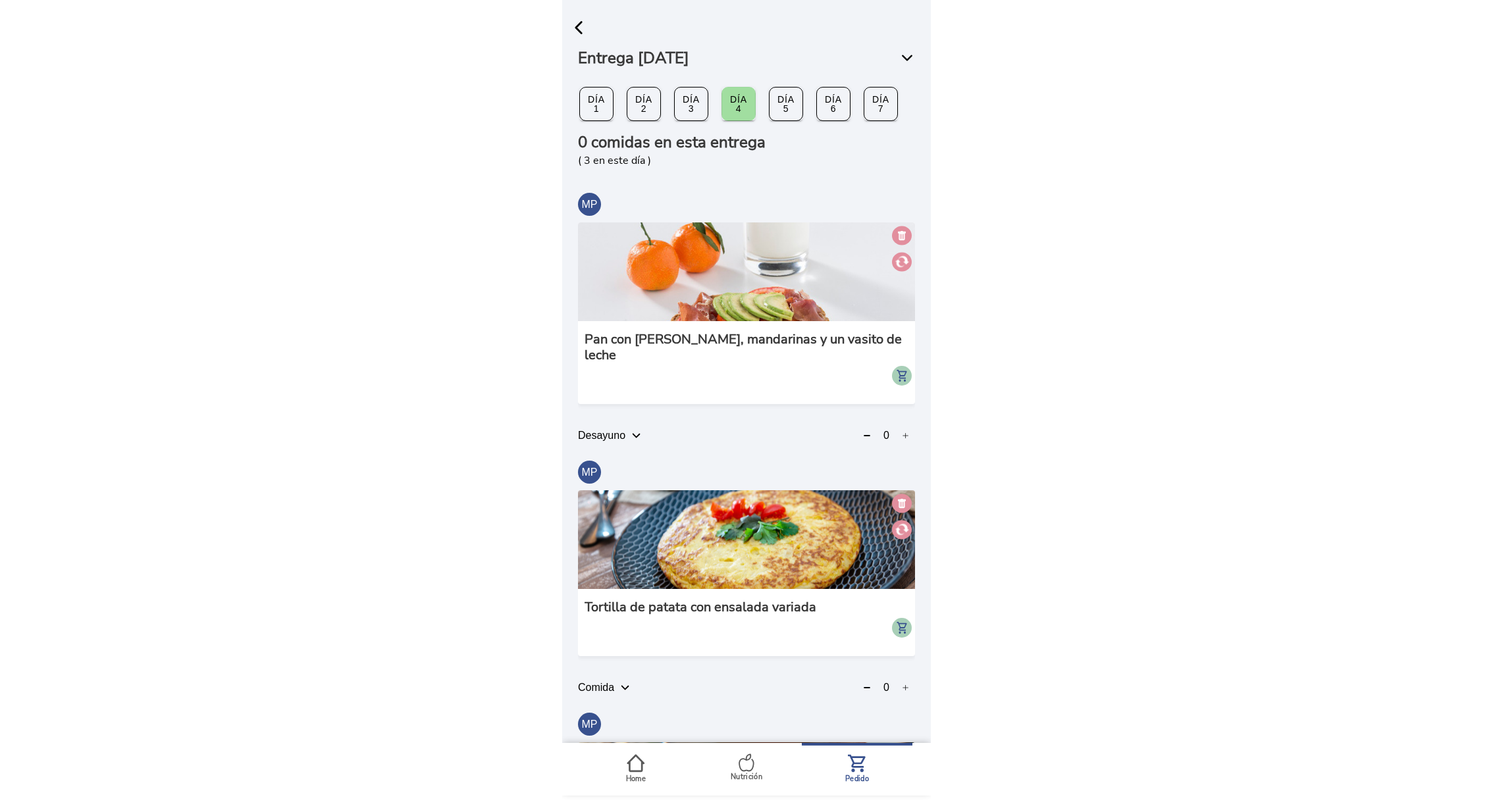
click at [639, 106] on span "Día 2" at bounding box center [643, 103] width 13 height 22
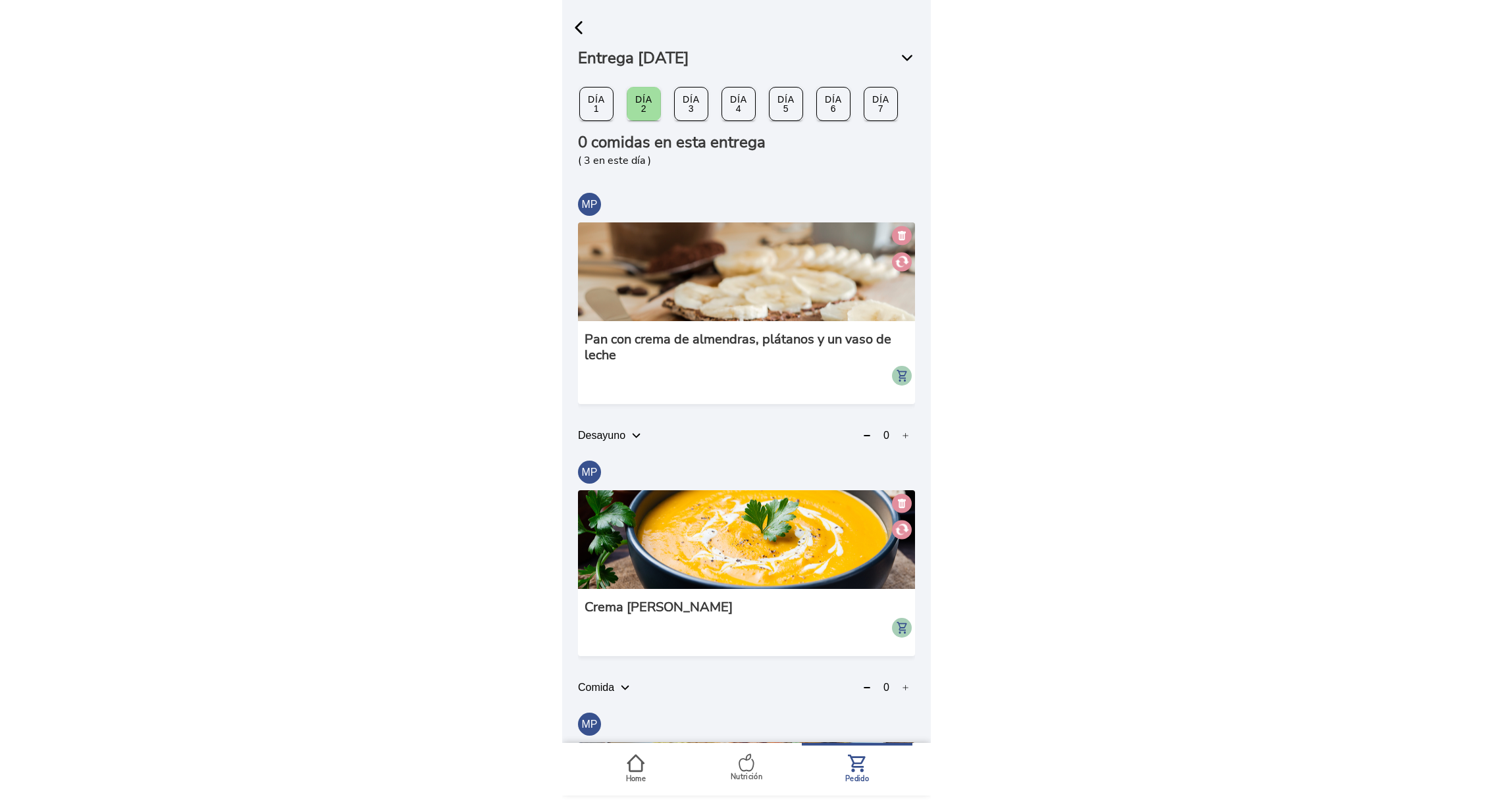
click at [767, 554] on img at bounding box center [746, 539] width 337 height 99
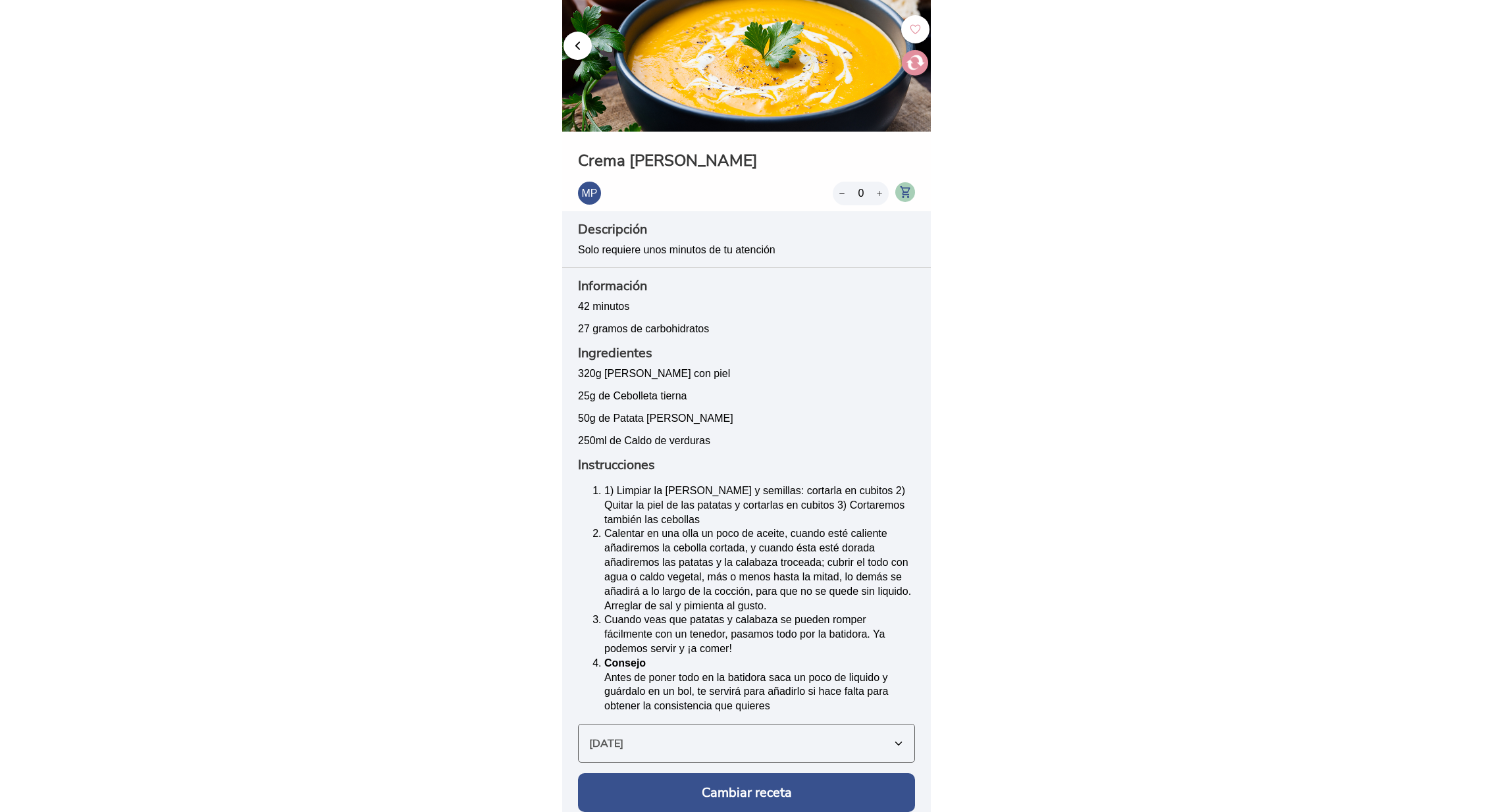
click at [579, 47] on span "button" at bounding box center [577, 46] width 13 height 13
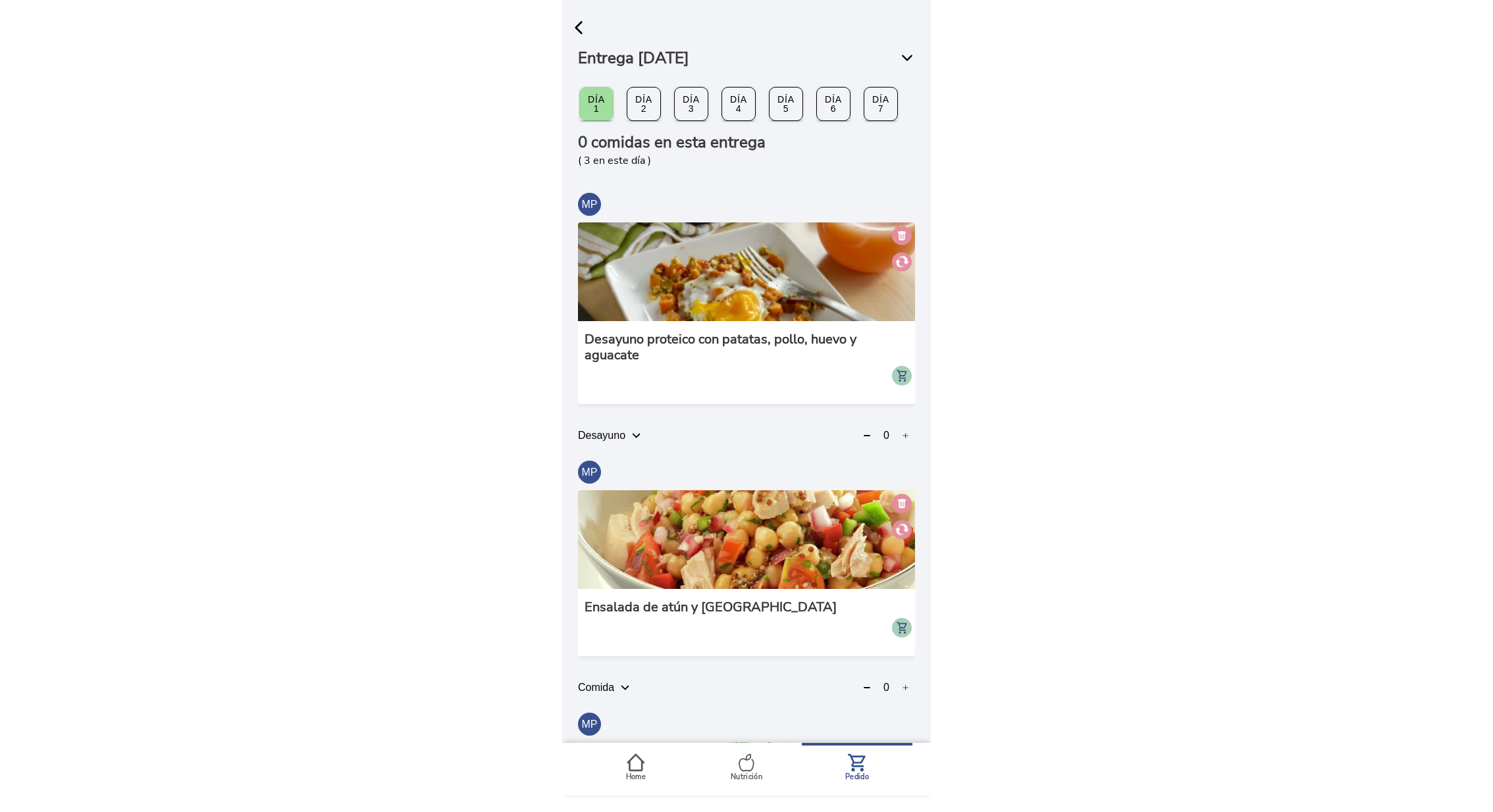
click at [0, 0] on slot "Día 2" at bounding box center [0, 0] width 0 height 0
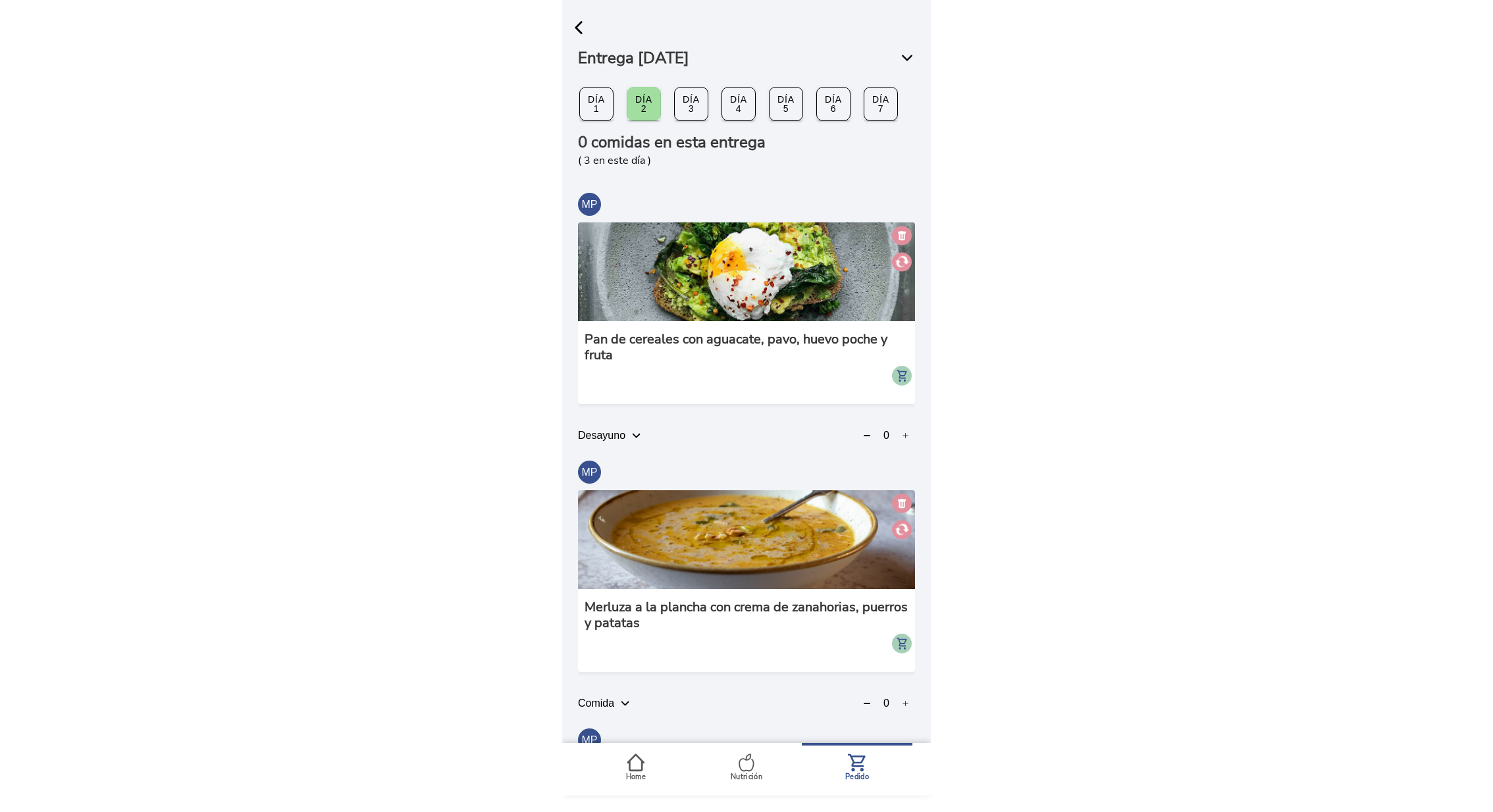
click at [0, 0] on slot "Día 5" at bounding box center [0, 0] width 0 height 0
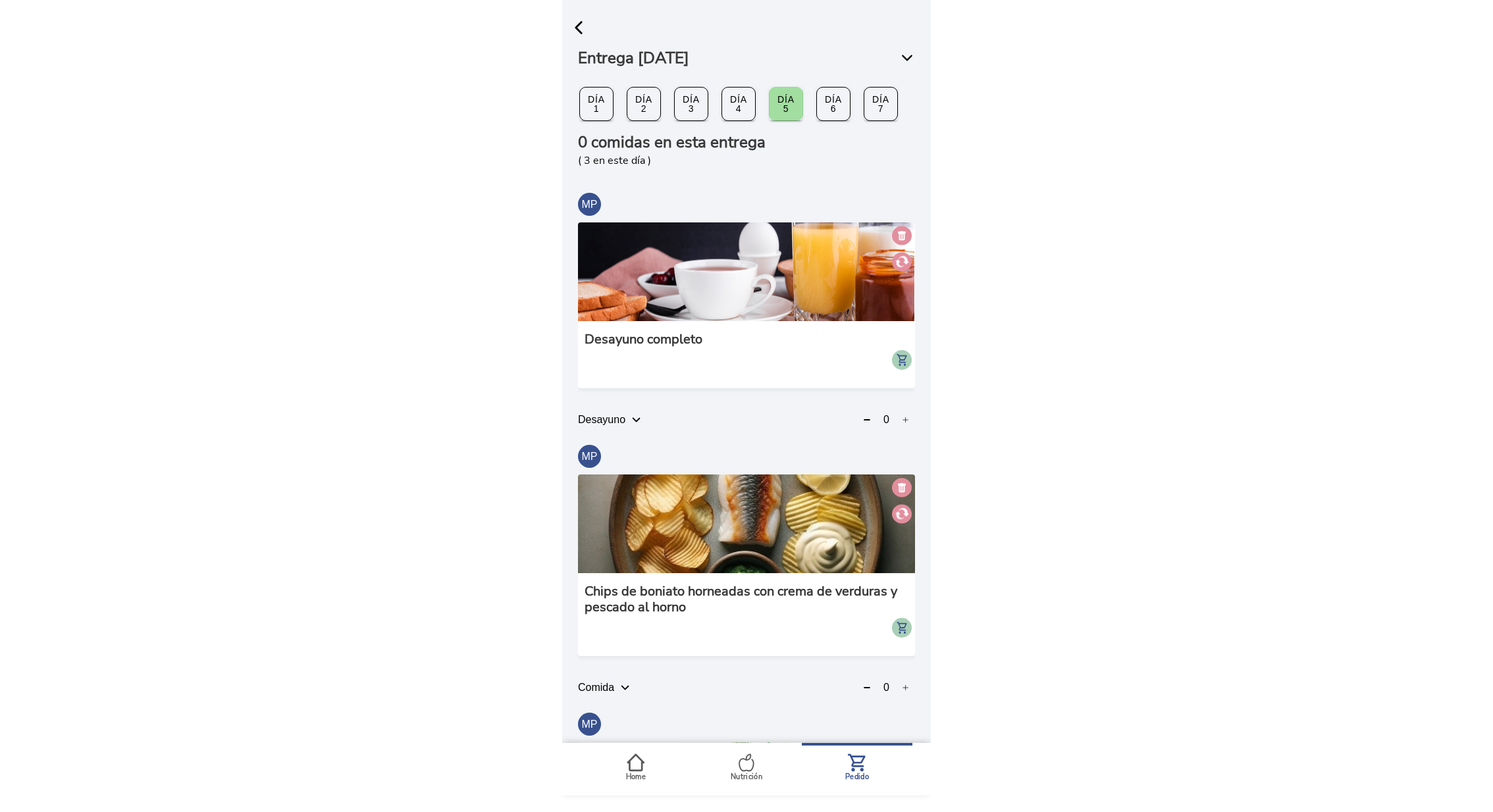
click at [0, 0] on slot "Día 7" at bounding box center [0, 0] width 0 height 0
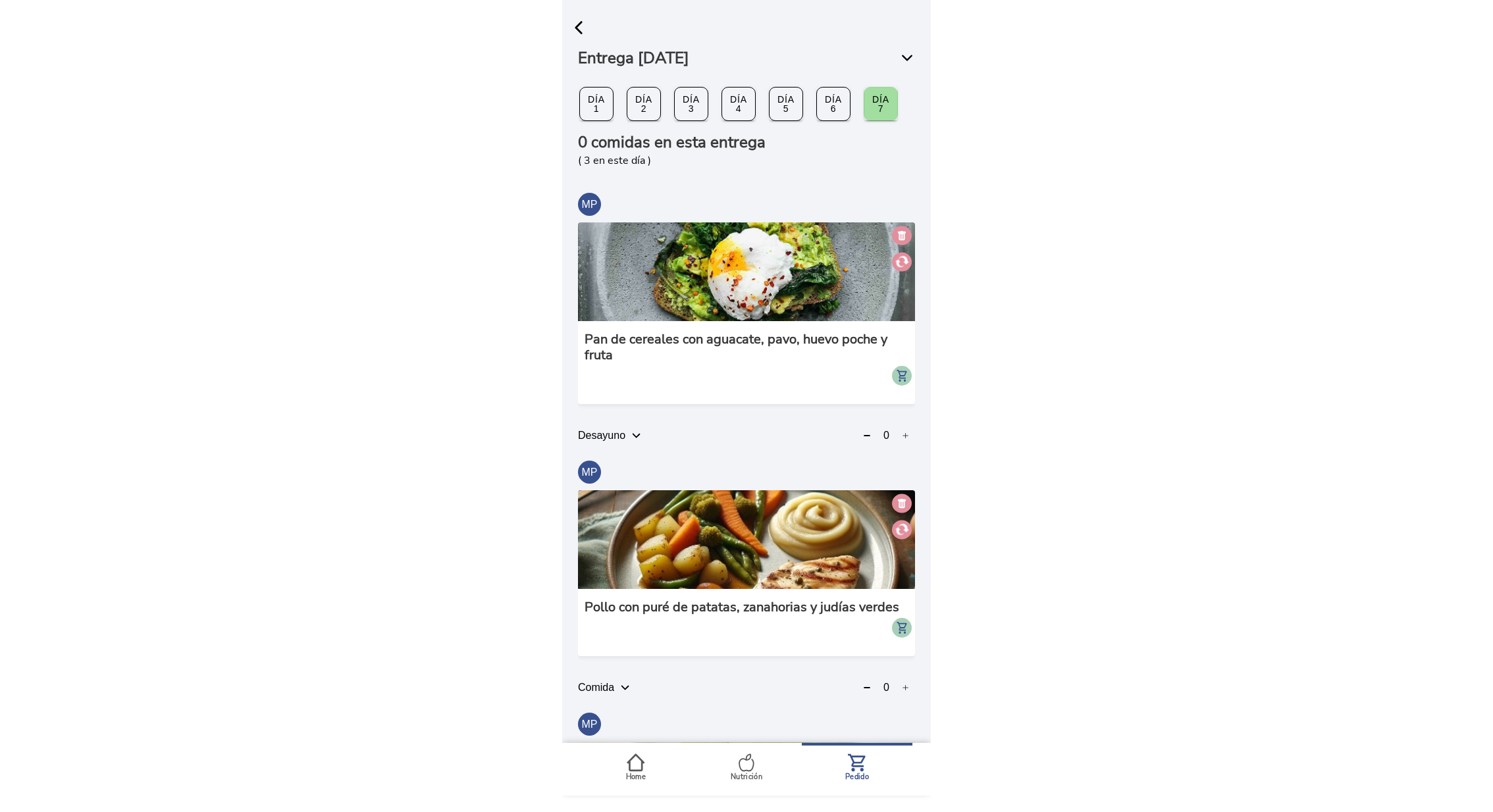
click at [0, 0] on slot "Día 3" at bounding box center [0, 0] width 0 height 0
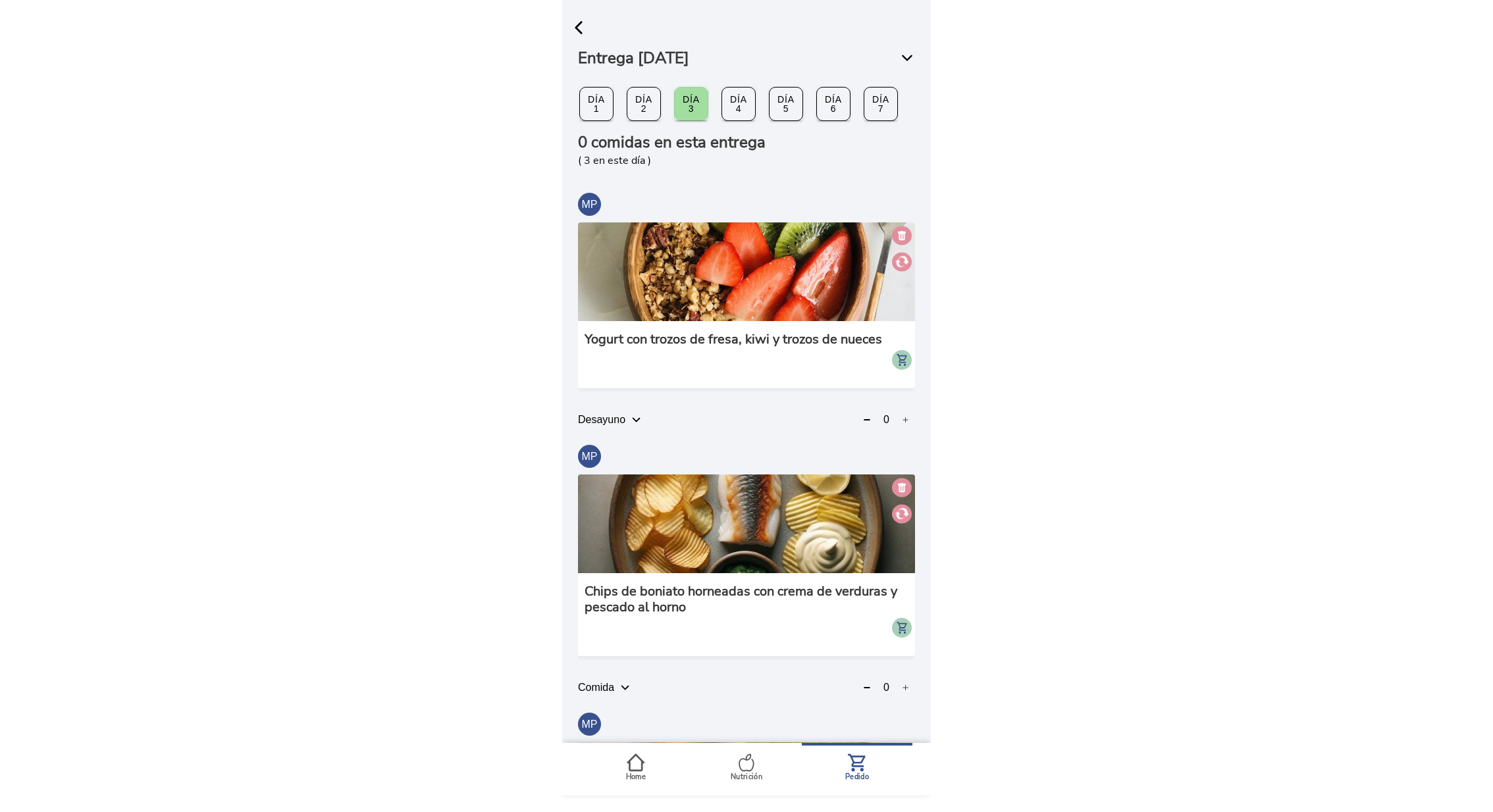
click at [0, 0] on slot "Día 4" at bounding box center [0, 0] width 0 height 0
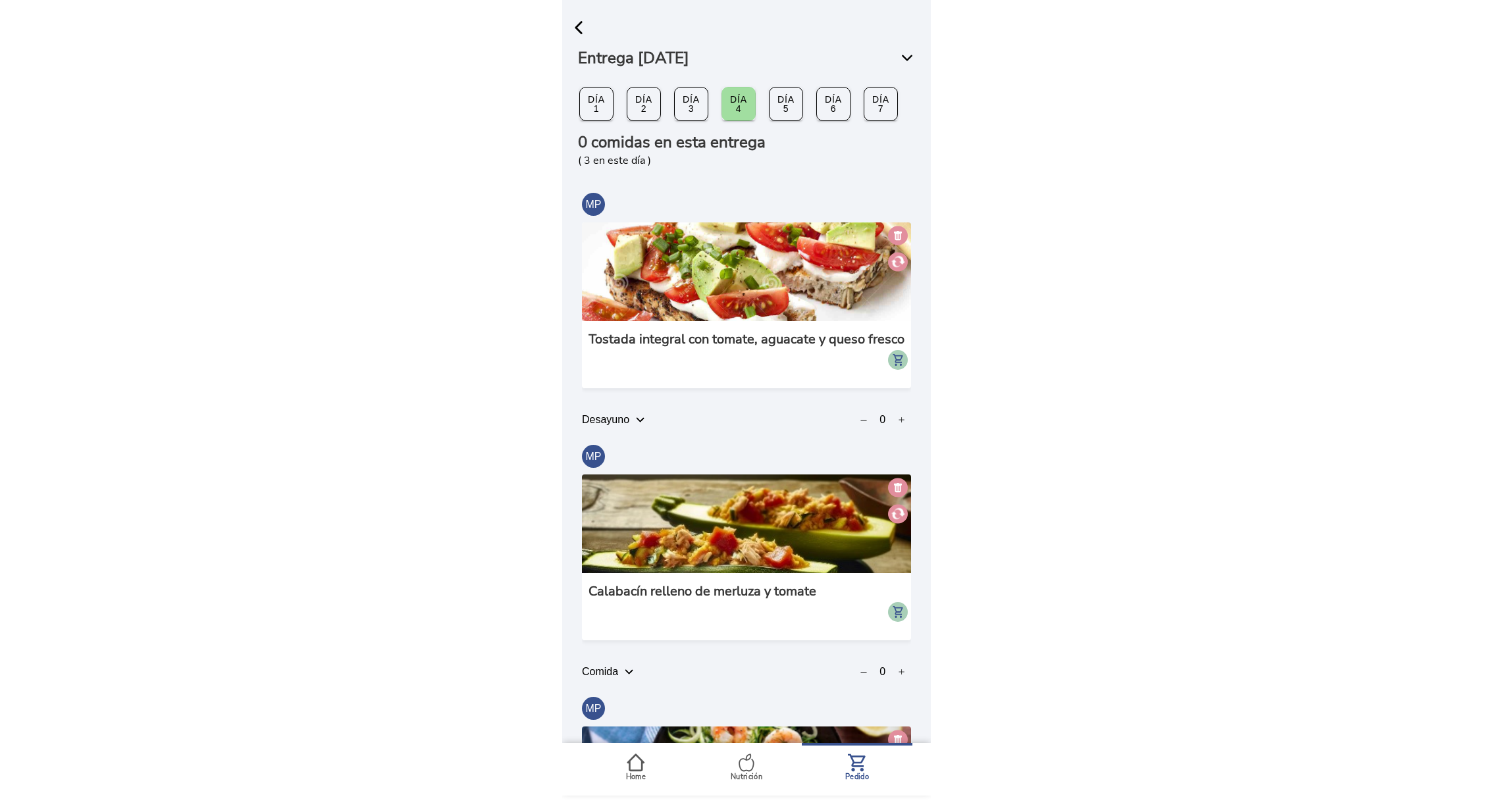
click at [587, 25] on span "button" at bounding box center [578, 27] width 20 height 20
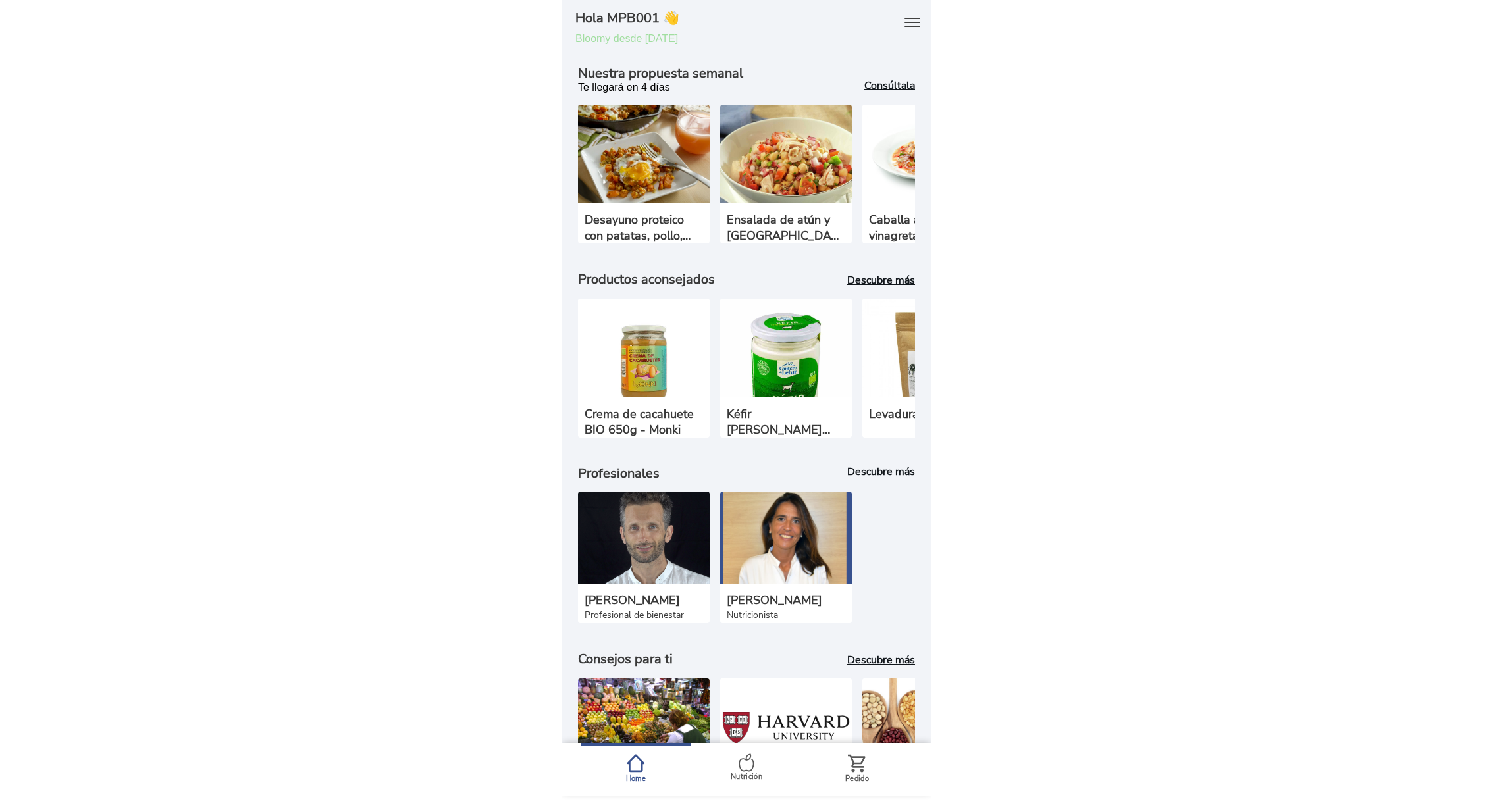
scroll to position [144, 0]
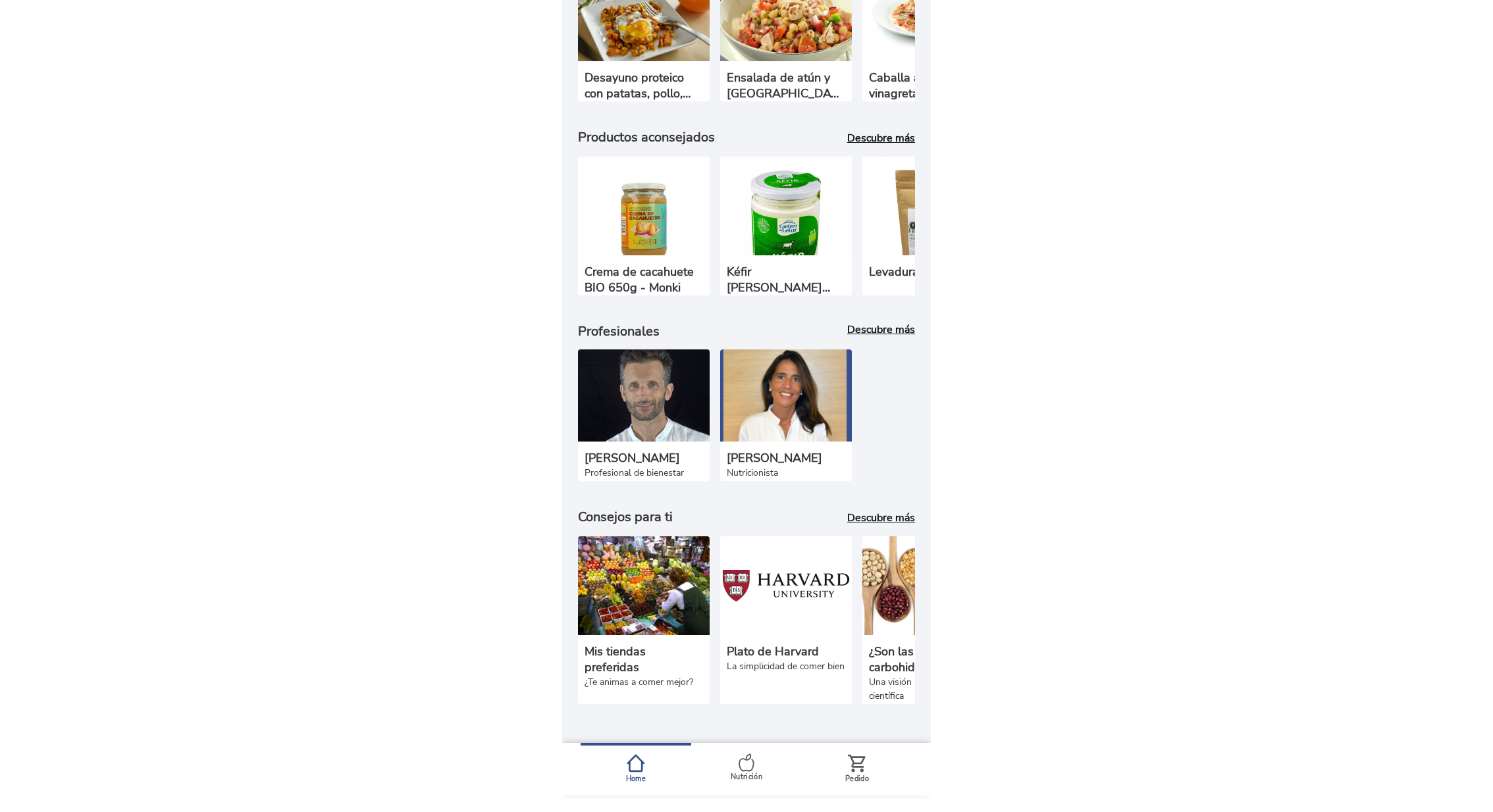
scroll to position [0, 231]
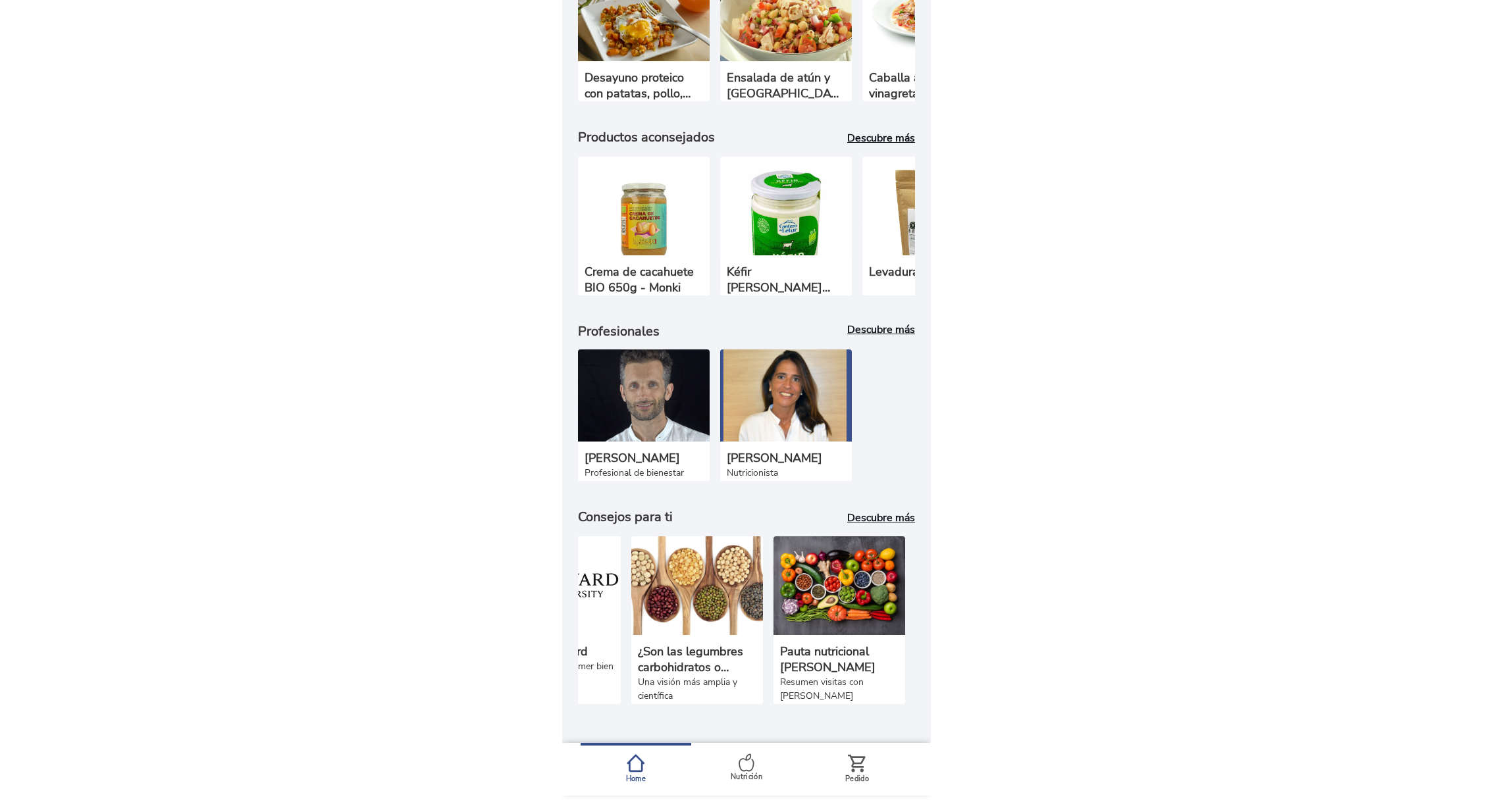
click at [843, 607] on img at bounding box center [839, 586] width 132 height 99
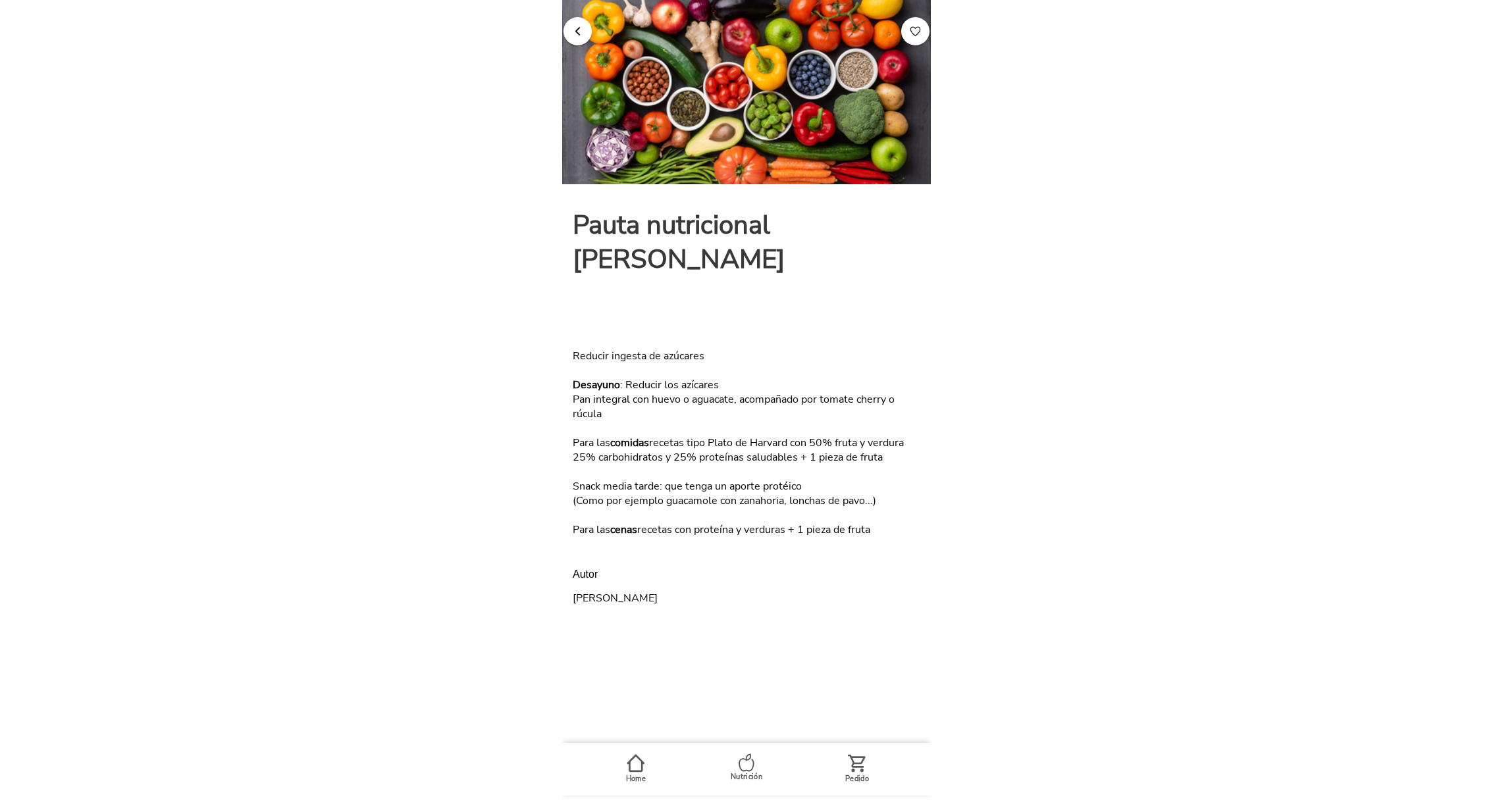
click at [580, 33] on span "button" at bounding box center [577, 31] width 13 height 13
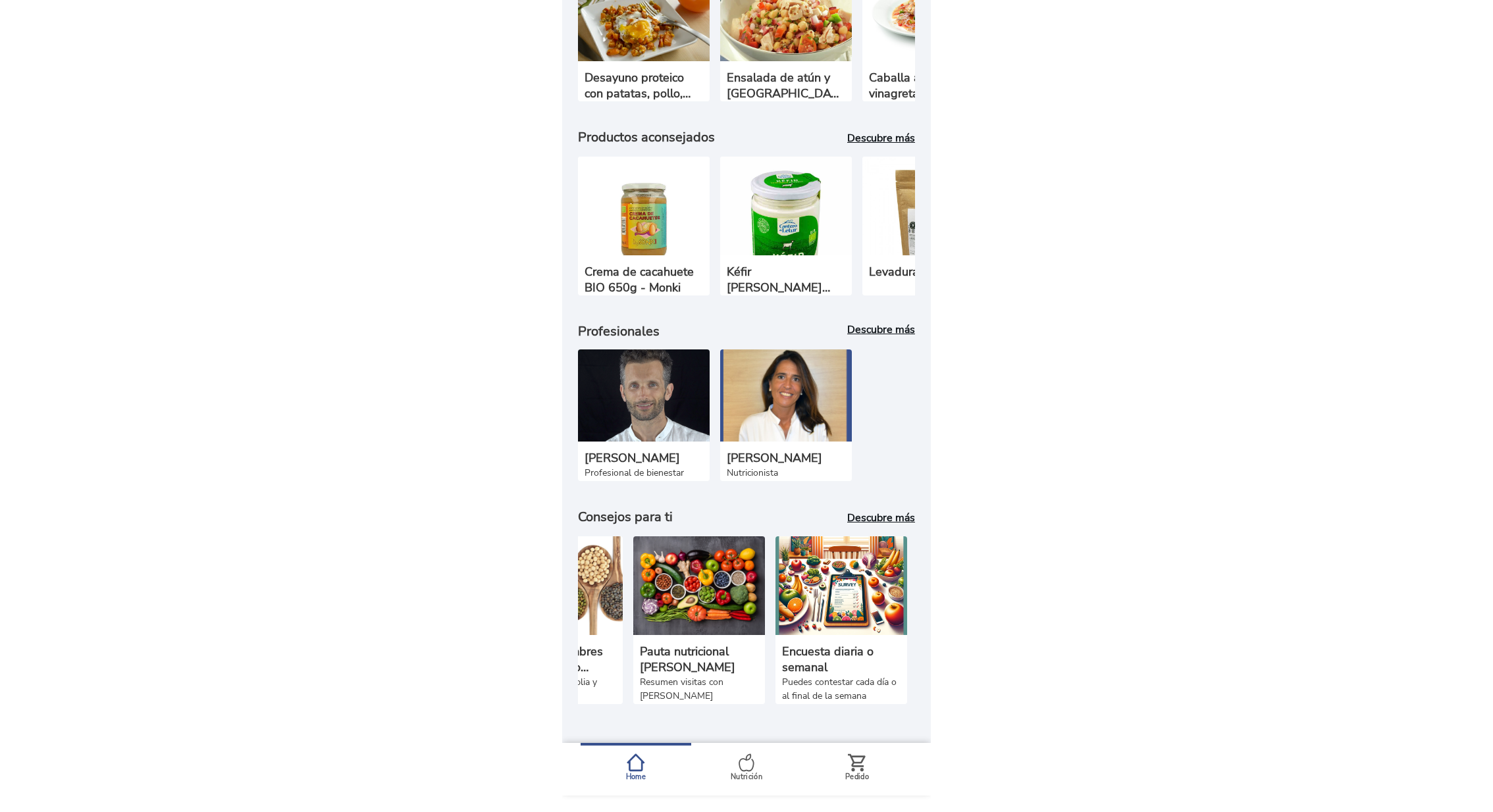
scroll to position [0, 373]
click at [825, 599] on img at bounding box center [839, 586] width 132 height 99
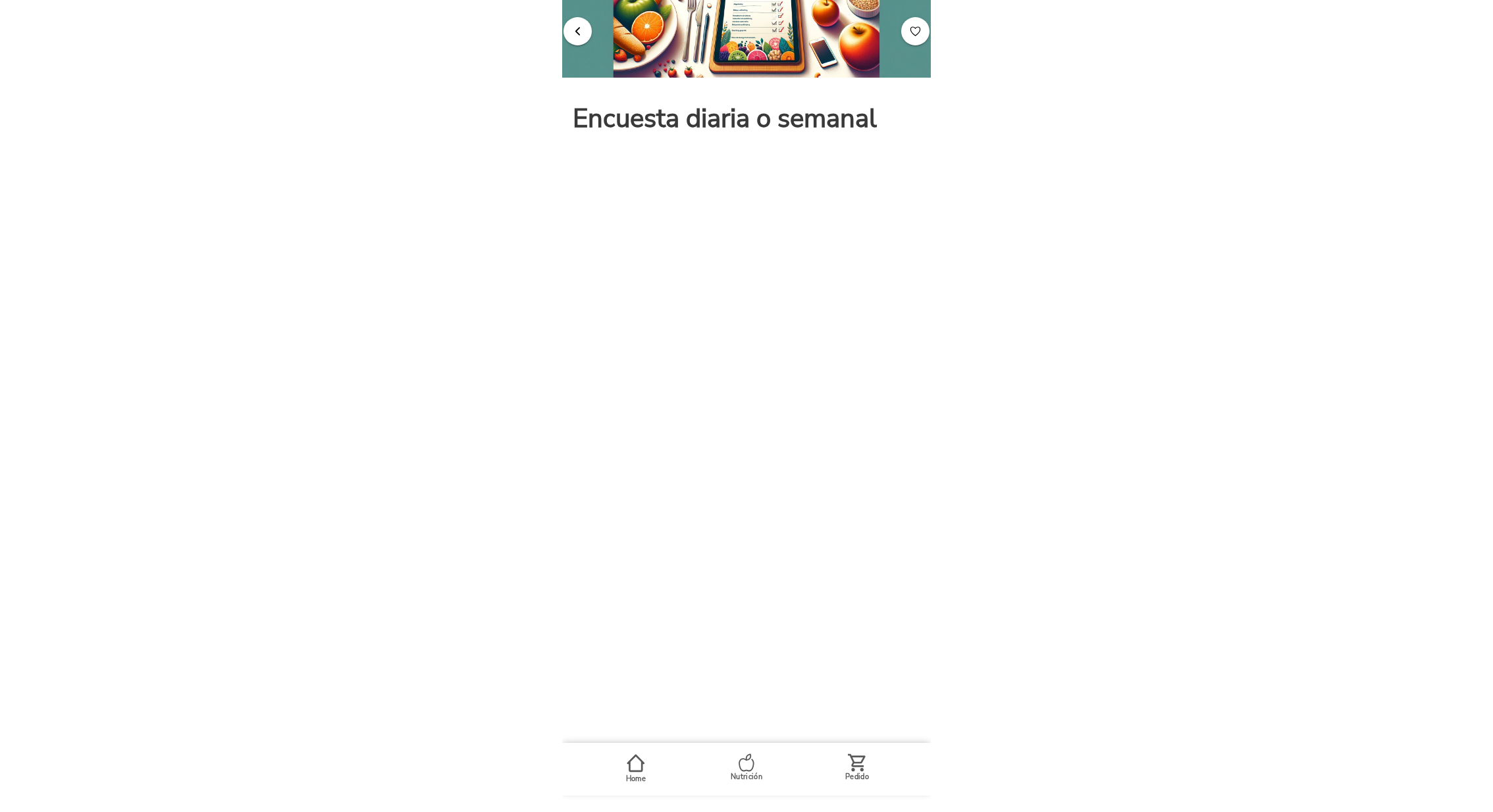
scroll to position [109, 0]
click at [581, 20] on button "button" at bounding box center [578, 31] width 28 height 28
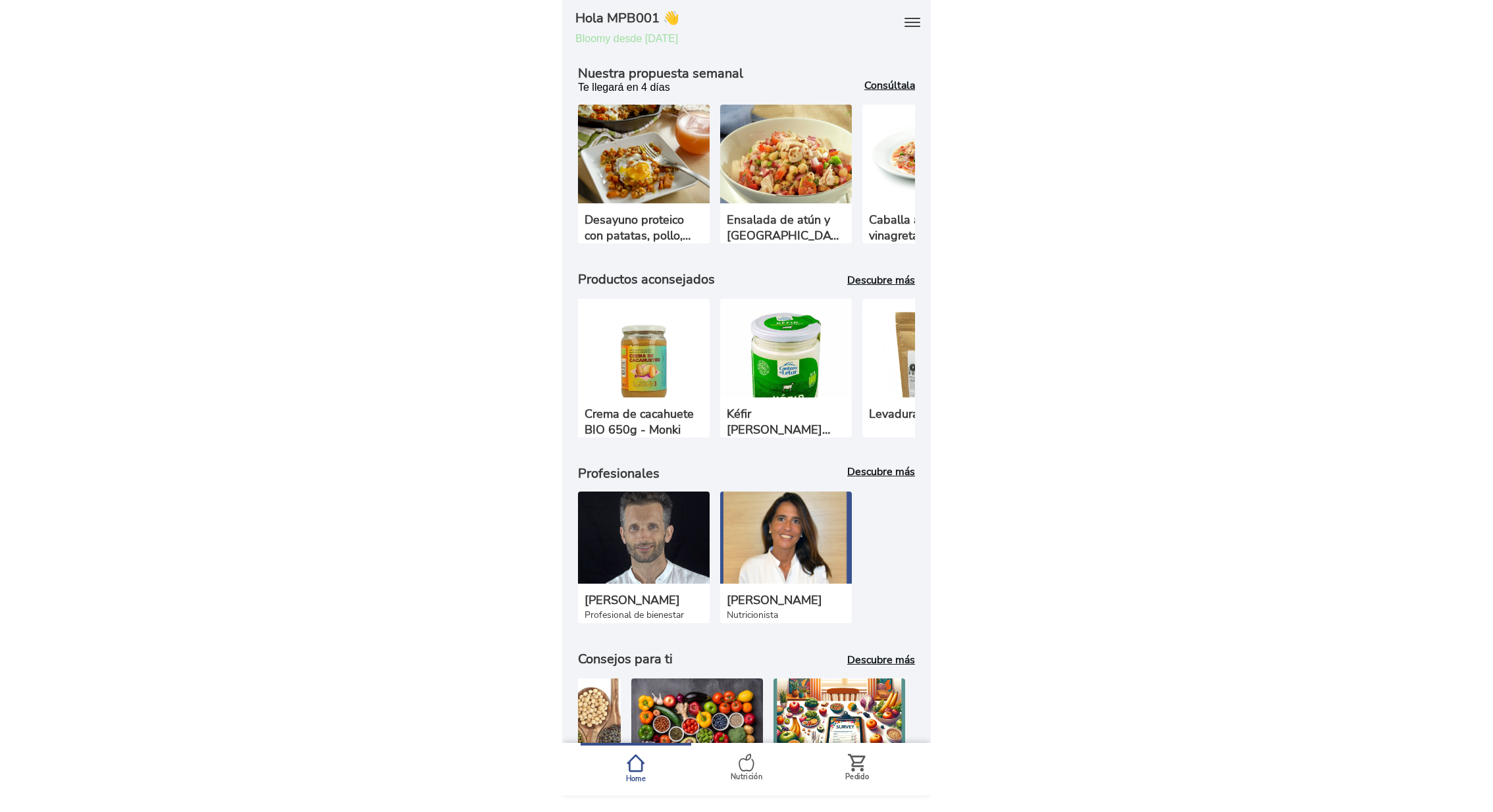
click at [912, 21] on icon at bounding box center [912, 22] width 21 height 21
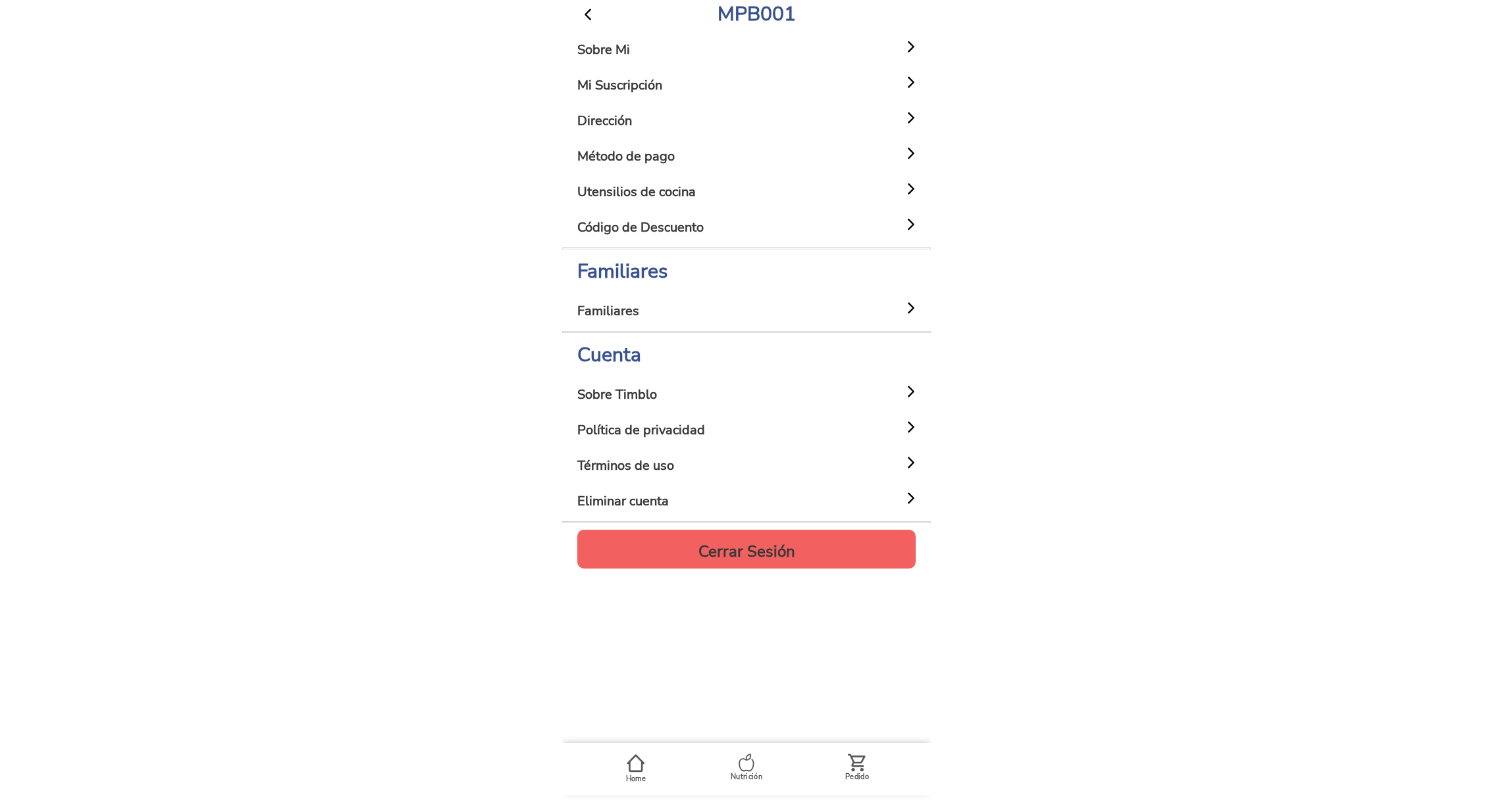
click at [599, 52] on h5 "Sobre Mi" at bounding box center [604, 49] width 53 height 16
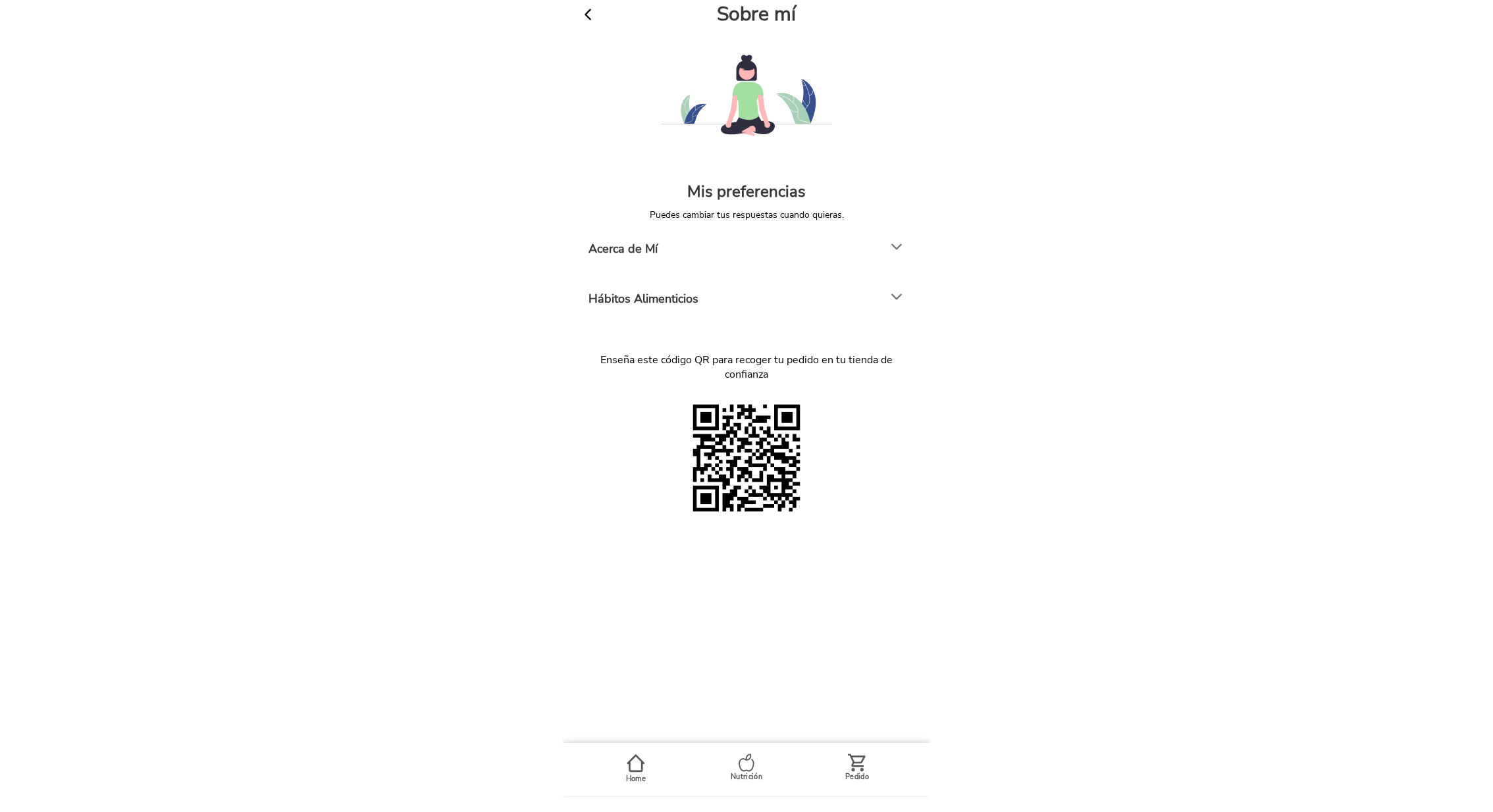
click at [676, 240] on div "Acerca de Mí" at bounding box center [733, 247] width 289 height 33
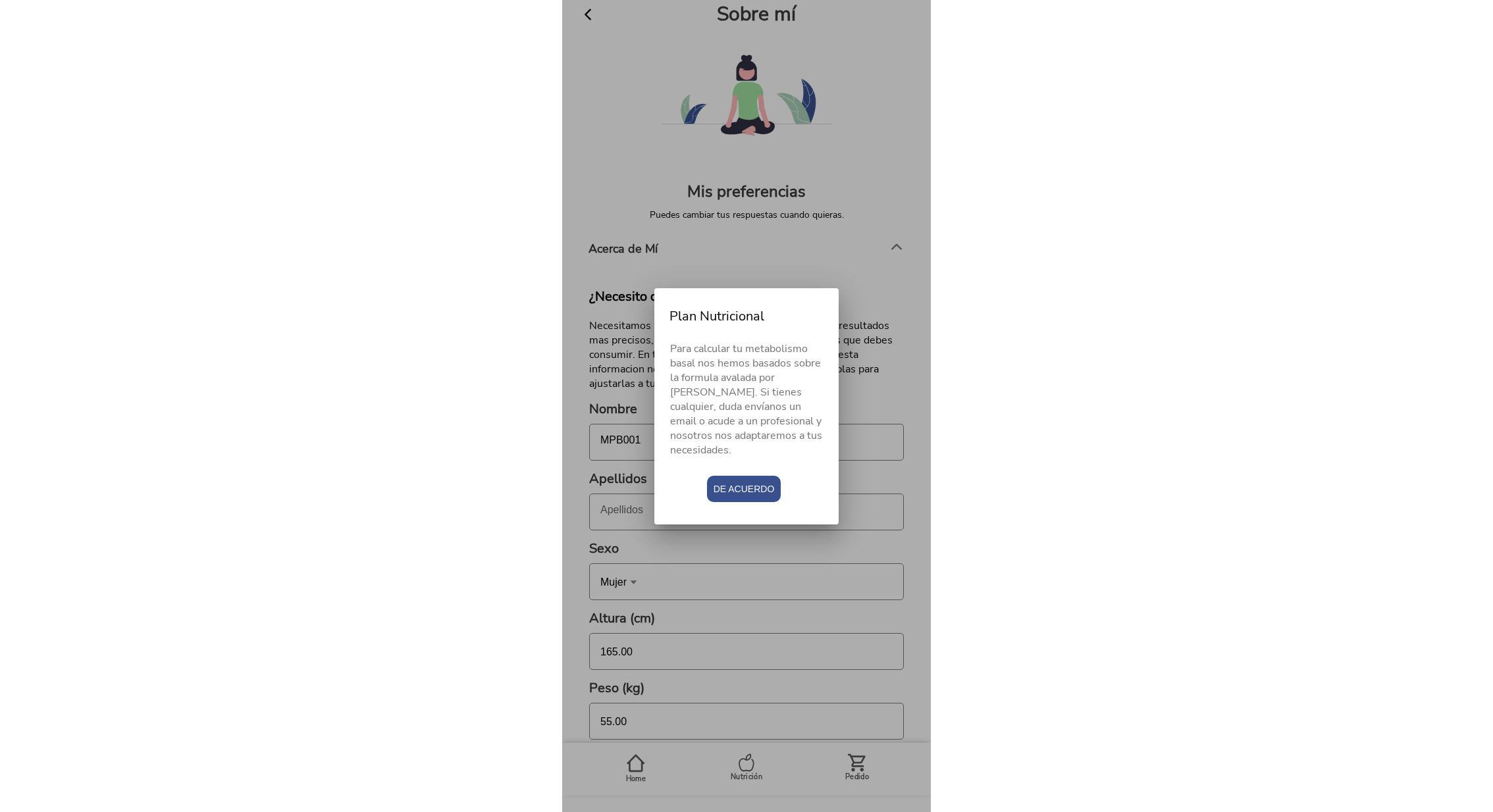
click at [741, 482] on span "De acuerdo" at bounding box center [744, 488] width 62 height 13
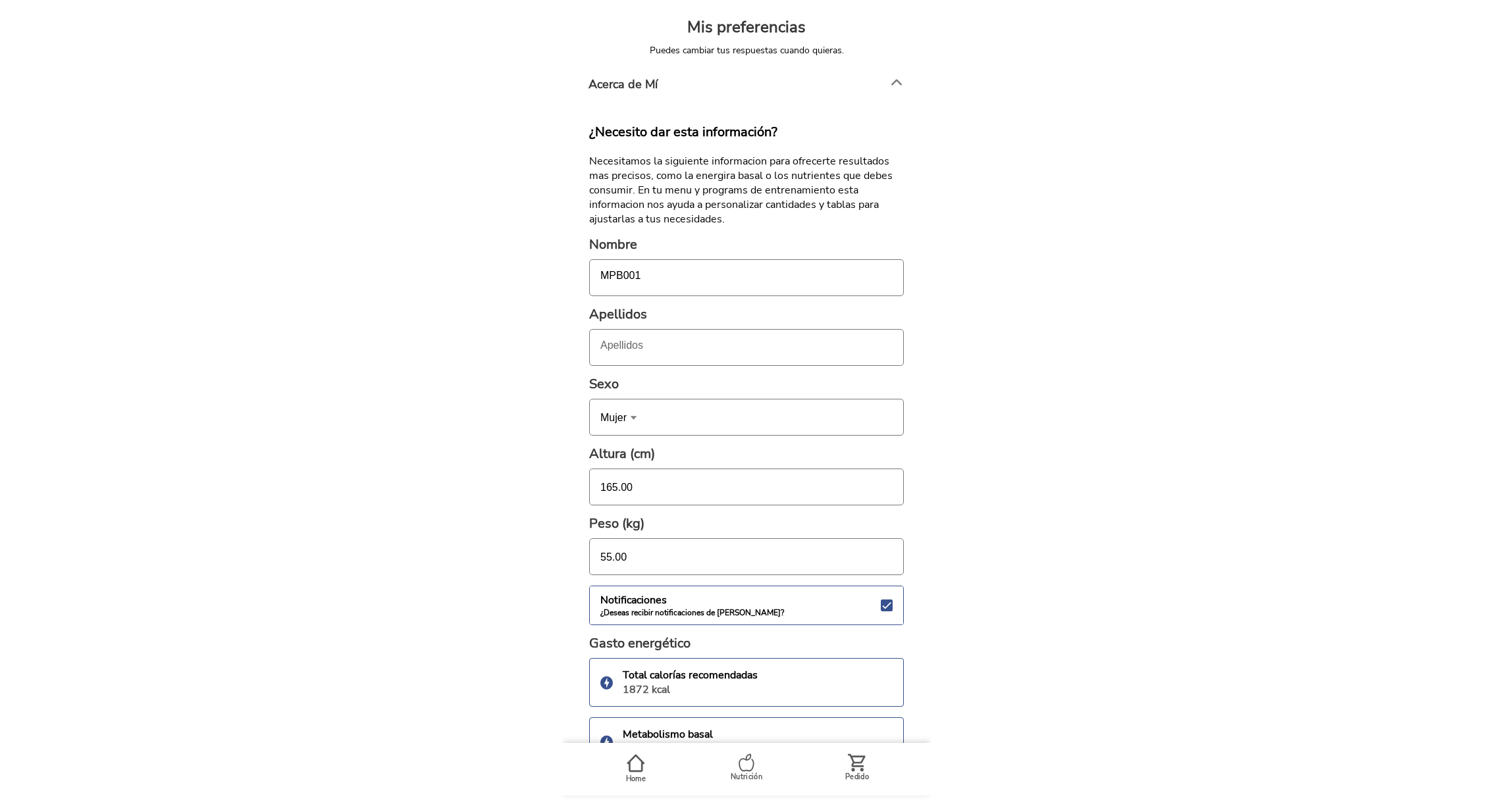
scroll to position [178, 0]
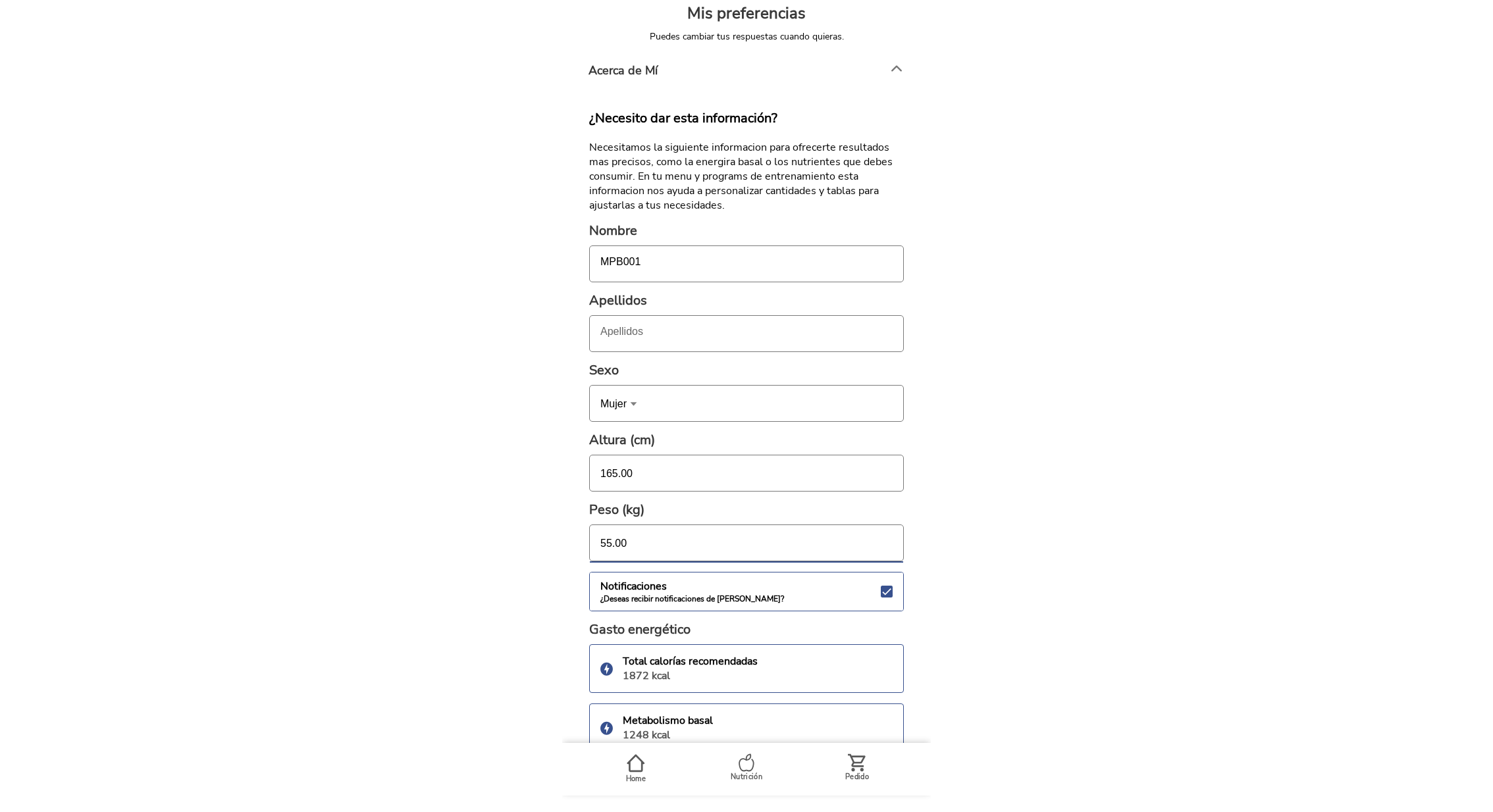
drag, startPoint x: 640, startPoint y: 543, endPoint x: 537, endPoint y: 538, distance: 103.1
click at [552, 540] on body "Hola MPB001 👋 Bloomy desde [DATE] Nuestra propuesta semanal Te llegará en 4 día…" at bounding box center [746, 406] width 1493 height 812
type input "66"
click at [975, 461] on body "Hola MPB001 👋 Bloomy desde [DATE] Nuestra propuesta semanal Te llegará en 4 día…" at bounding box center [746, 406] width 1493 height 812
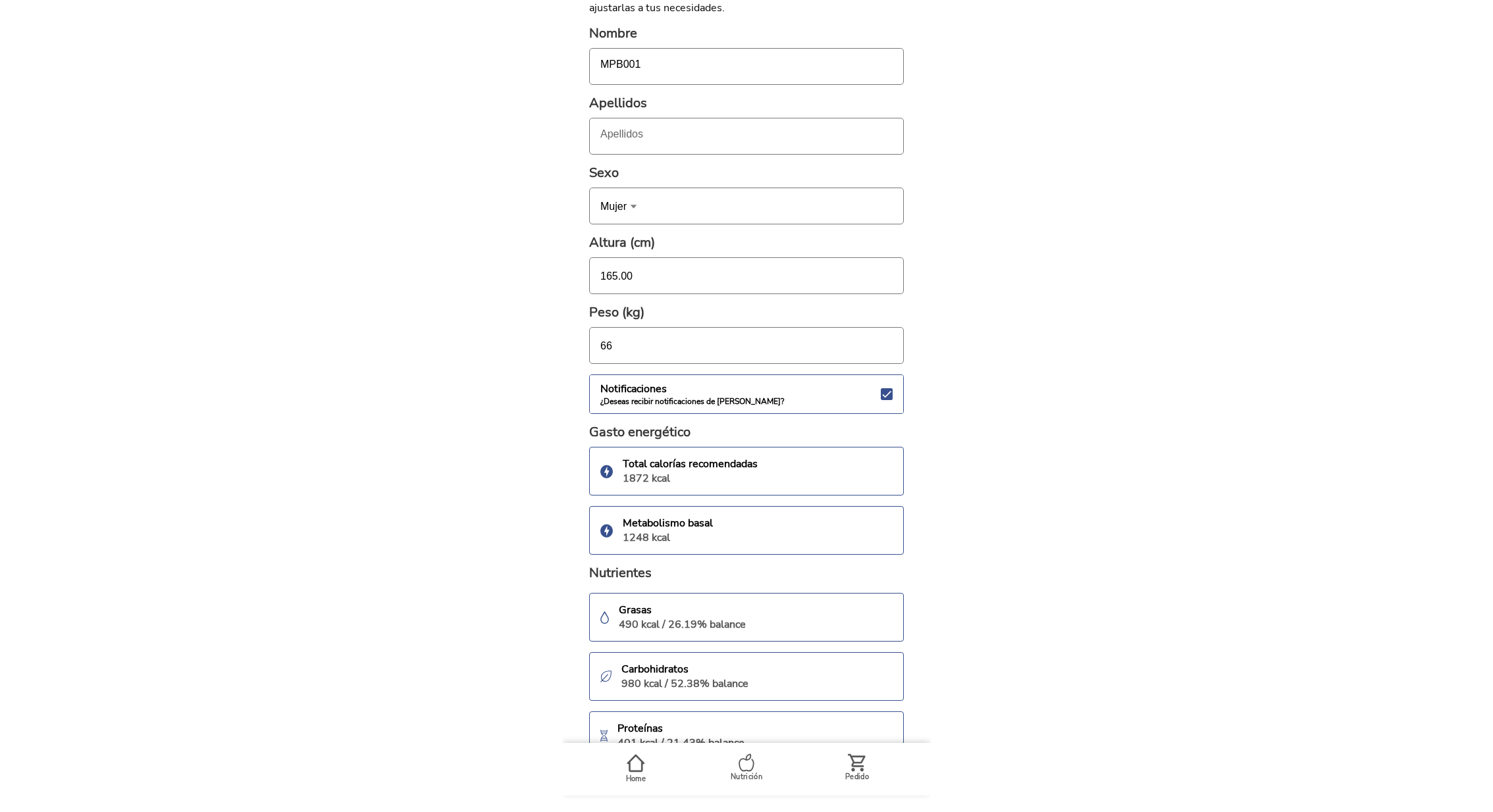
scroll to position [740, 0]
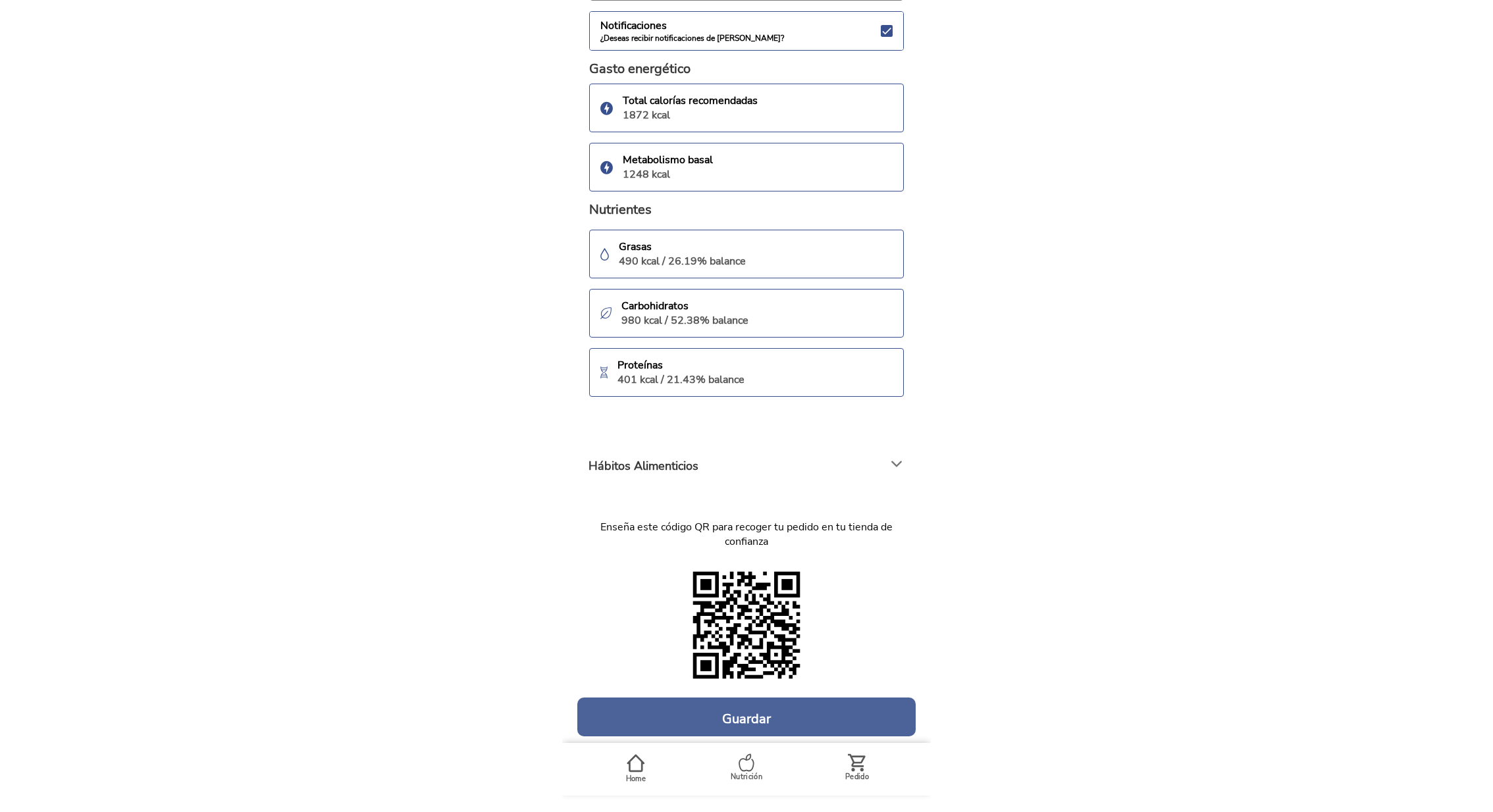
click at [759, 711] on h4 "Guardar" at bounding box center [746, 719] width 49 height 16
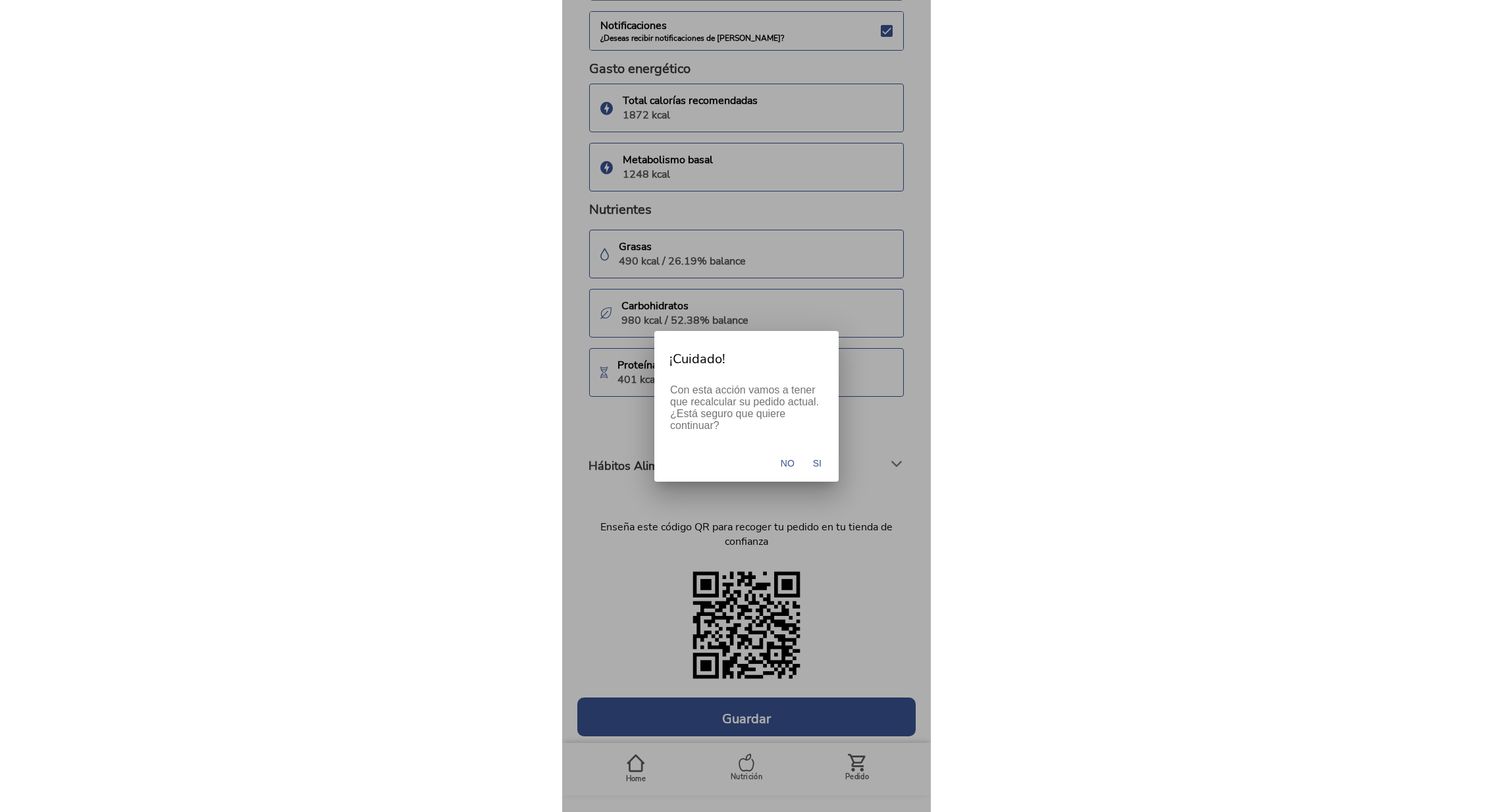
click at [821, 464] on span "Si" at bounding box center [817, 463] width 9 height 13
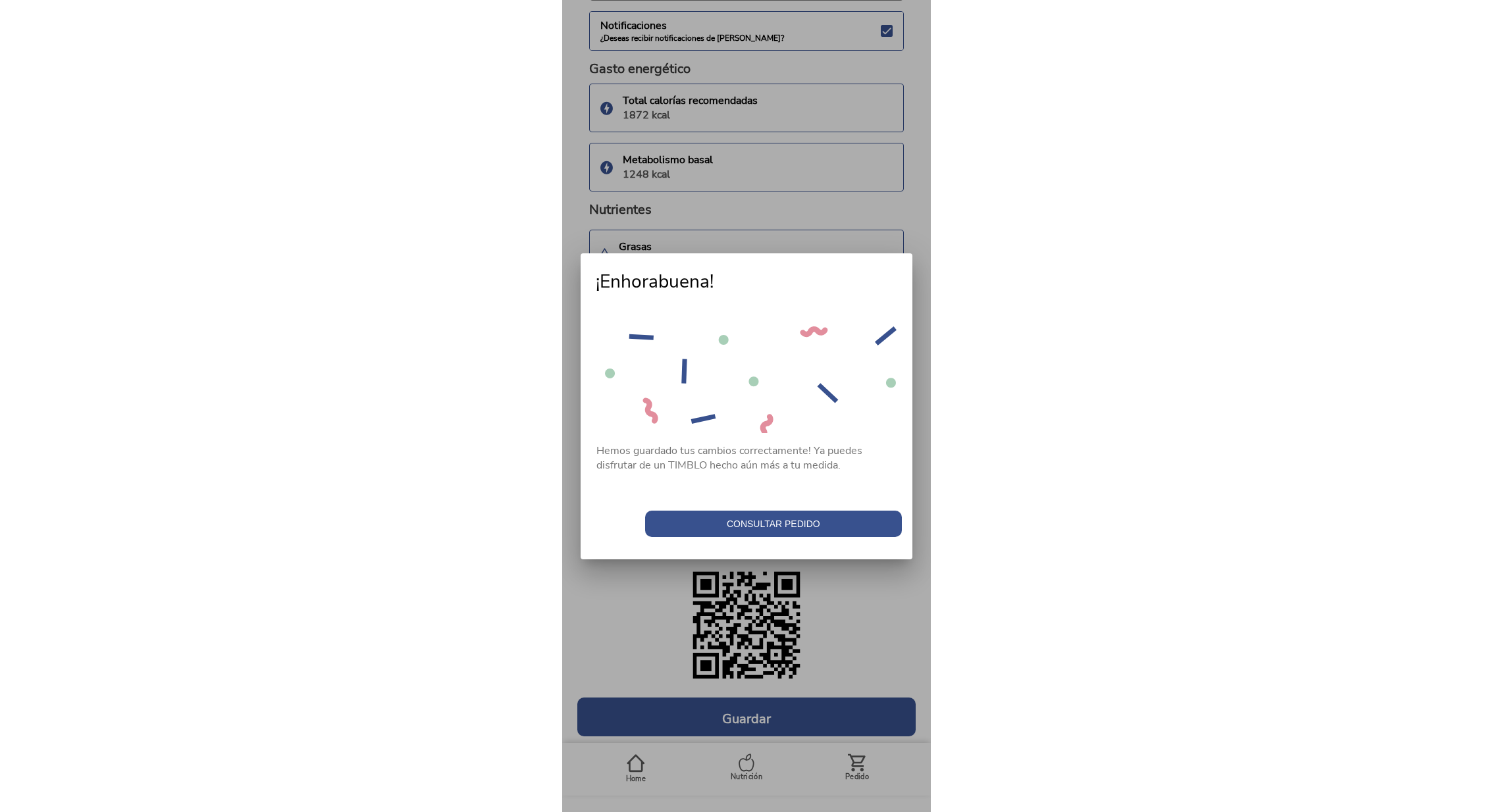
click at [777, 524] on span "Consultar pedido" at bounding box center [773, 523] width 243 height 13
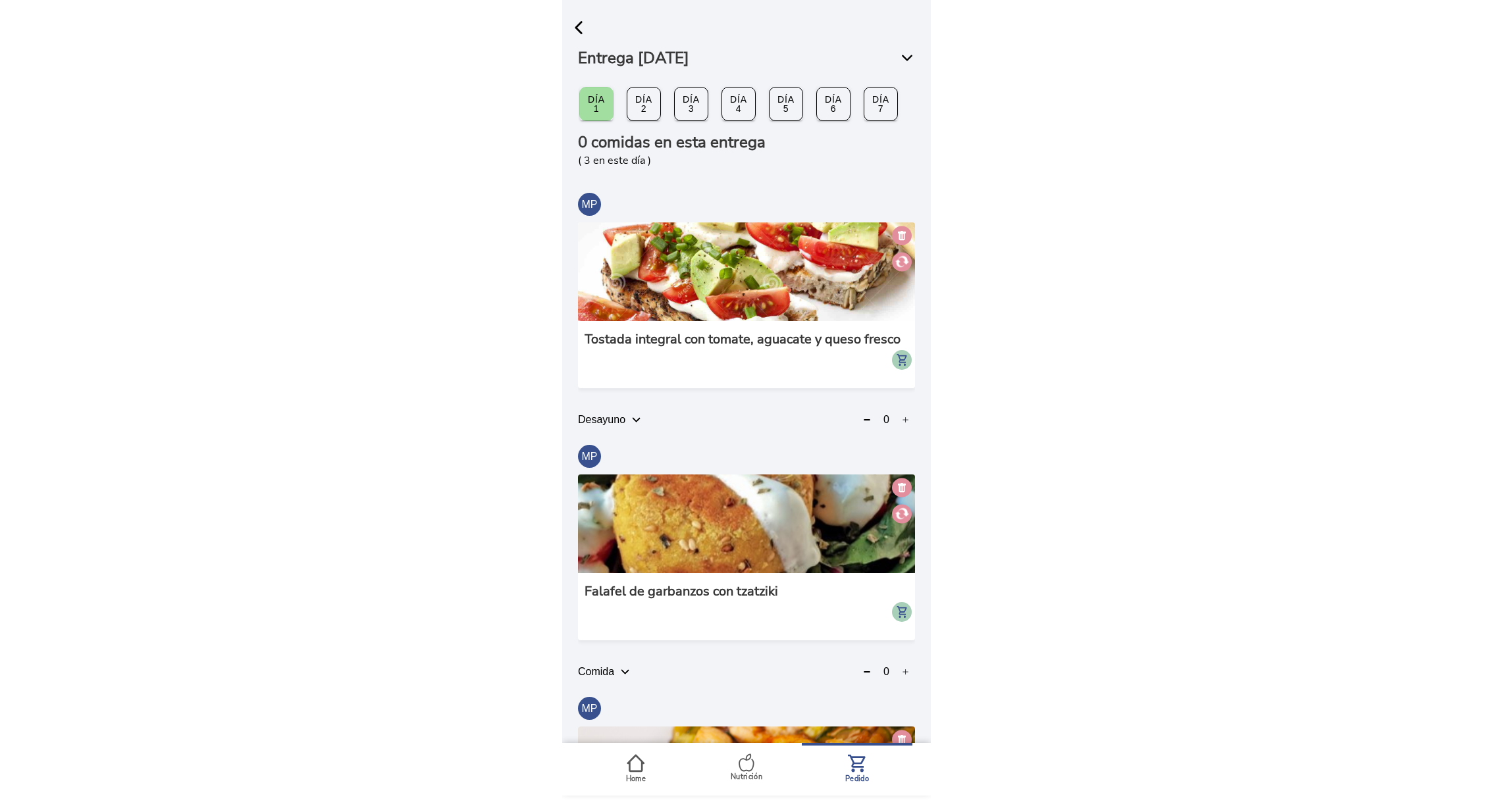
click at [581, 31] on span "button" at bounding box center [578, 27] width 20 height 20
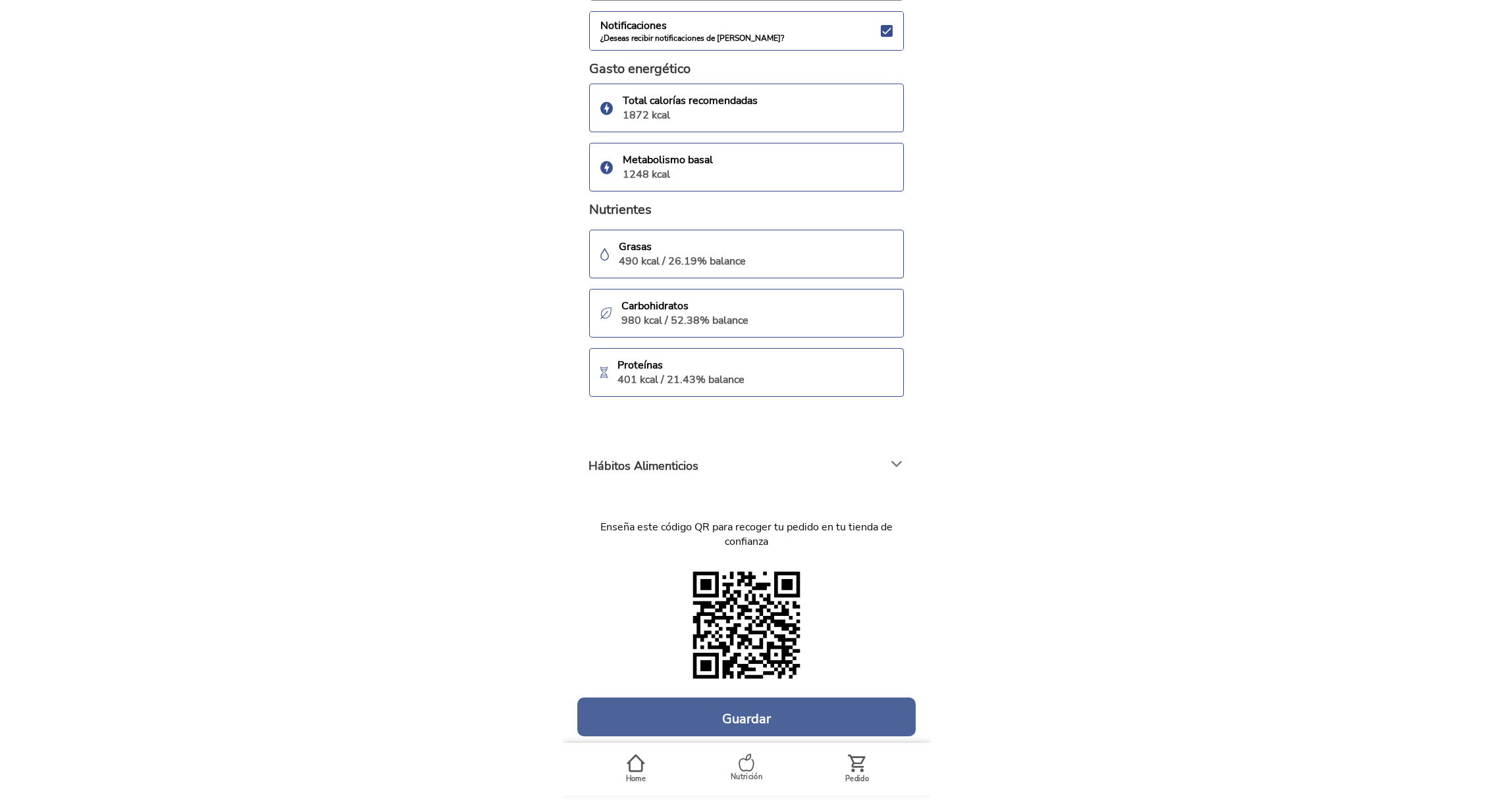
click at [747, 717] on h4 "Guardar" at bounding box center [746, 719] width 49 height 16
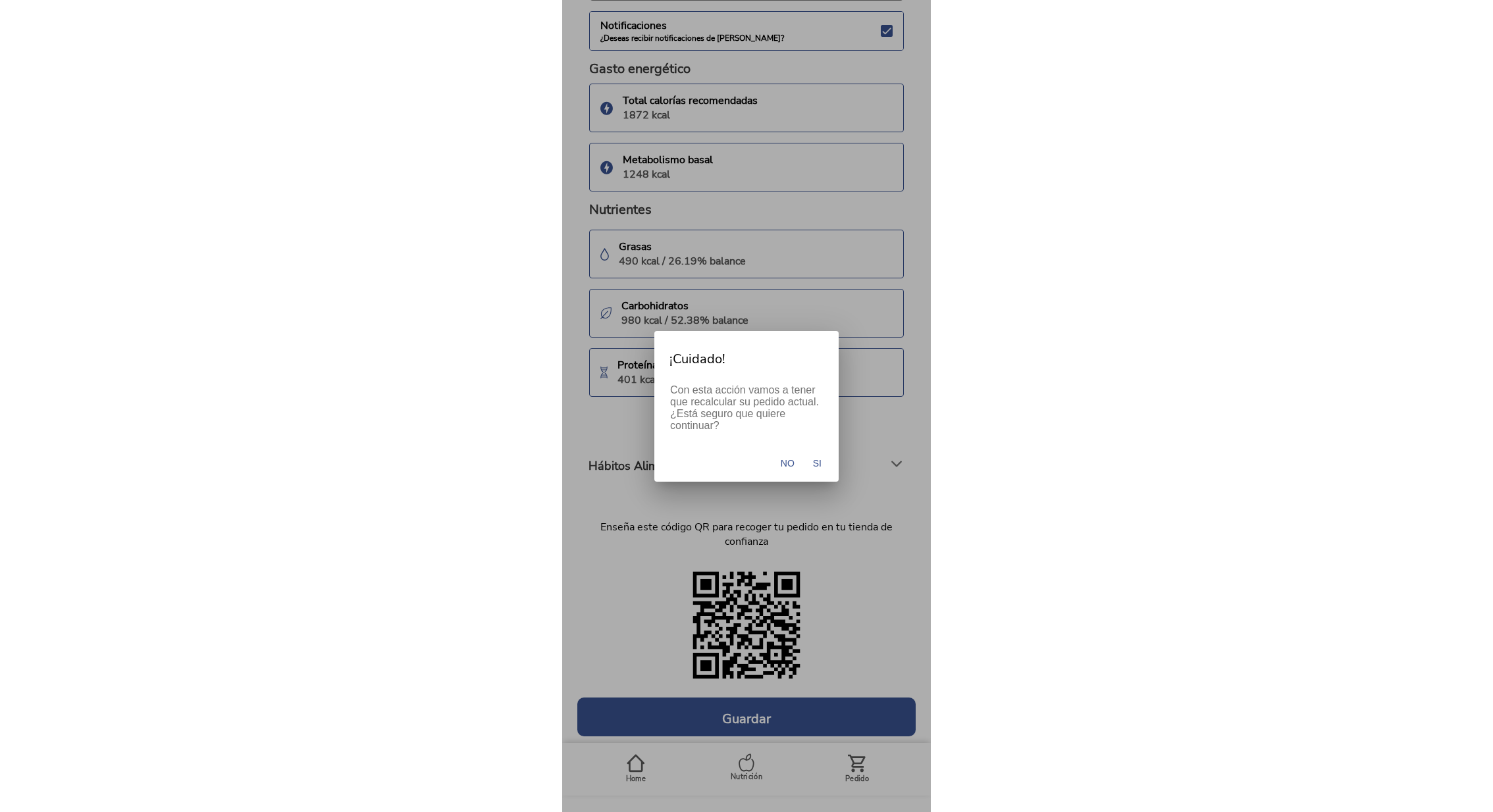
click at [823, 460] on button "Si" at bounding box center [817, 463] width 22 height 26
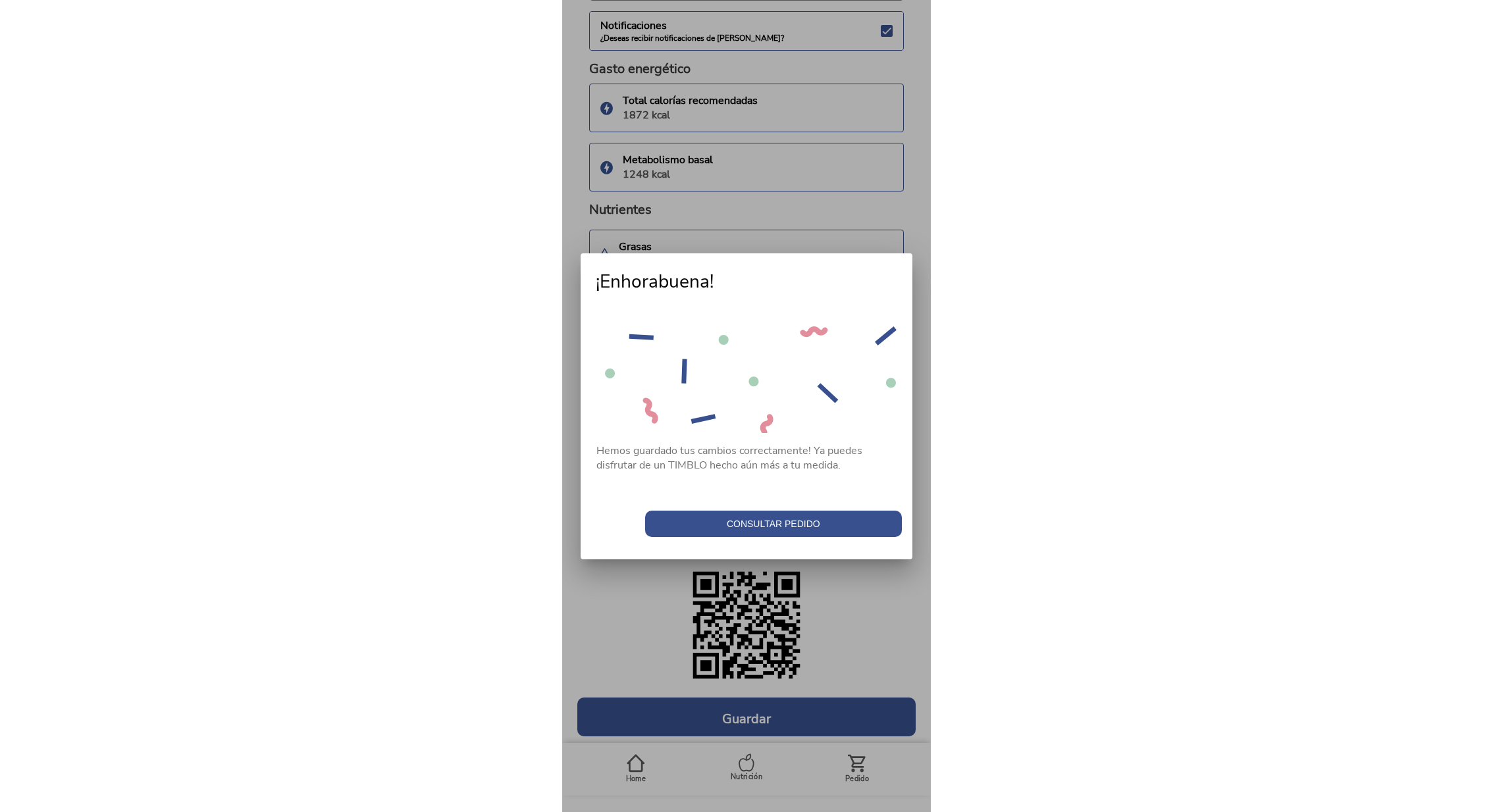
click at [773, 524] on span "Consultar pedido" at bounding box center [773, 523] width 243 height 13
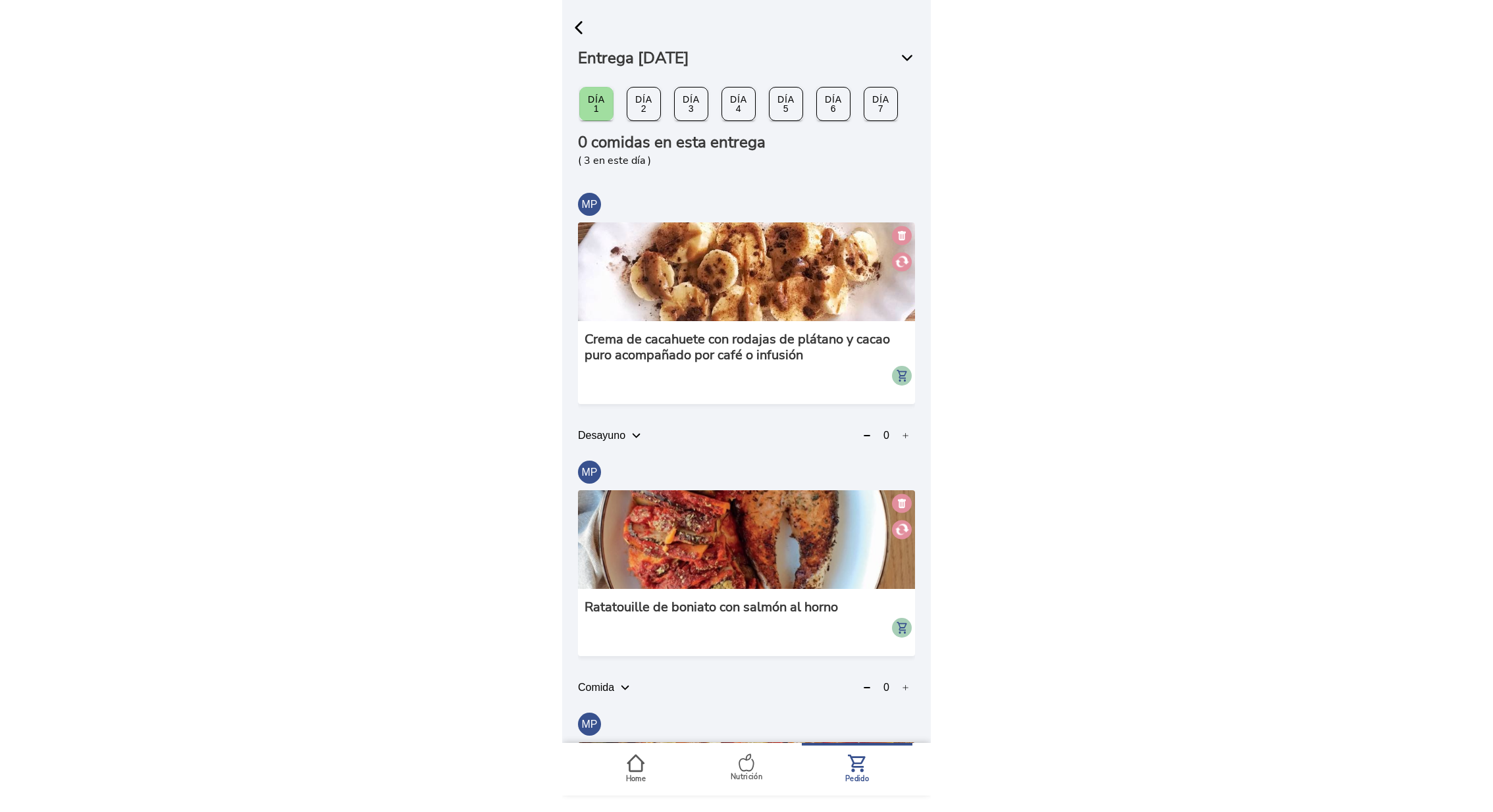
click at [637, 771] on icon at bounding box center [635, 763] width 18 height 18
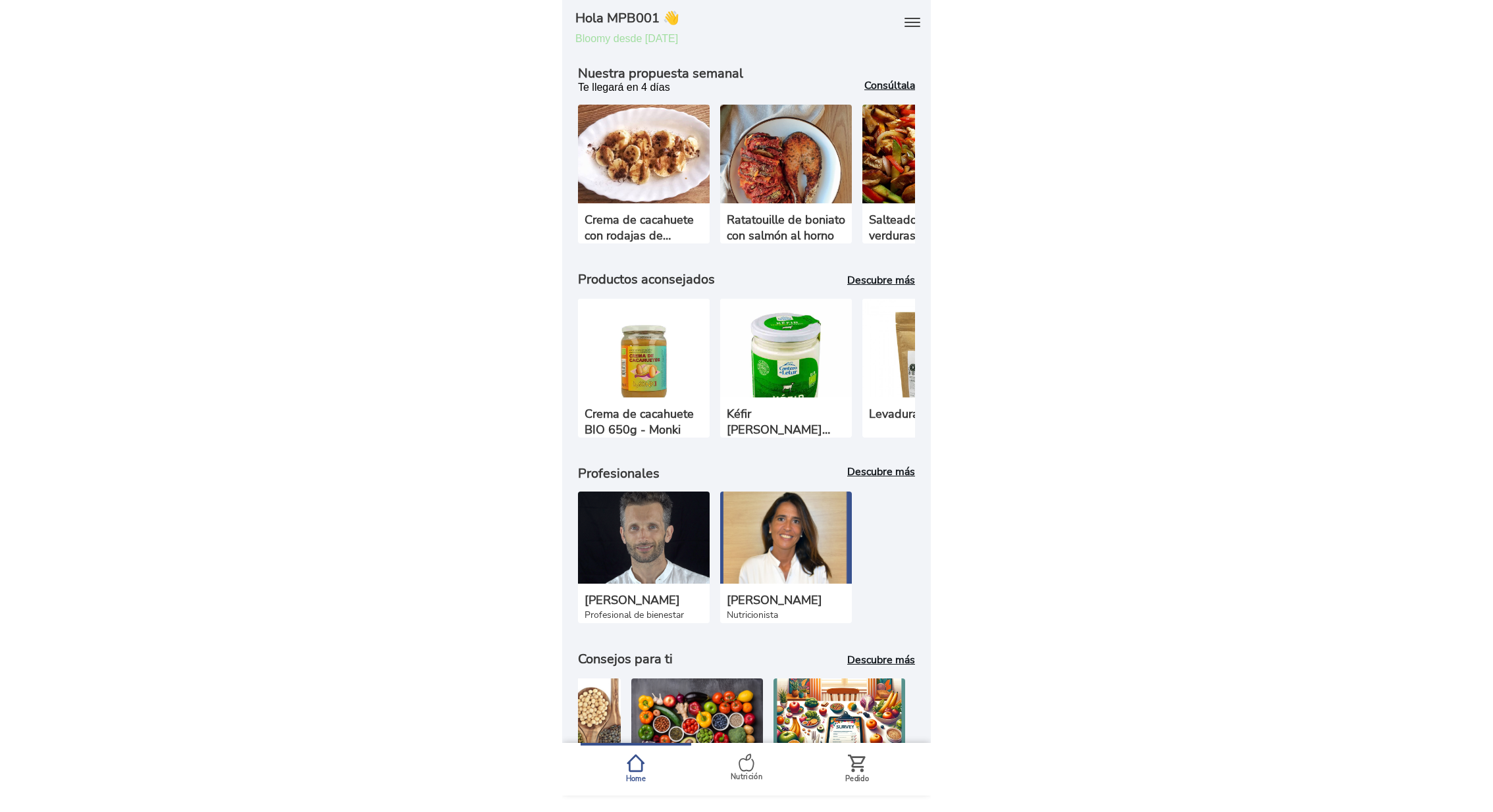
click at [850, 765] on icon at bounding box center [856, 763] width 18 height 18
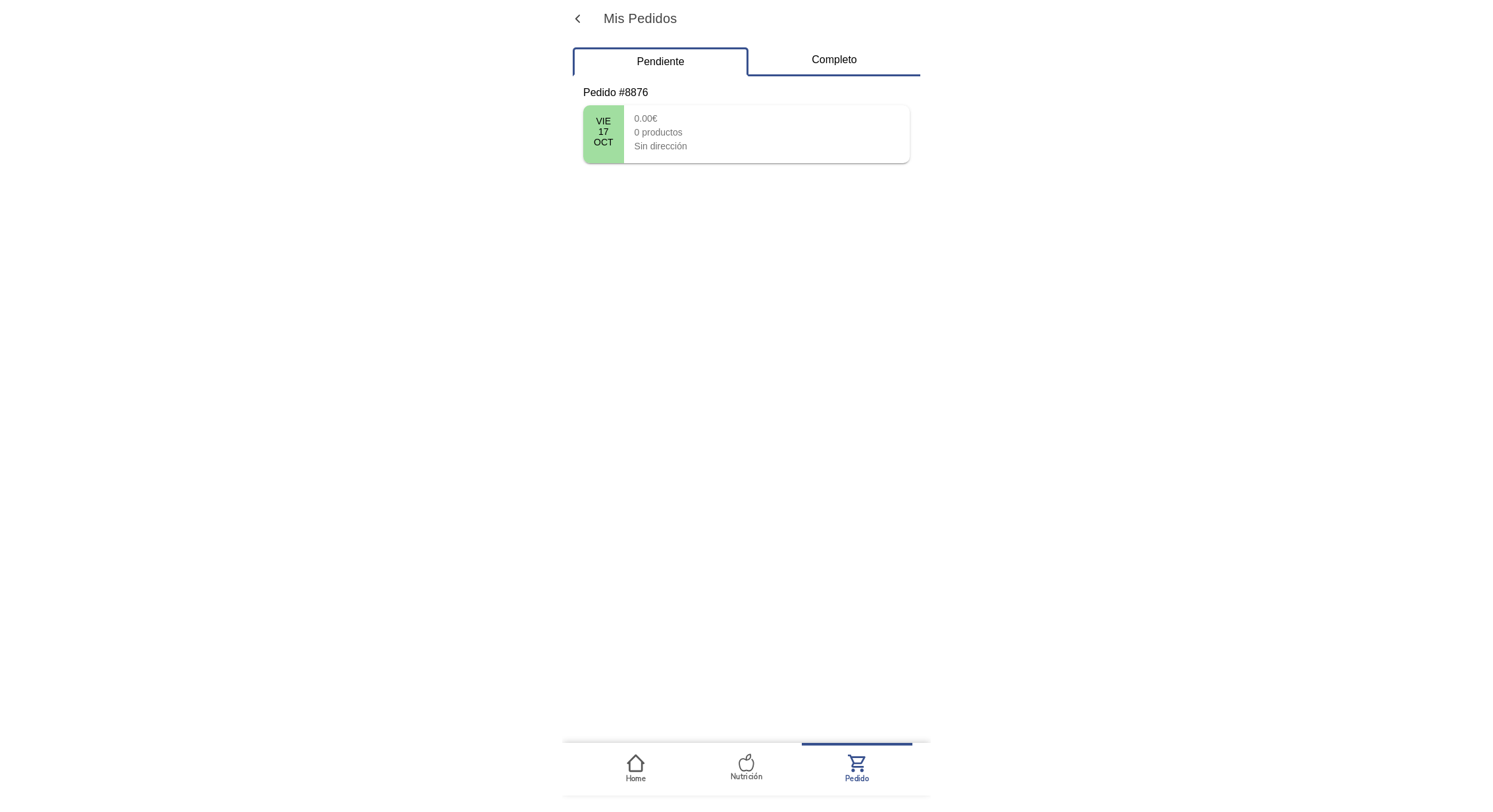
click at [579, 20] on span "button" at bounding box center [577, 19] width 13 height 13
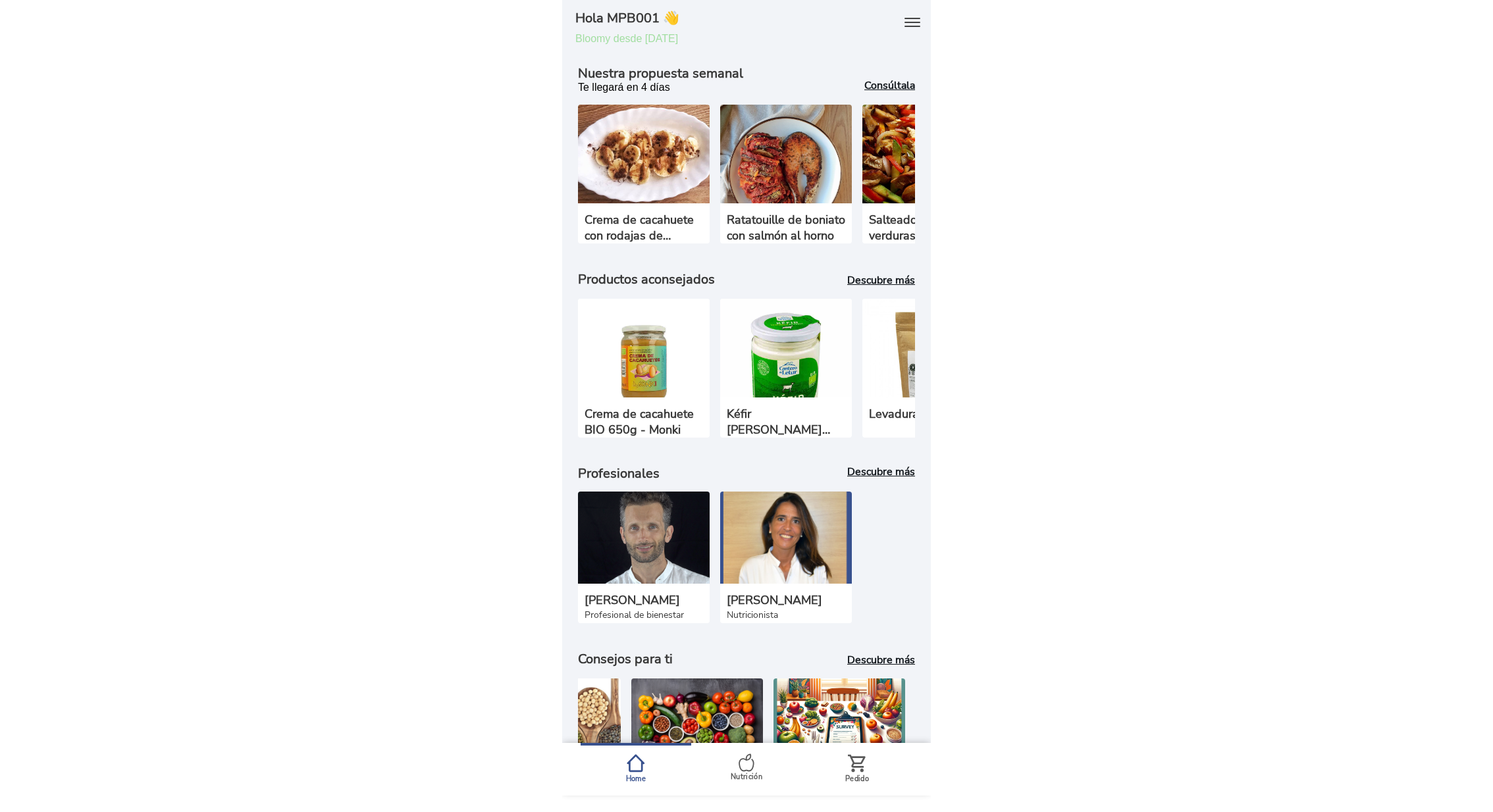
click at [909, 25] on icon at bounding box center [912, 22] width 21 height 21
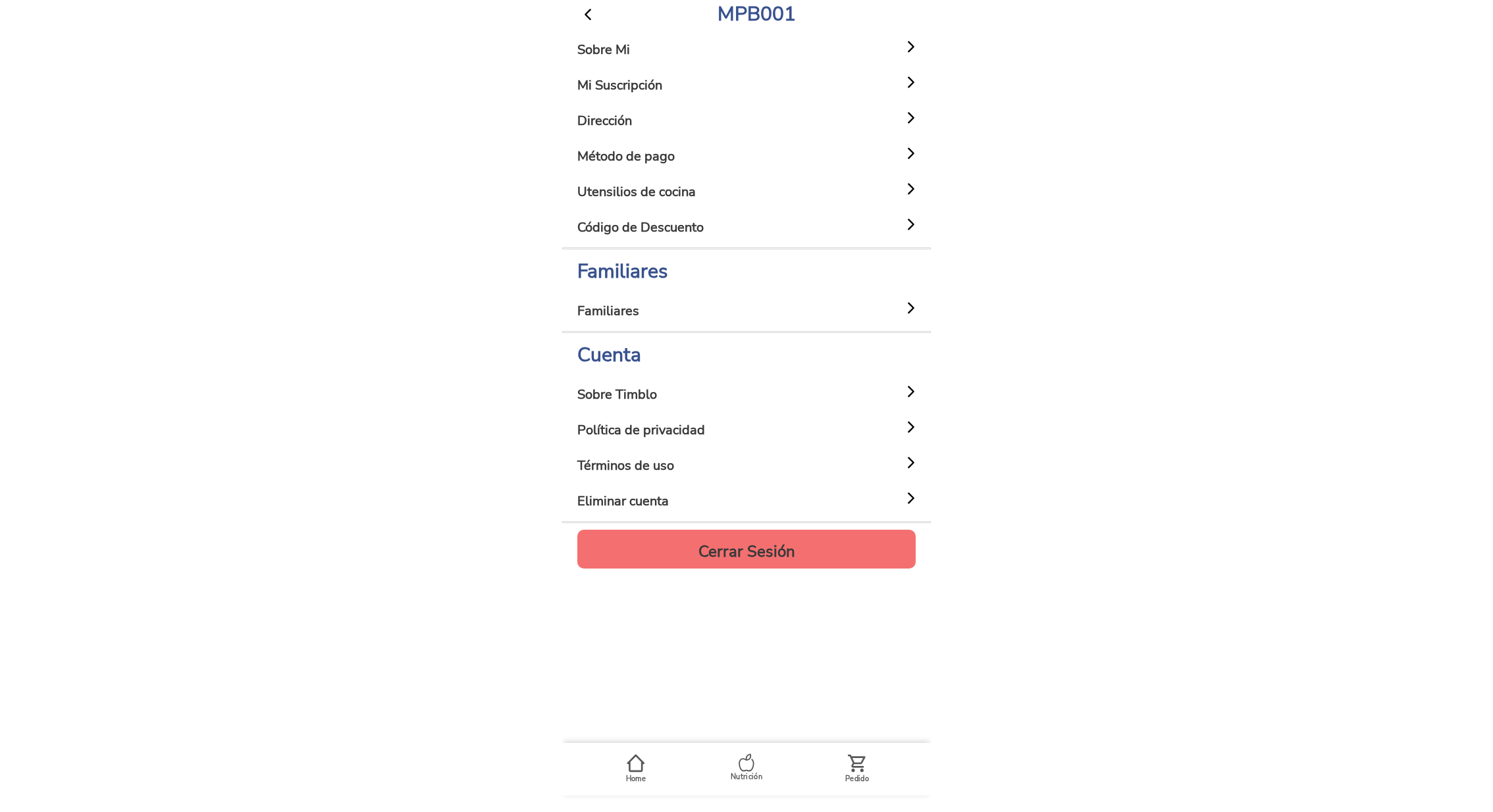
click at [750, 551] on h4 "Cerrar Sesión" at bounding box center [746, 551] width 97 height 16
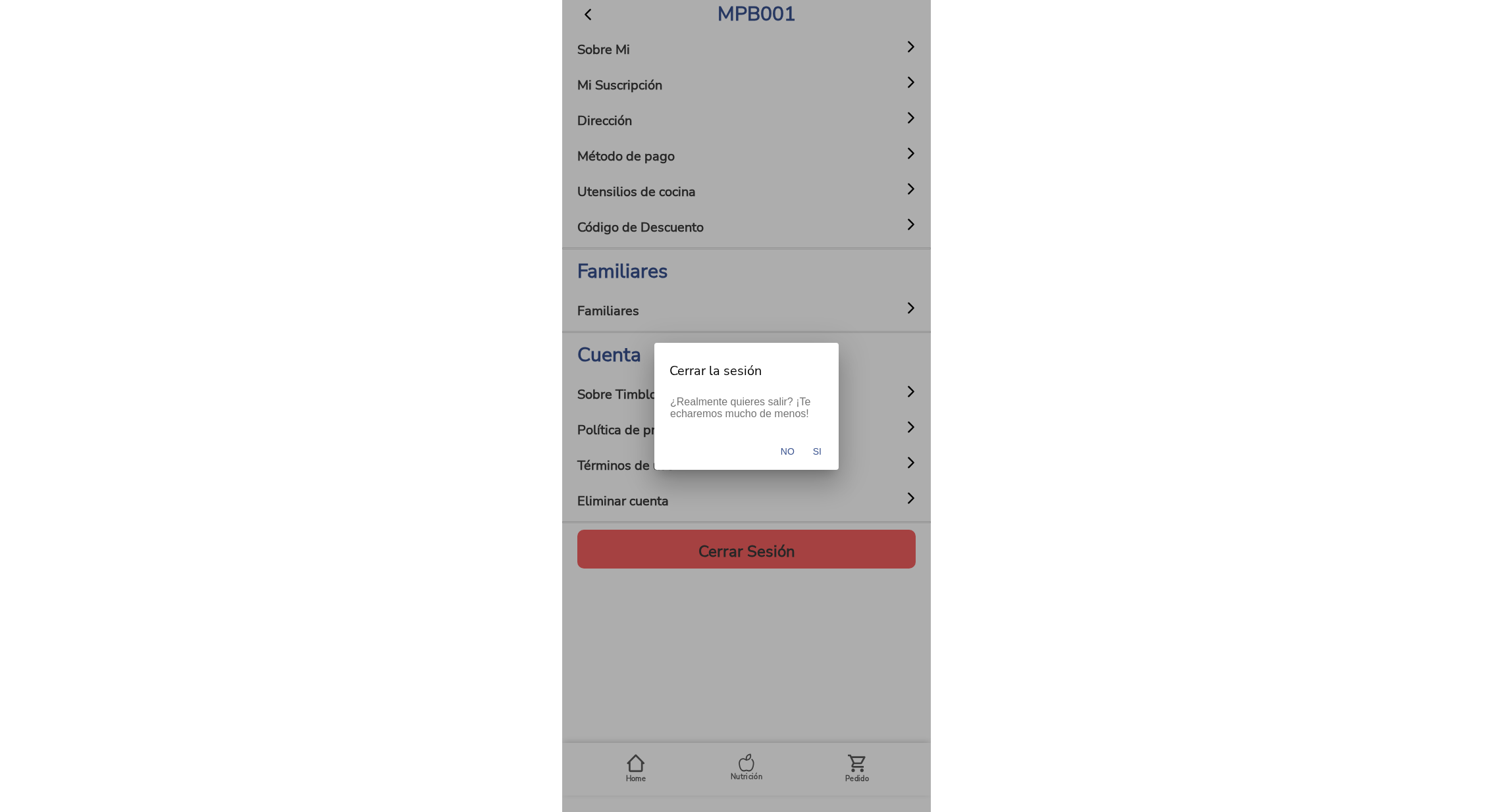
click at [817, 454] on span "Si" at bounding box center [817, 451] width 9 height 13
